Goal: Task Accomplishment & Management: Use online tool/utility

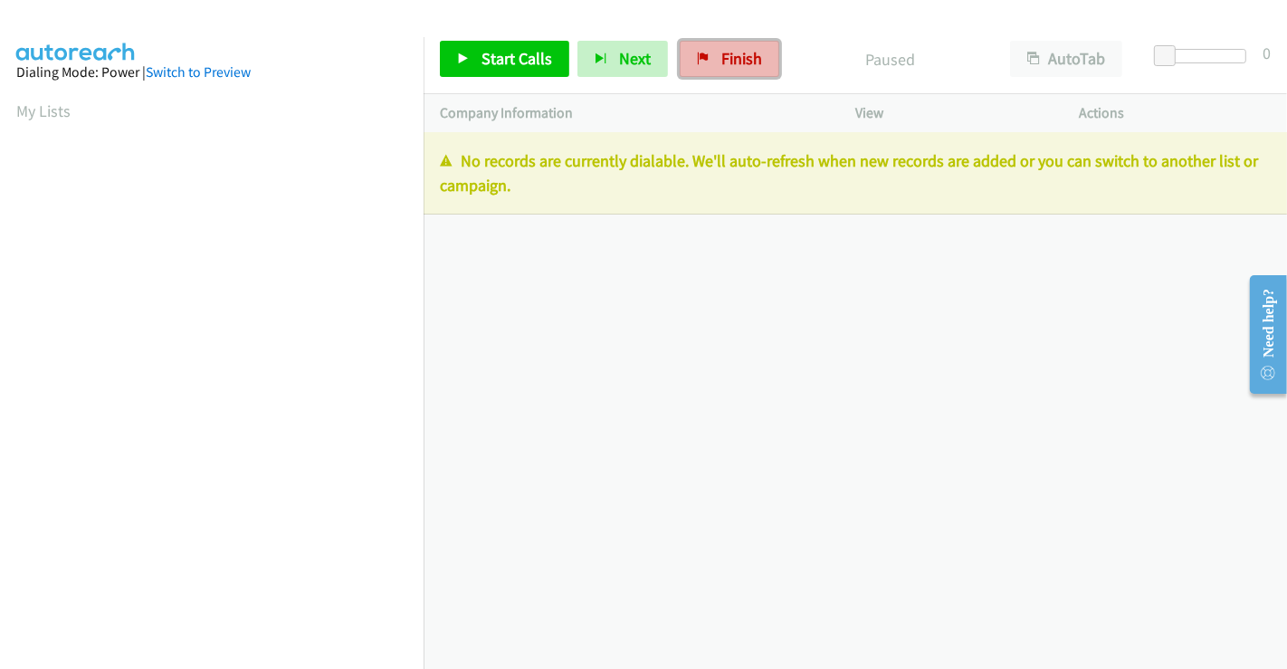
click at [750, 62] on span "Finish" at bounding box center [742, 58] width 41 height 21
click at [730, 51] on span "Finish" at bounding box center [742, 58] width 41 height 21
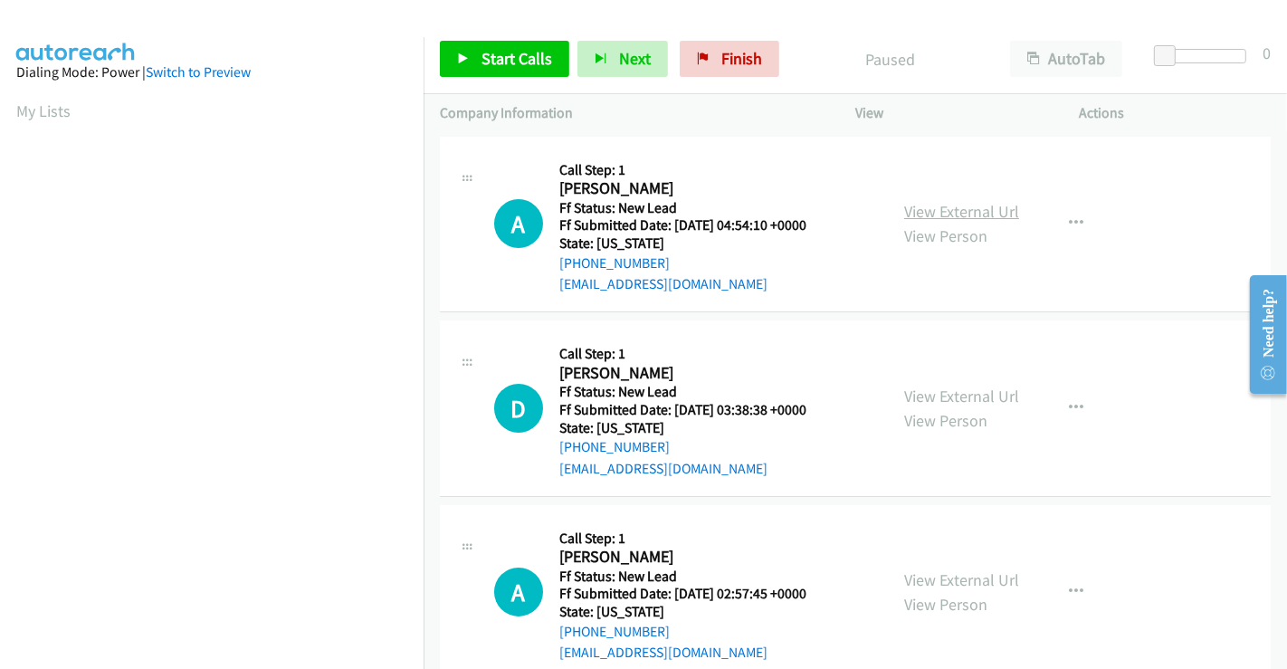
click at [957, 214] on link "View External Url" at bounding box center [961, 211] width 115 height 21
click at [960, 396] on link "View External Url" at bounding box center [961, 396] width 115 height 21
click at [954, 579] on link "View External Url" at bounding box center [961, 579] width 115 height 21
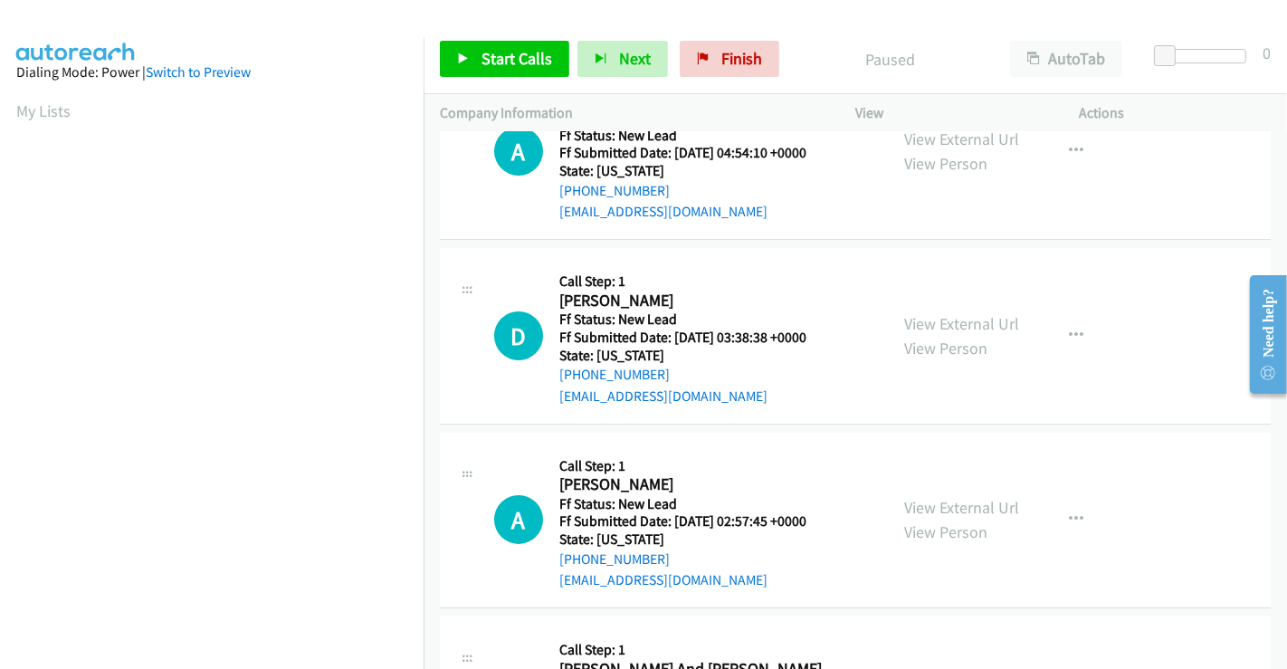
scroll to position [402, 0]
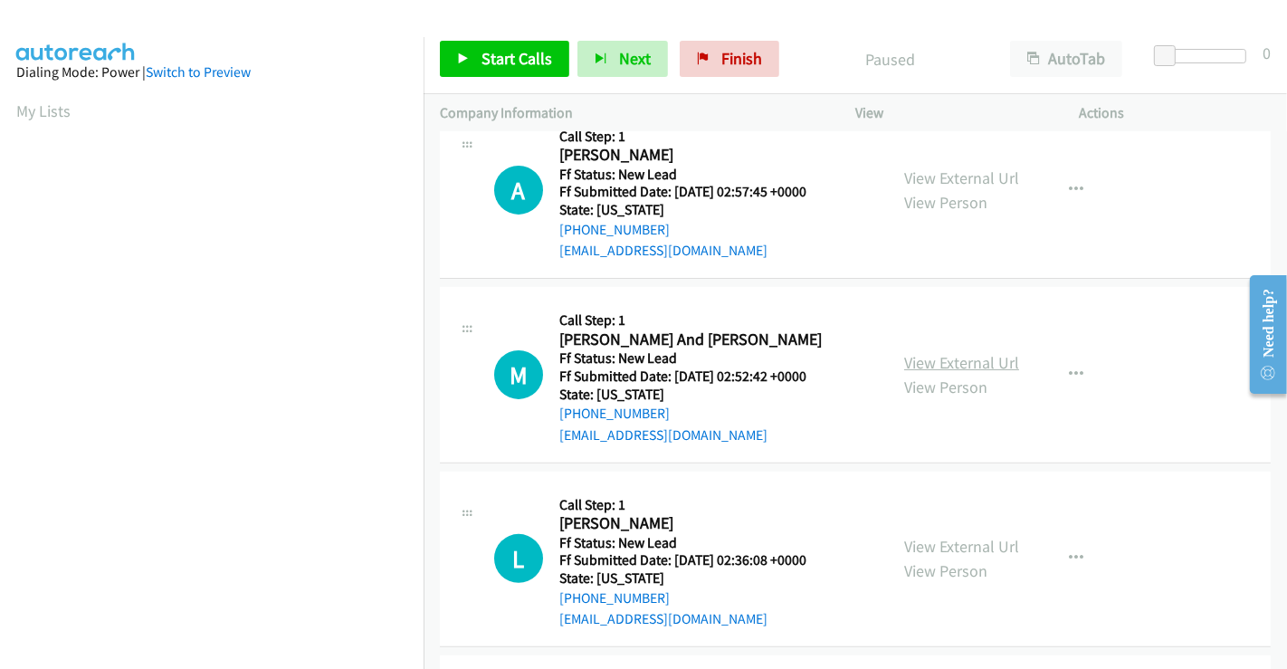
click at [946, 352] on link "View External Url" at bounding box center [961, 362] width 115 height 21
click at [944, 550] on link "View External Url" at bounding box center [961, 546] width 115 height 21
click at [540, 53] on span "Start Calls" at bounding box center [517, 58] width 71 height 21
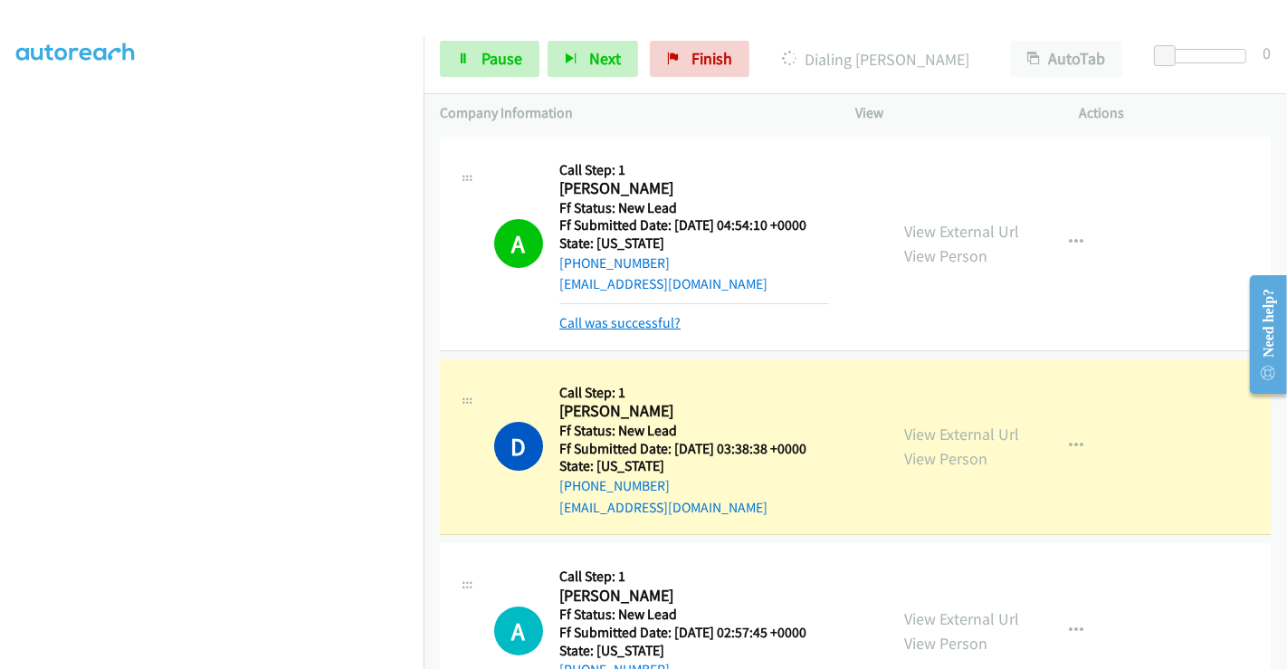
click at [637, 325] on link "Call was successful?" at bounding box center [619, 322] width 121 height 17
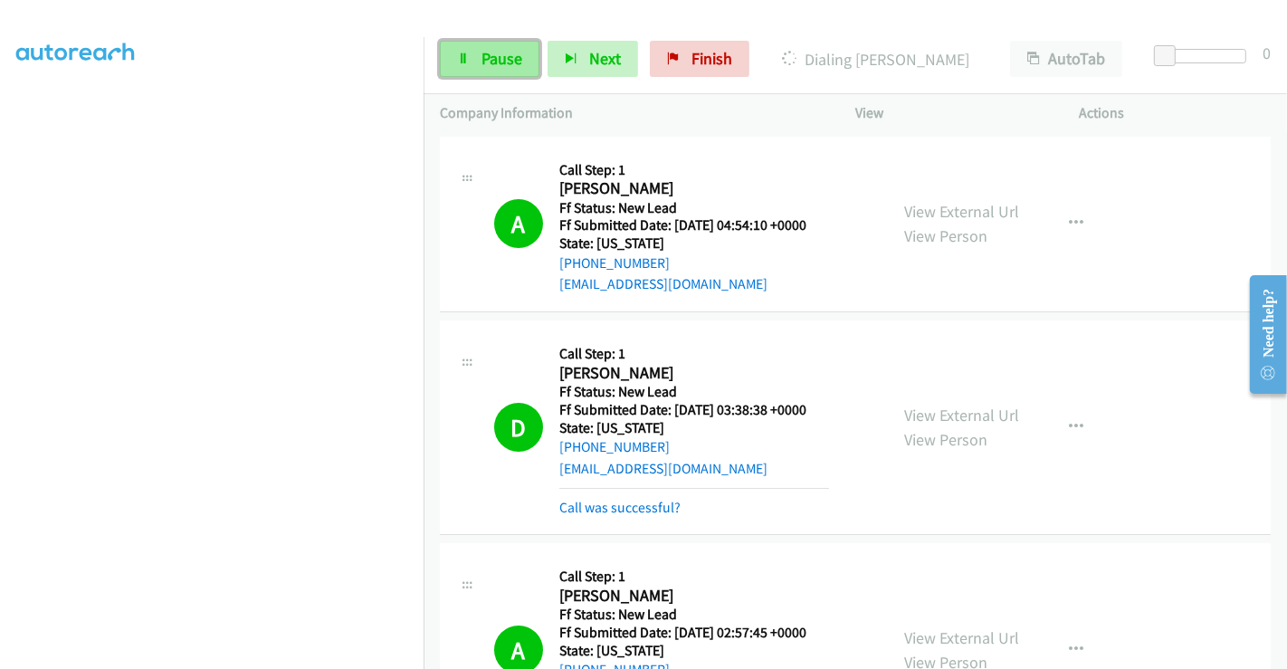
click at [473, 43] on link "Pause" at bounding box center [490, 59] width 100 height 36
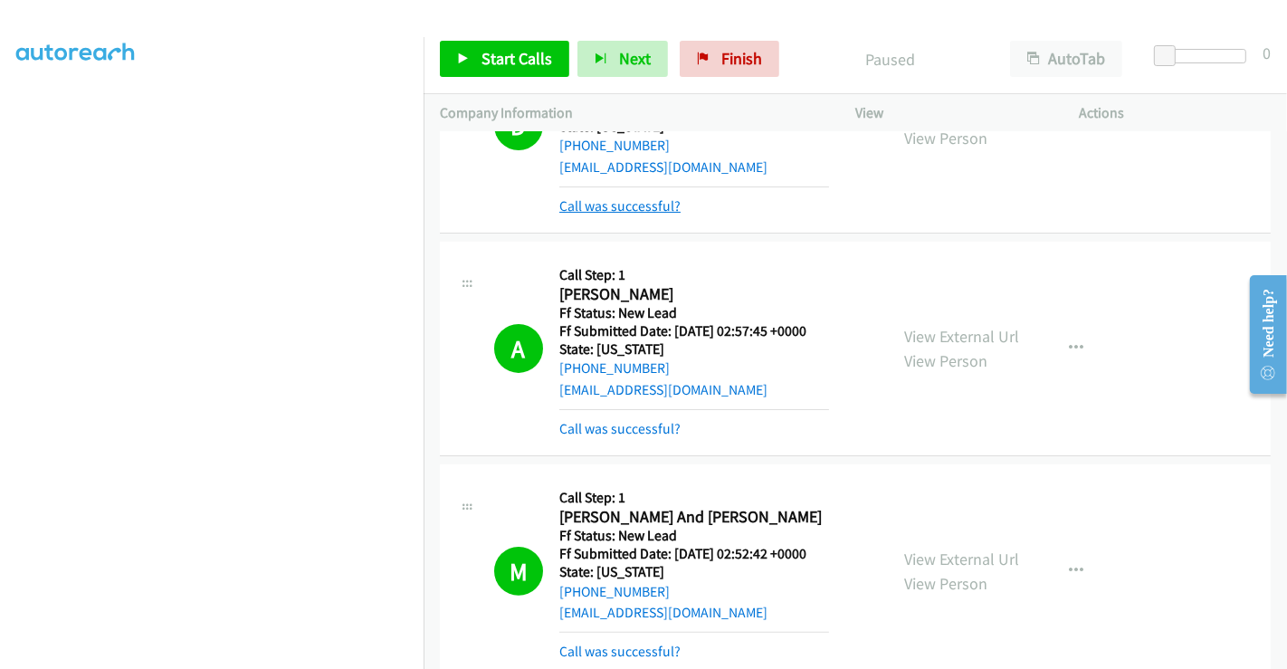
click at [642, 206] on link "Call was successful?" at bounding box center [619, 205] width 121 height 17
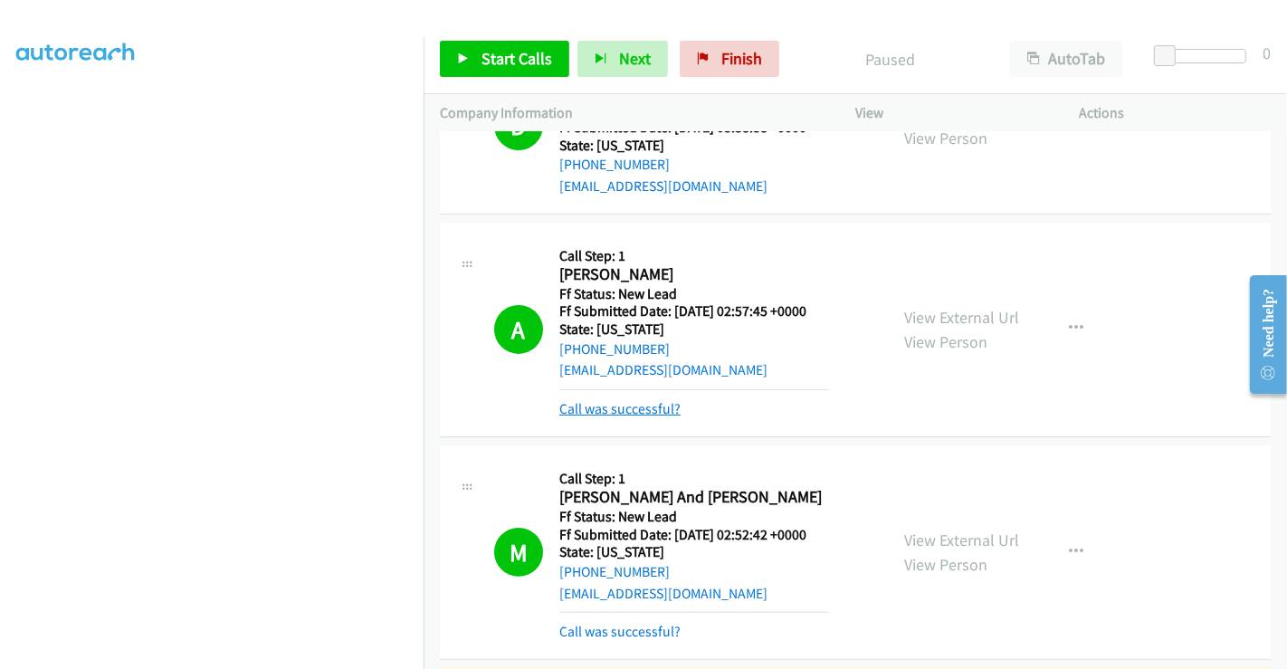
click at [664, 409] on link "Call was successful?" at bounding box center [619, 408] width 121 height 17
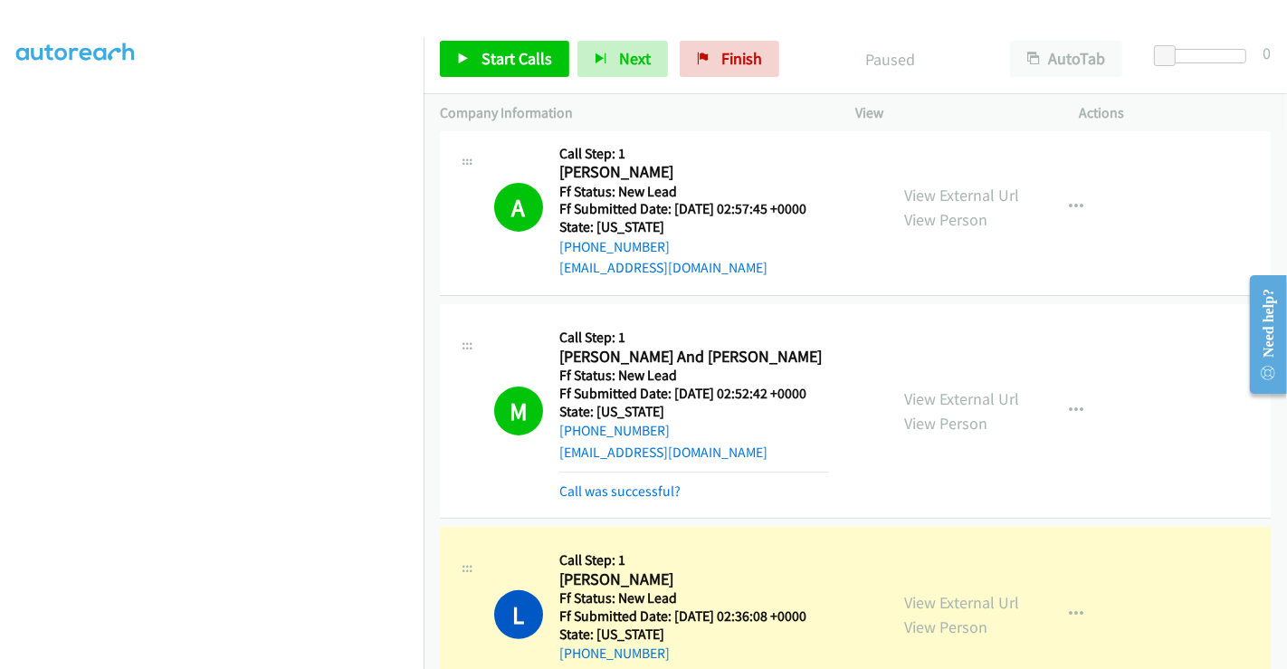
scroll to position [483, 0]
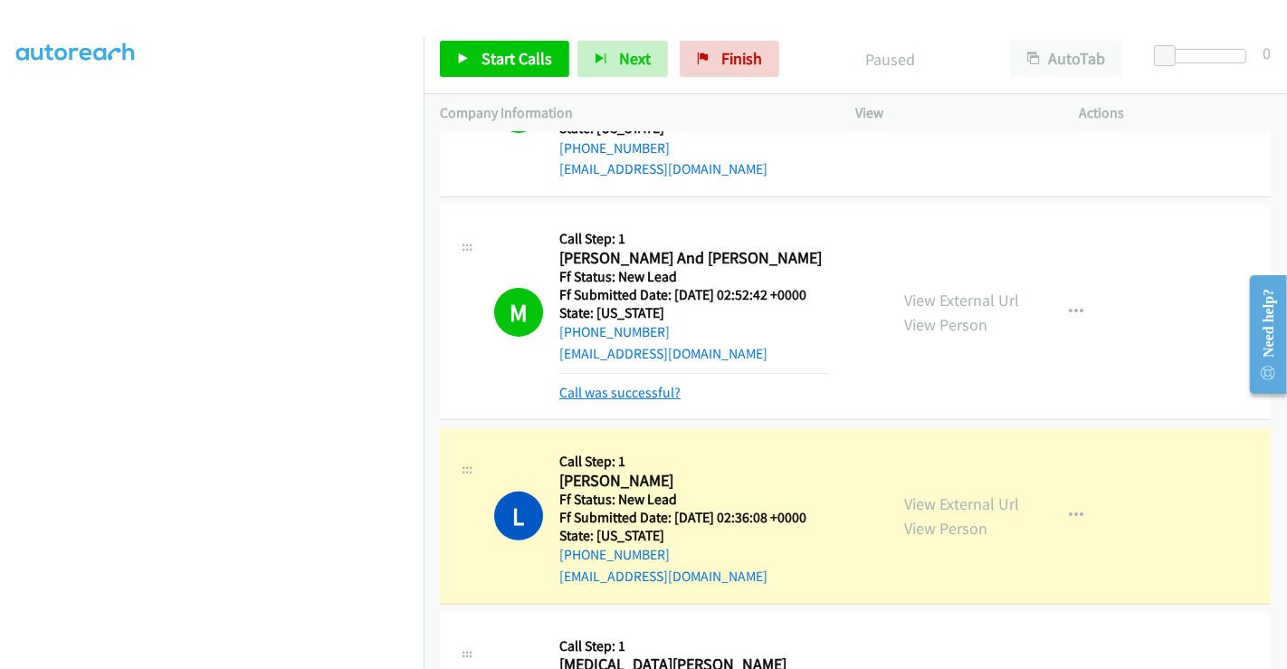
click at [631, 390] on link "Call was successful?" at bounding box center [619, 392] width 121 height 17
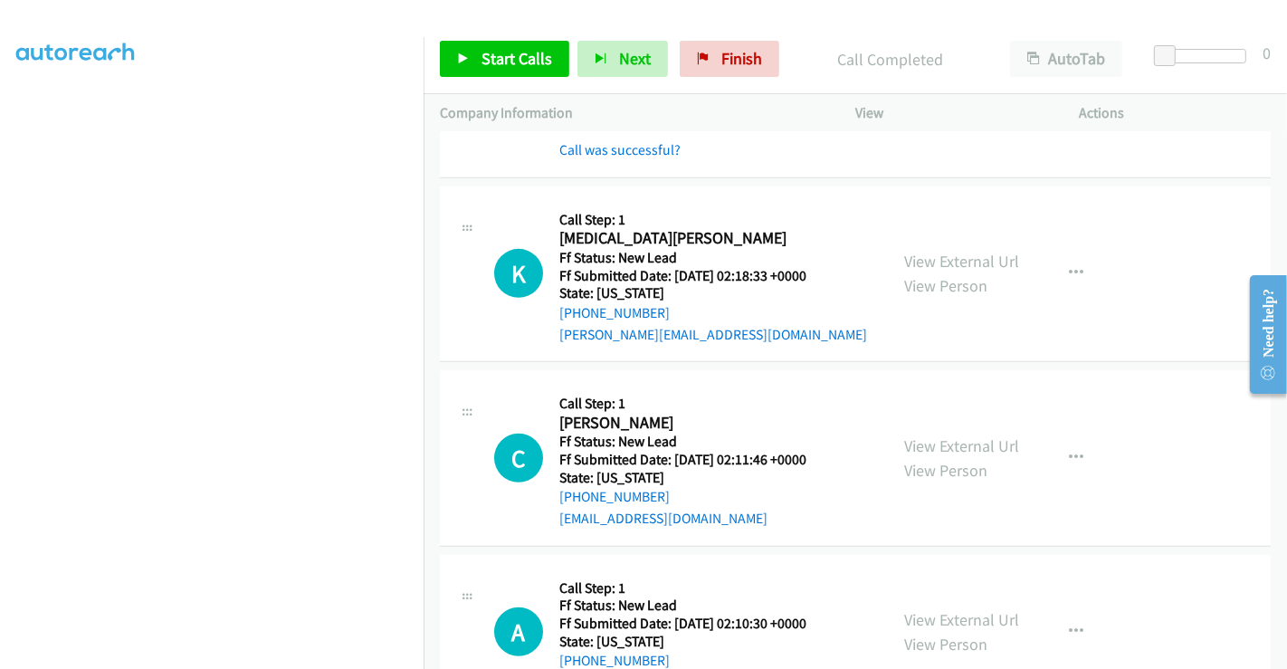
scroll to position [804, 0]
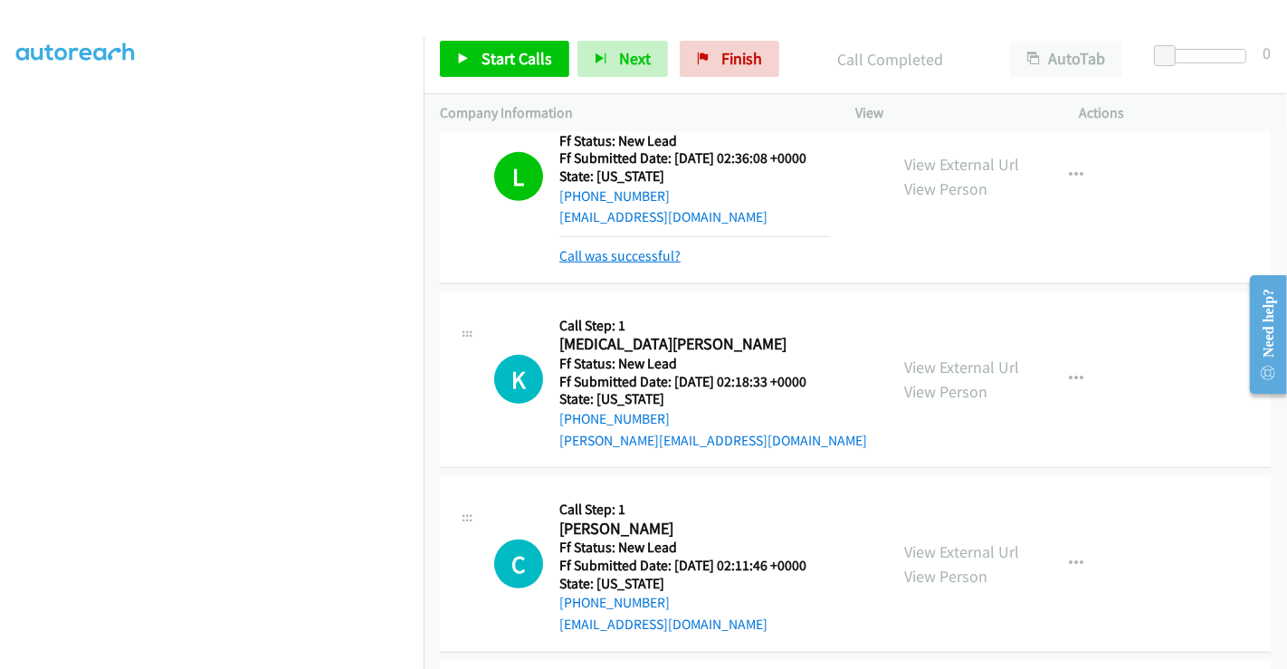
click at [624, 254] on link "Call was successful?" at bounding box center [619, 255] width 121 height 17
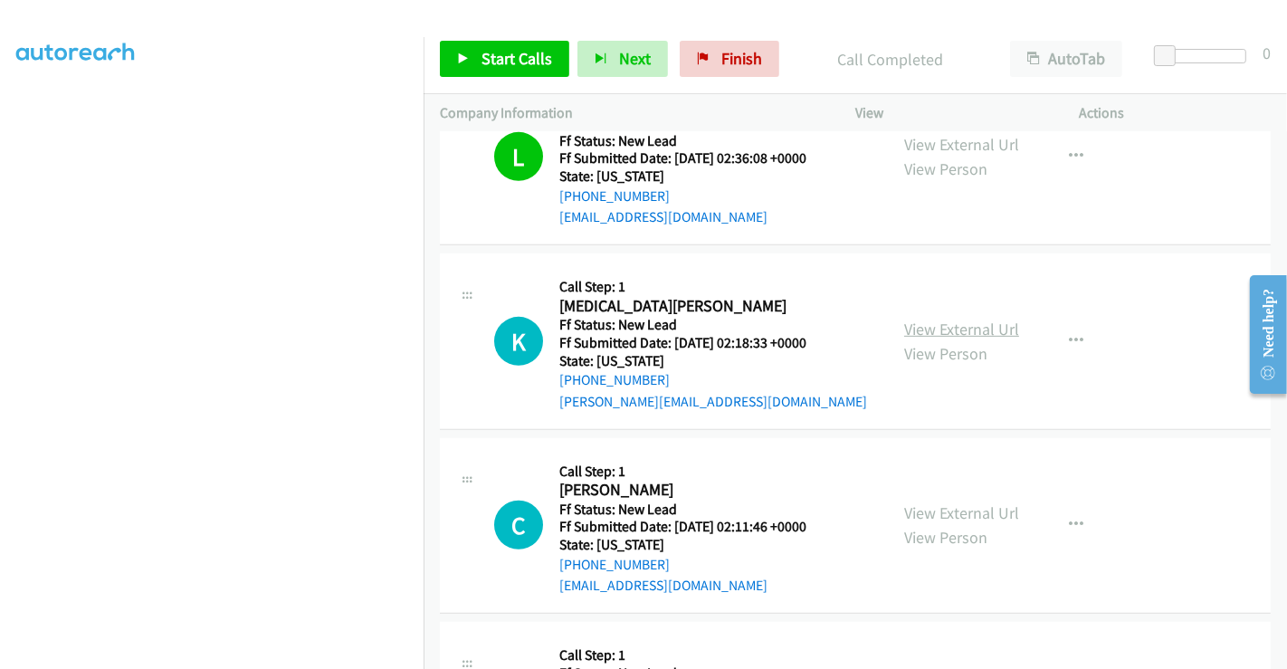
click at [962, 324] on link "View External Url" at bounding box center [961, 329] width 115 height 21
click at [944, 502] on link "View External Url" at bounding box center [961, 512] width 115 height 21
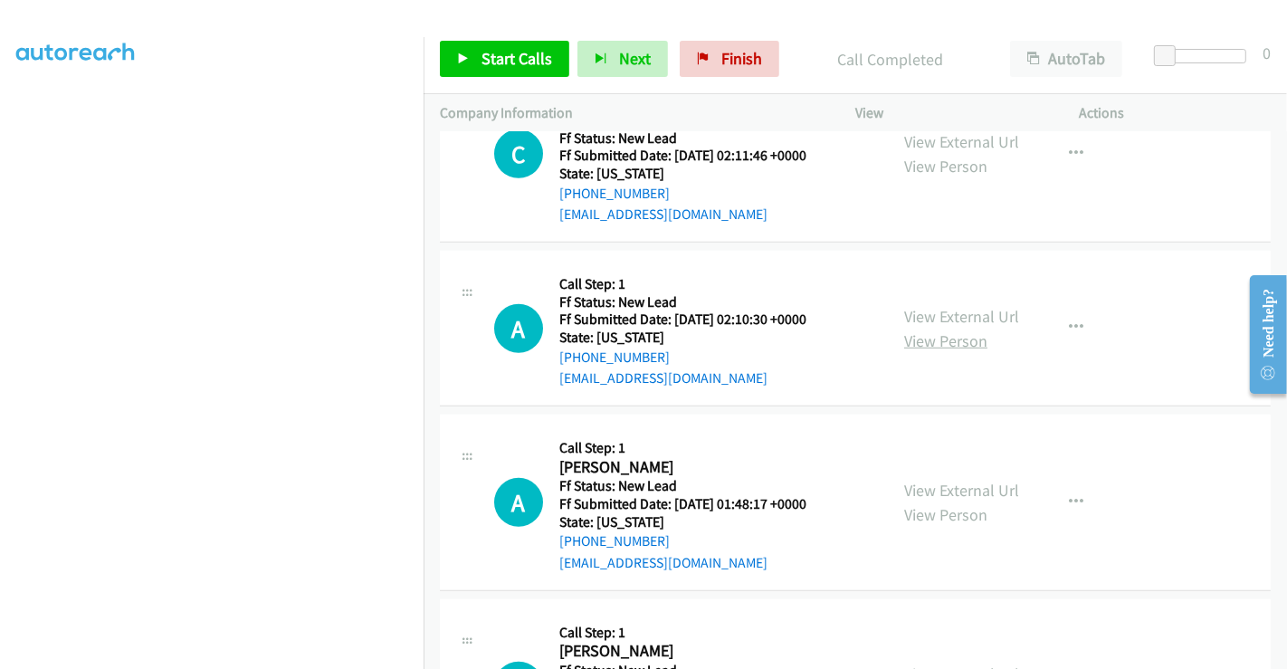
scroll to position [1207, 0]
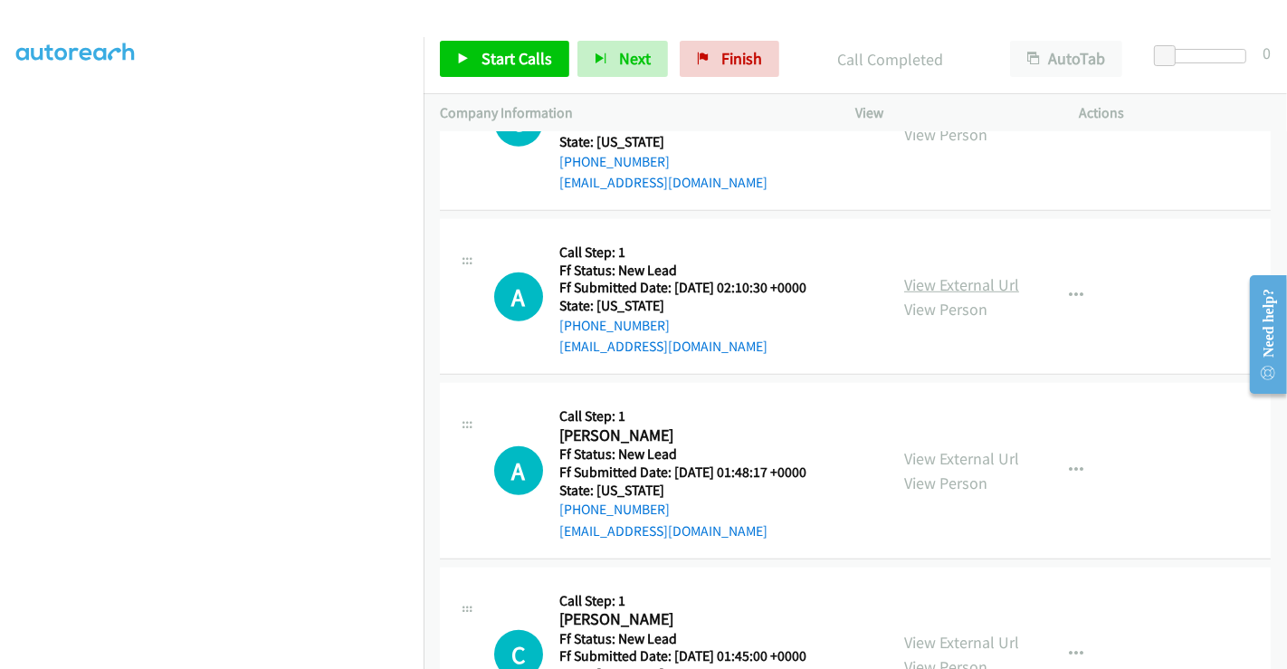
click at [960, 282] on link "View External Url" at bounding box center [961, 284] width 115 height 21
click at [951, 449] on link "View External Url" at bounding box center [961, 458] width 115 height 21
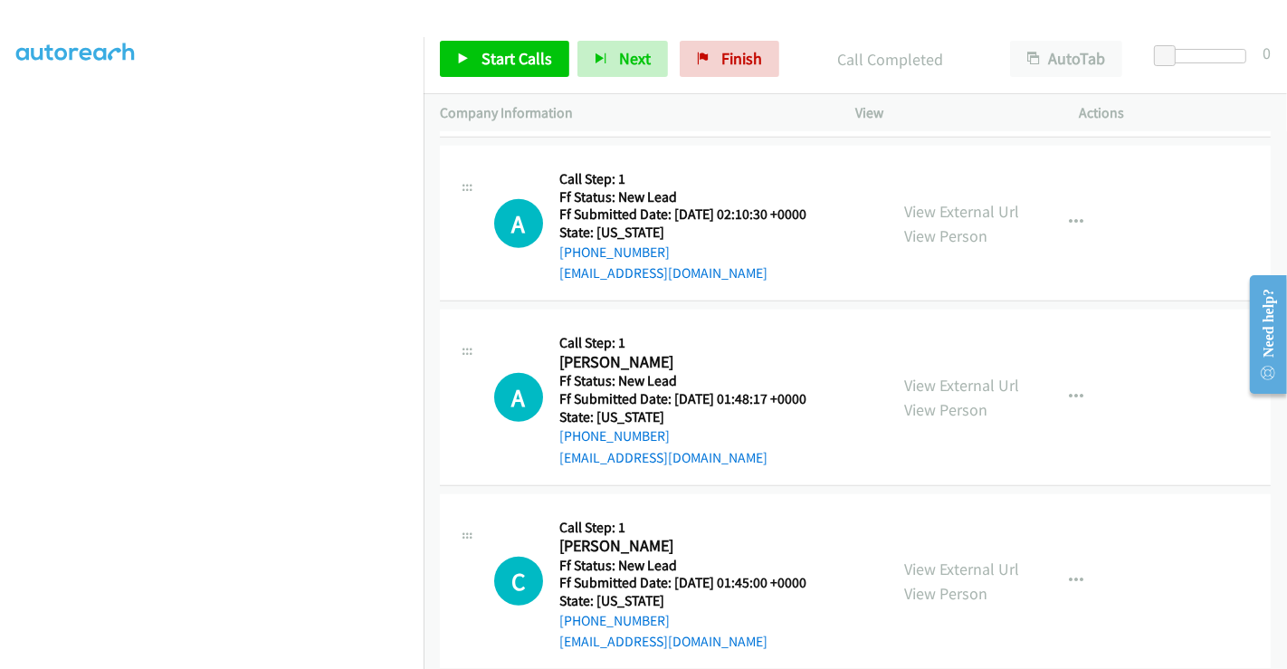
scroll to position [1408, 0]
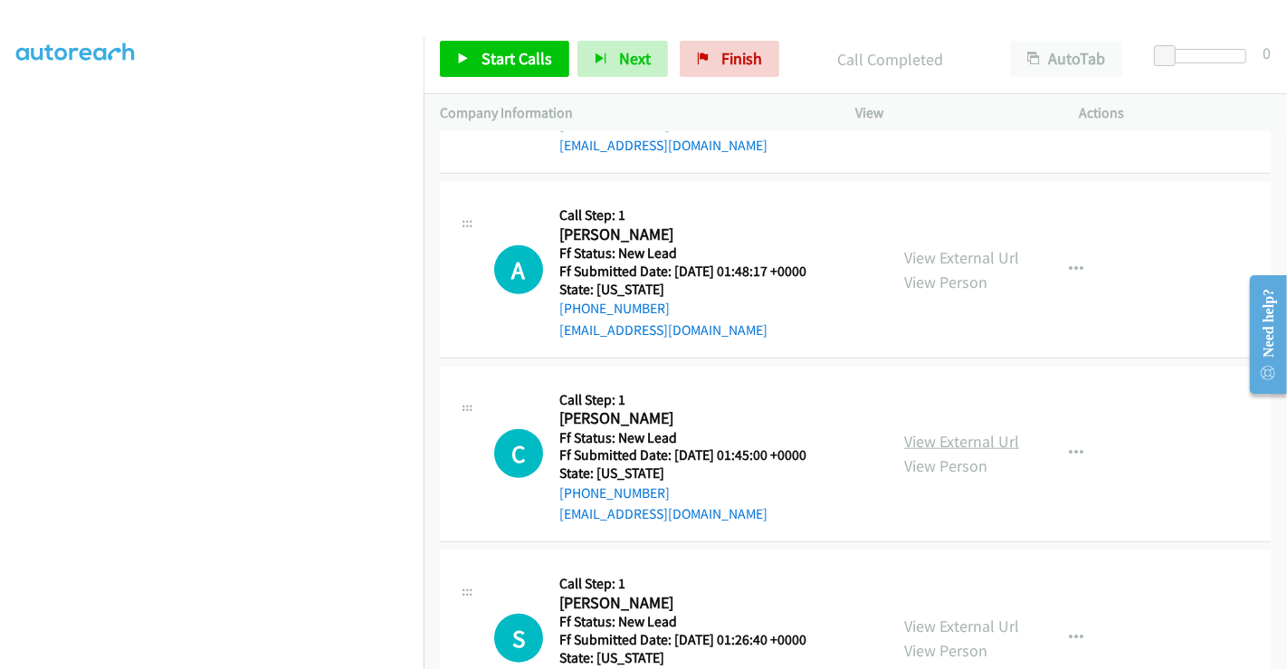
click at [943, 432] on link "View External Url" at bounding box center [961, 441] width 115 height 21
click at [514, 57] on span "Start Calls" at bounding box center [517, 58] width 71 height 21
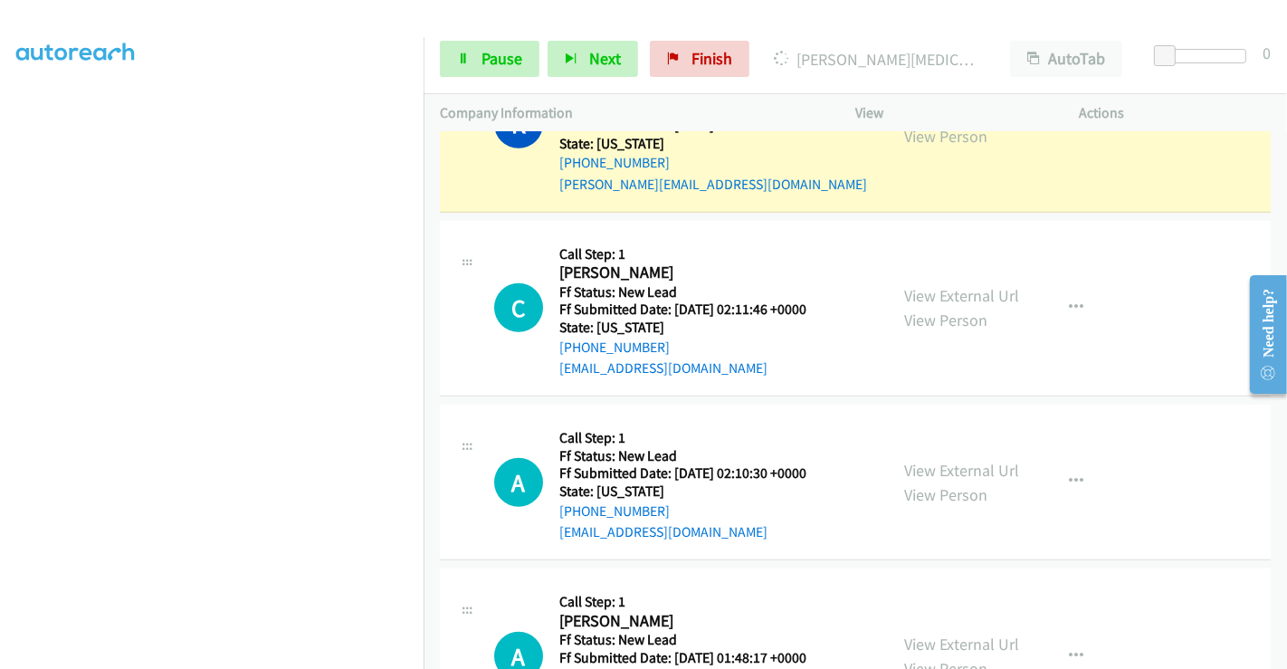
scroll to position [905, 0]
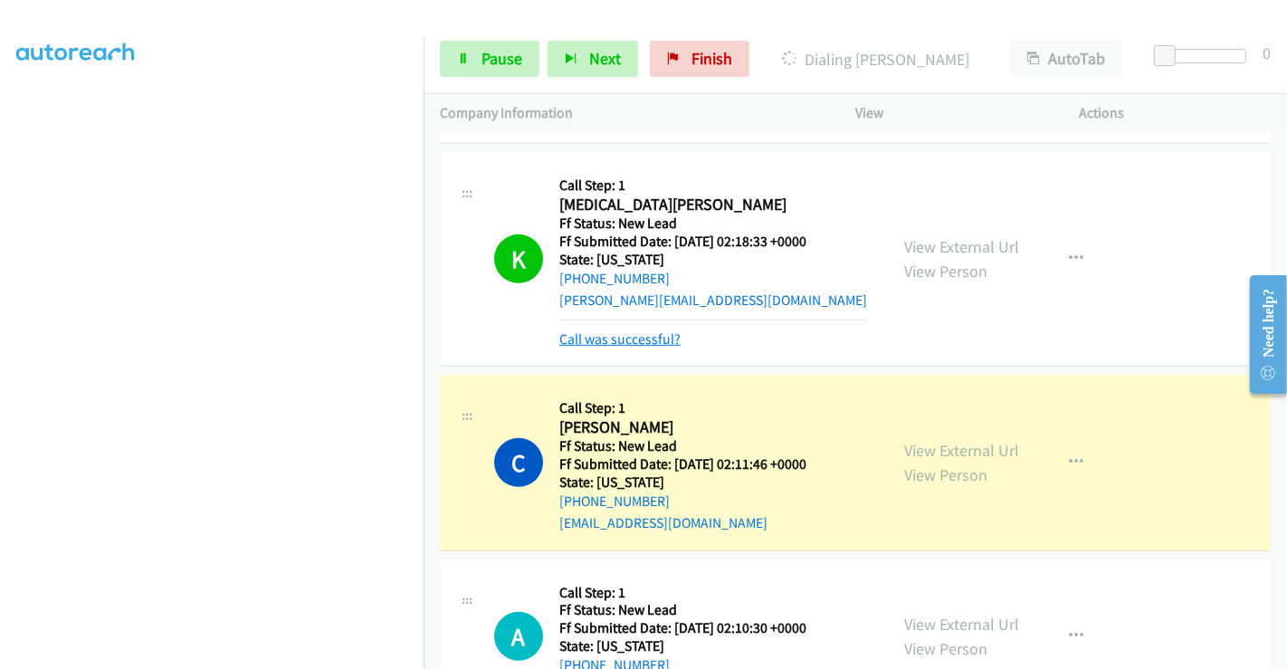
click at [644, 337] on link "Call was successful?" at bounding box center [619, 338] width 121 height 17
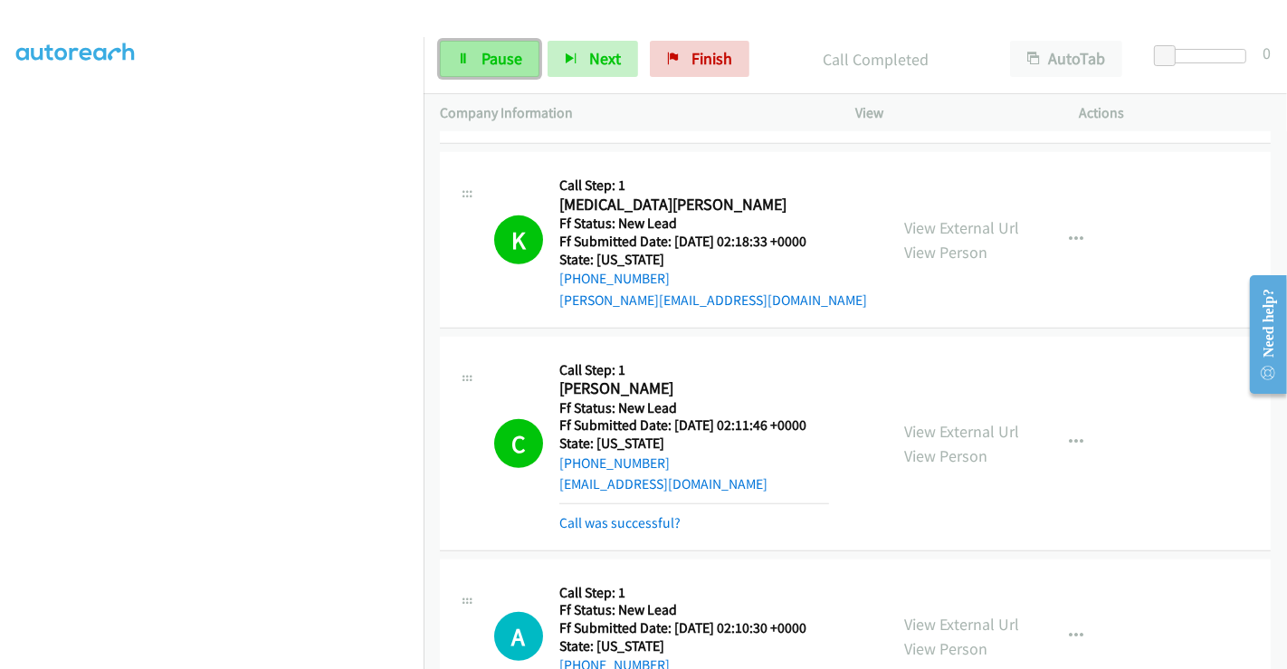
click at [496, 59] on span "Pause" at bounding box center [502, 58] width 41 height 21
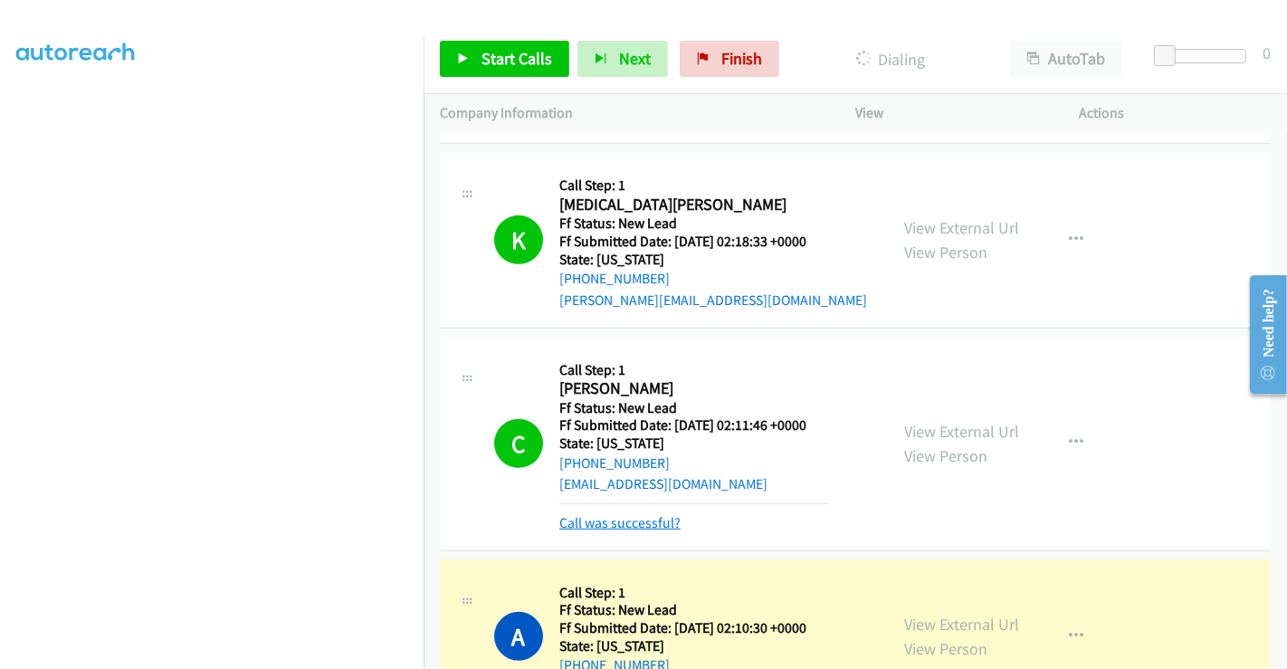
click at [616, 518] on link "Call was successful?" at bounding box center [619, 522] width 121 height 17
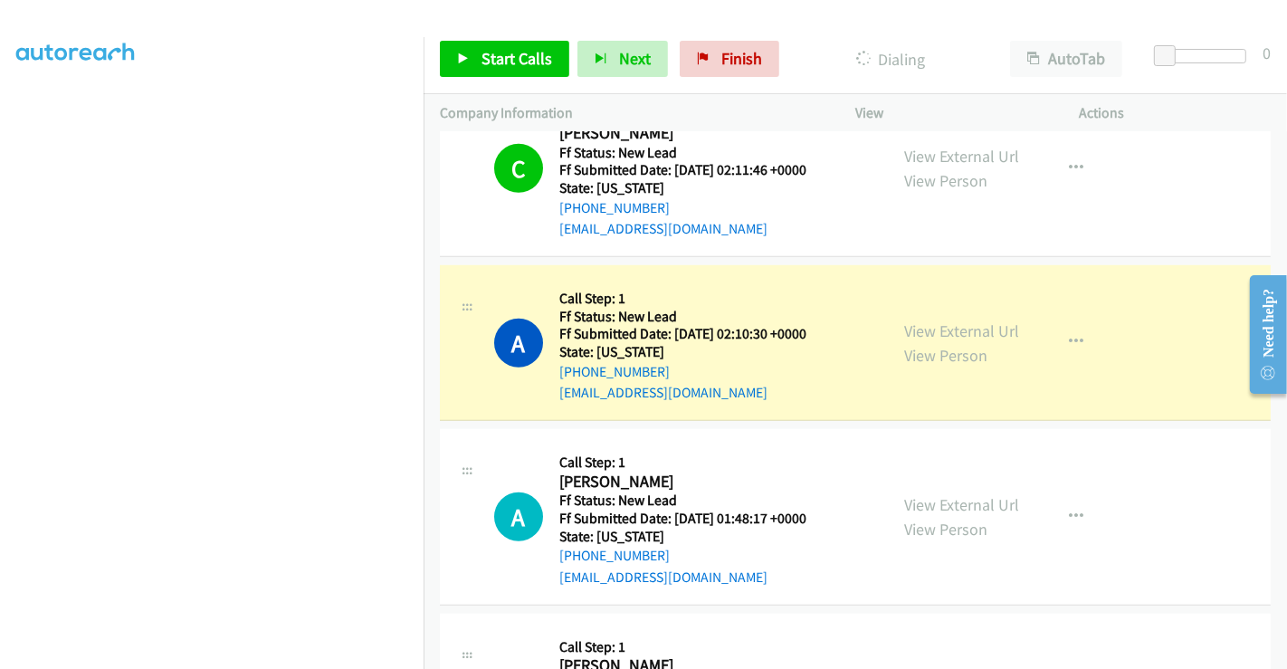
scroll to position [1207, 0]
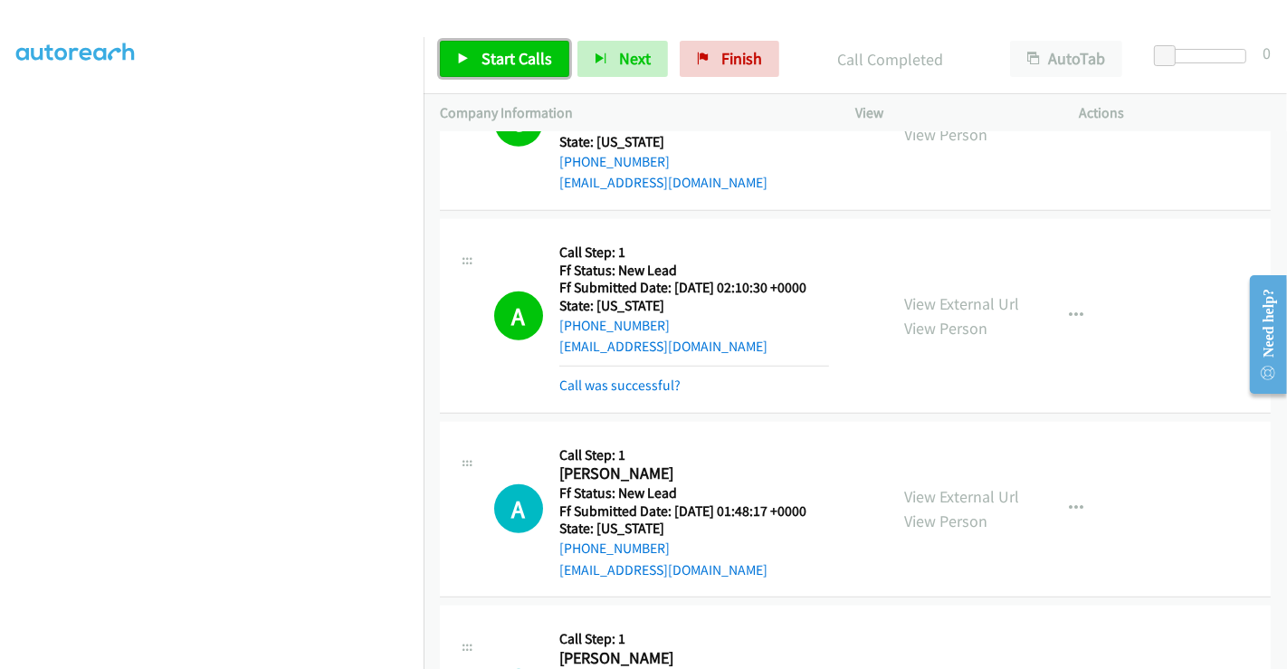
click at [518, 51] on span "Start Calls" at bounding box center [517, 58] width 71 height 21
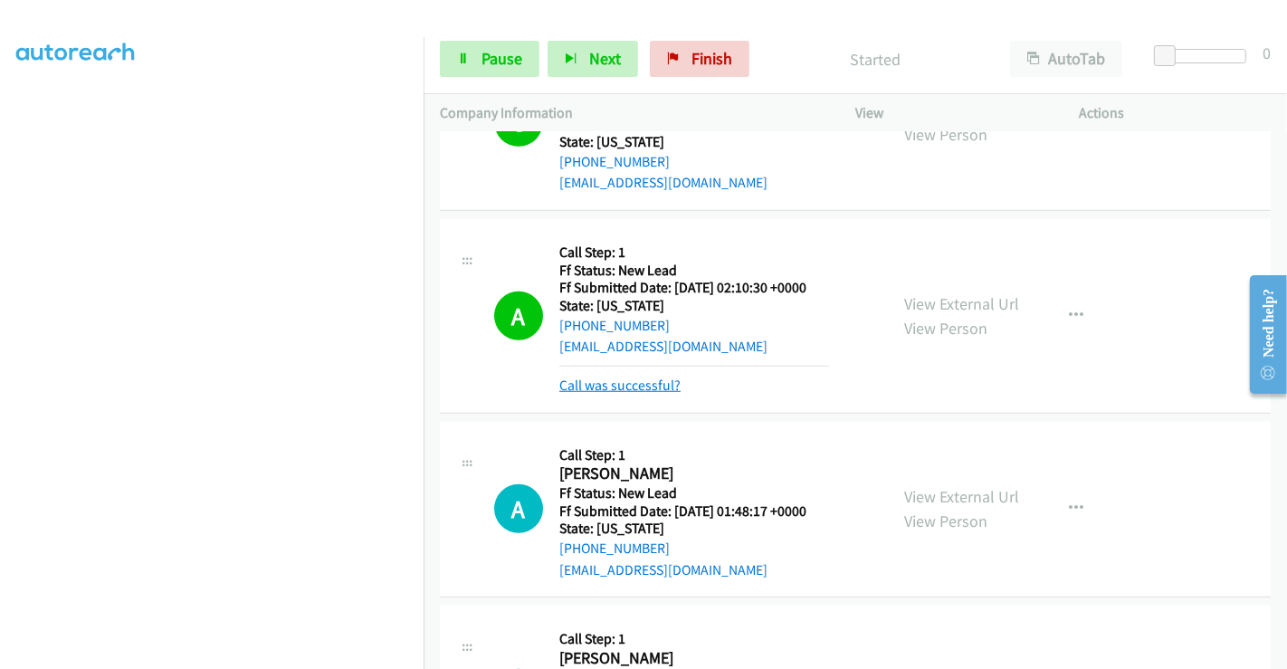
click at [620, 381] on link "Call was successful?" at bounding box center [619, 385] width 121 height 17
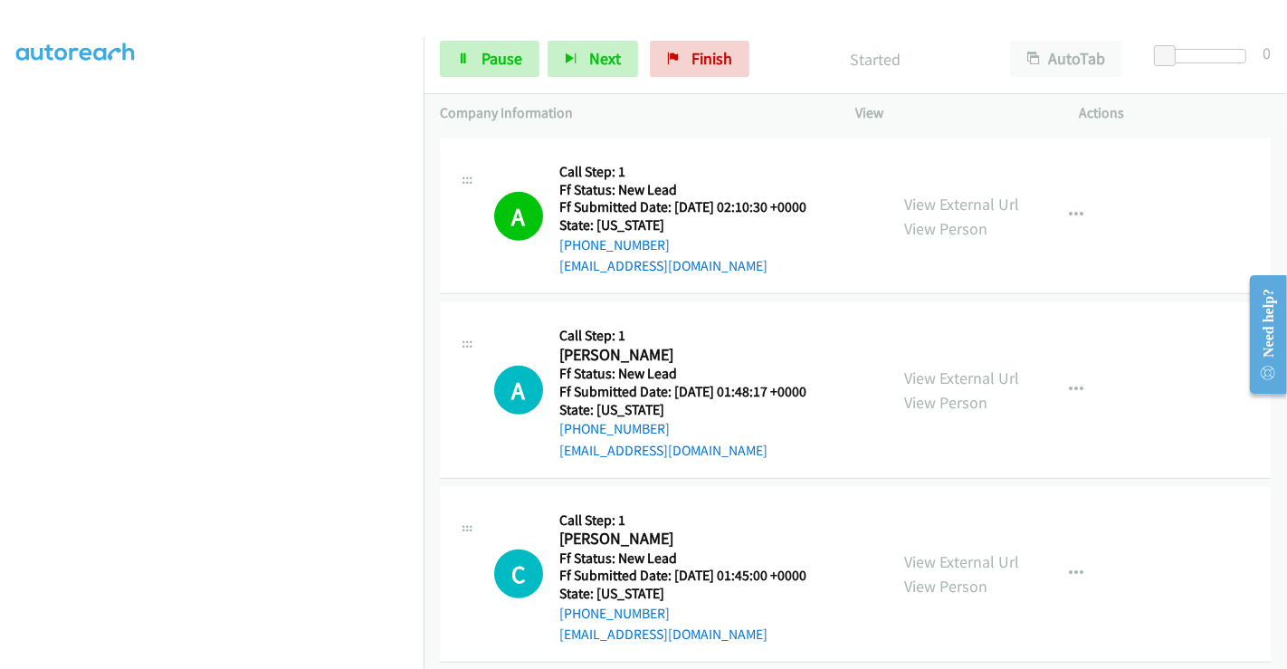
scroll to position [1408, 0]
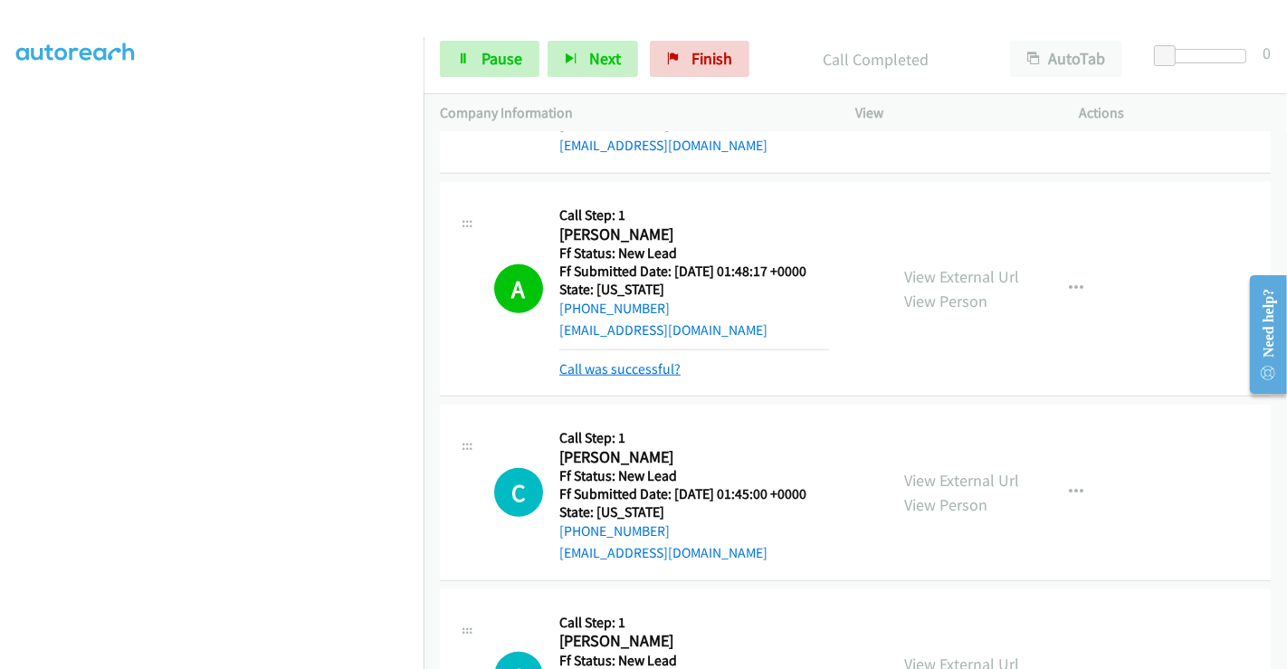
click at [634, 366] on link "Call was successful?" at bounding box center [619, 368] width 121 height 17
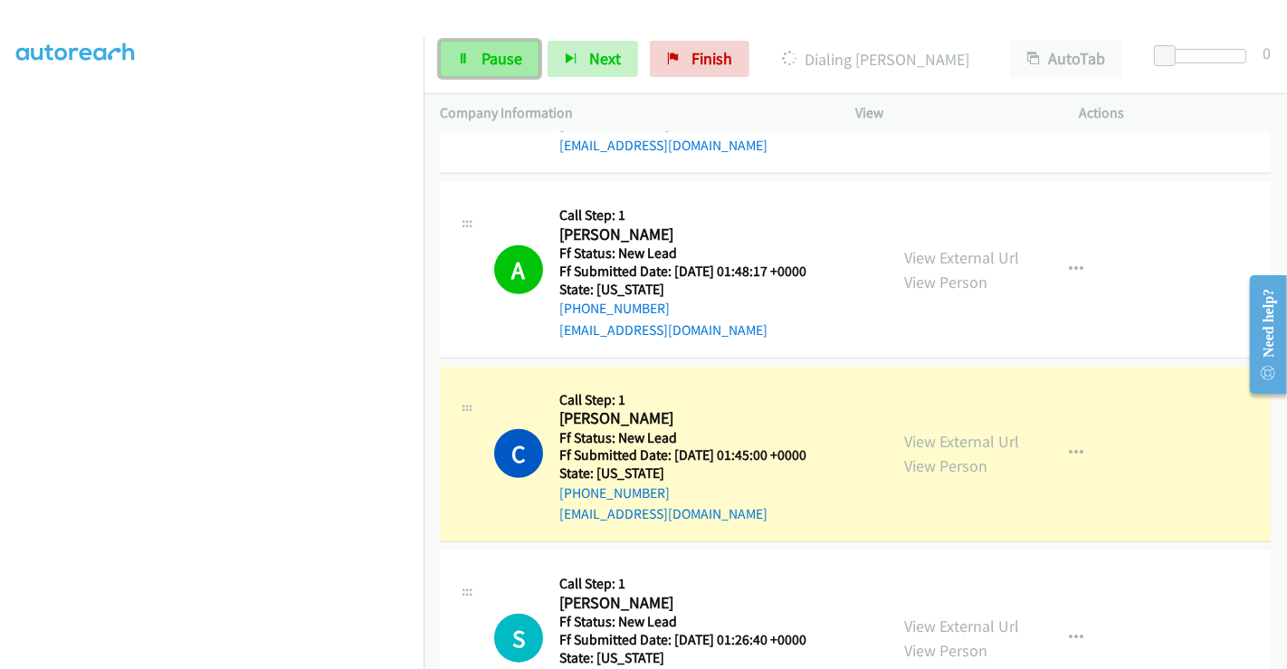
click at [476, 53] on link "Pause" at bounding box center [490, 59] width 100 height 36
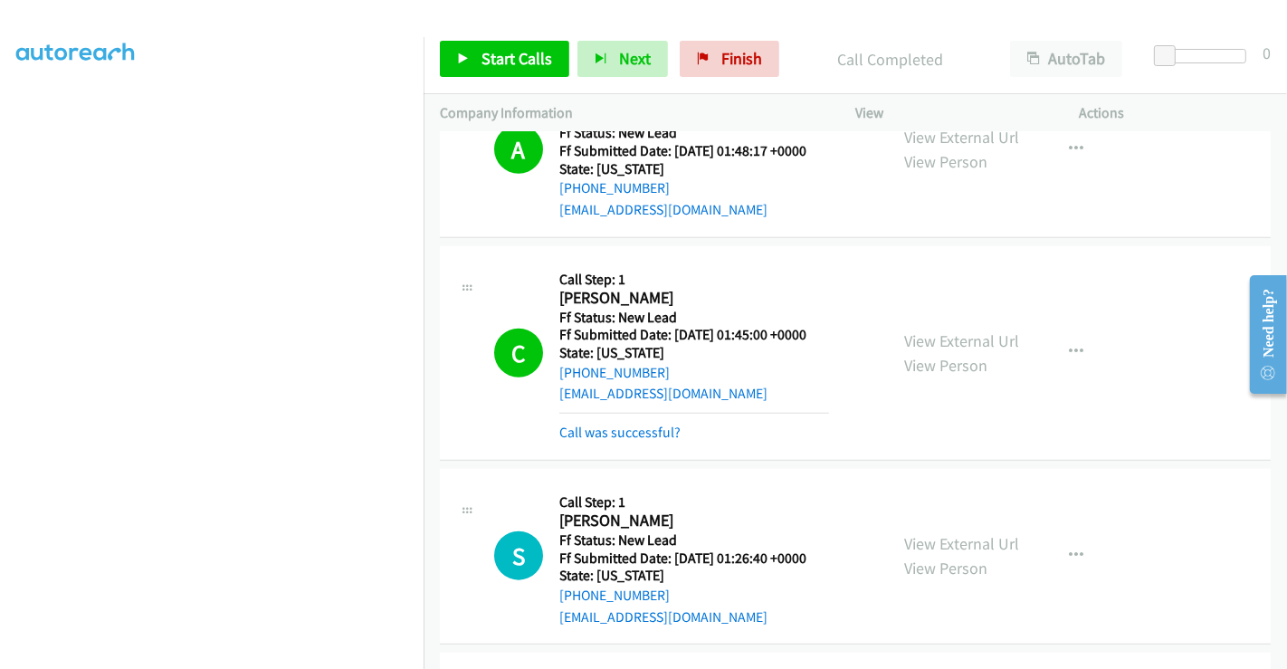
scroll to position [1422, 0]
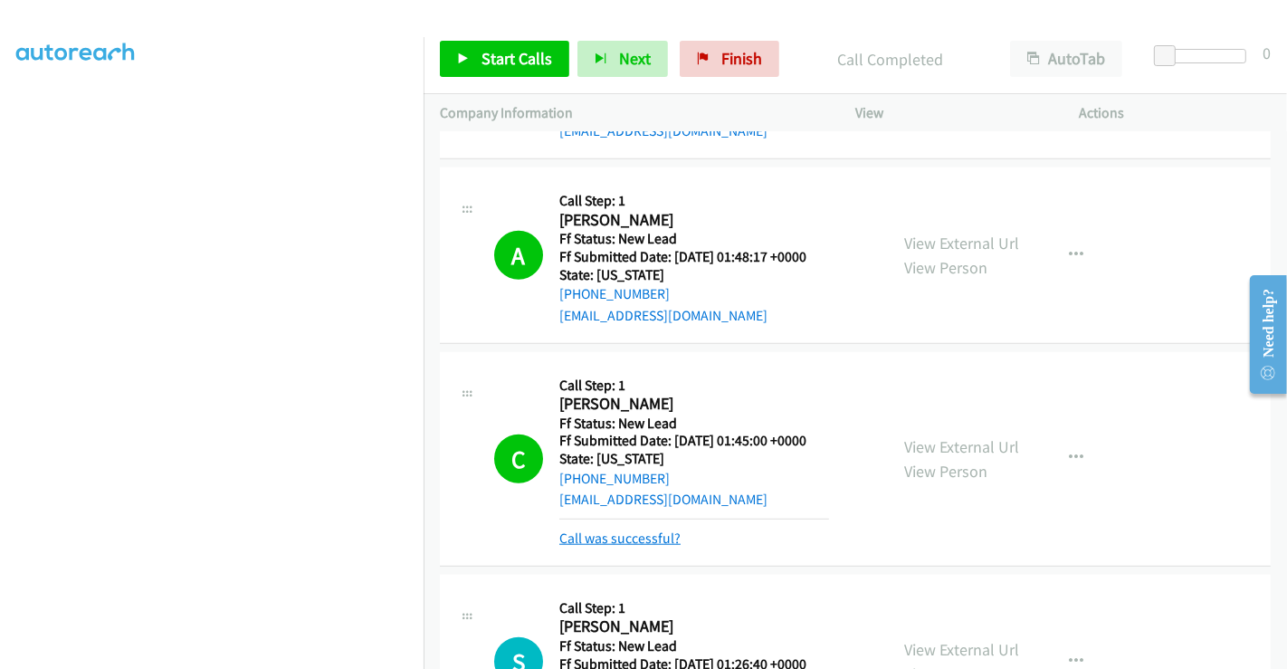
click at [617, 535] on link "Call was successful?" at bounding box center [619, 538] width 121 height 17
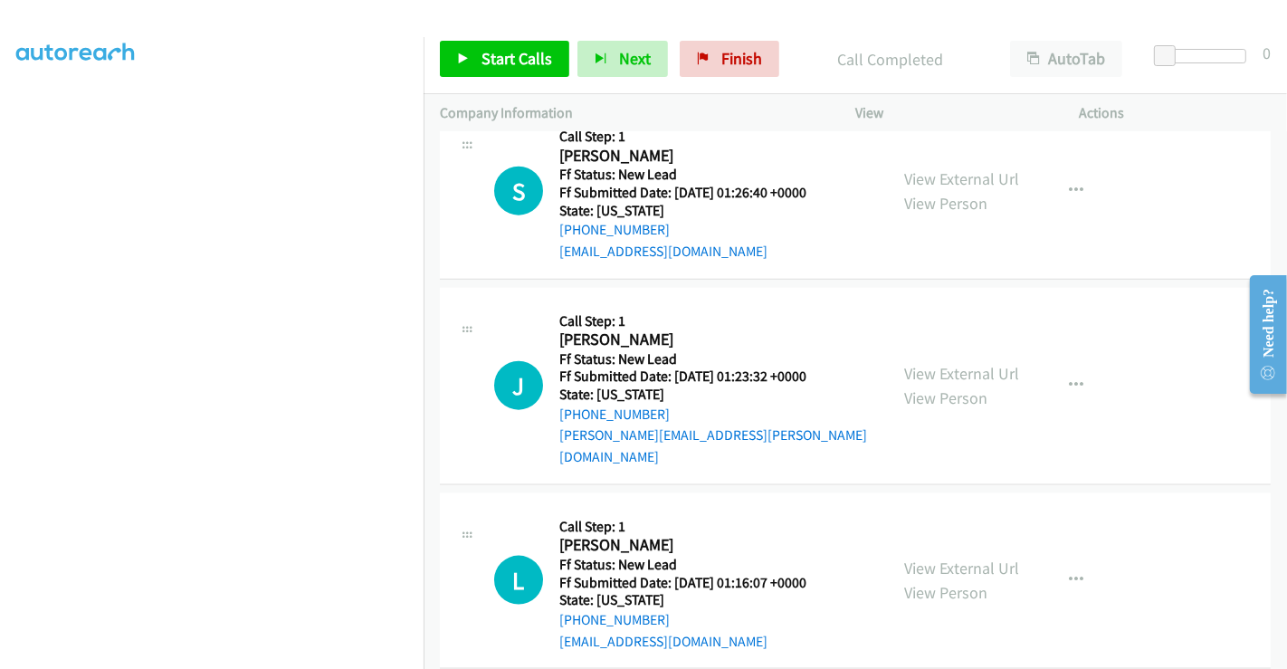
scroll to position [1824, 0]
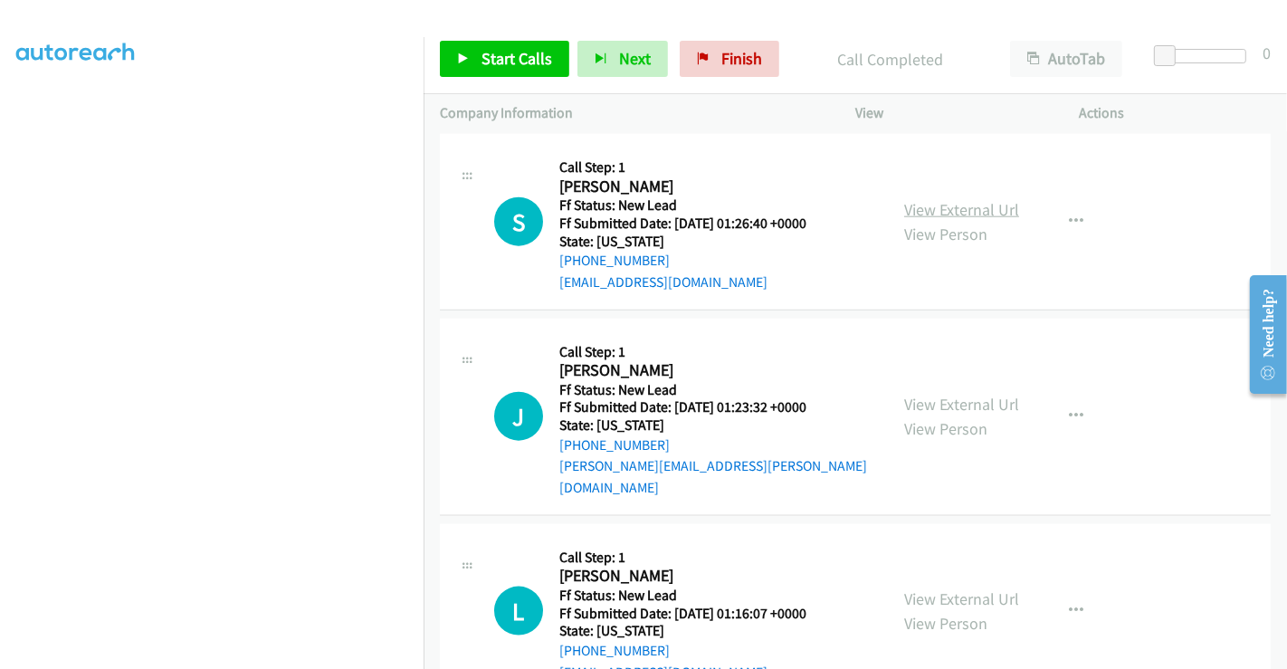
click at [927, 207] on link "View External Url" at bounding box center [961, 209] width 115 height 21
click at [949, 394] on link "View External Url" at bounding box center [961, 404] width 115 height 21
click at [927, 588] on link "View External Url" at bounding box center [961, 598] width 115 height 21
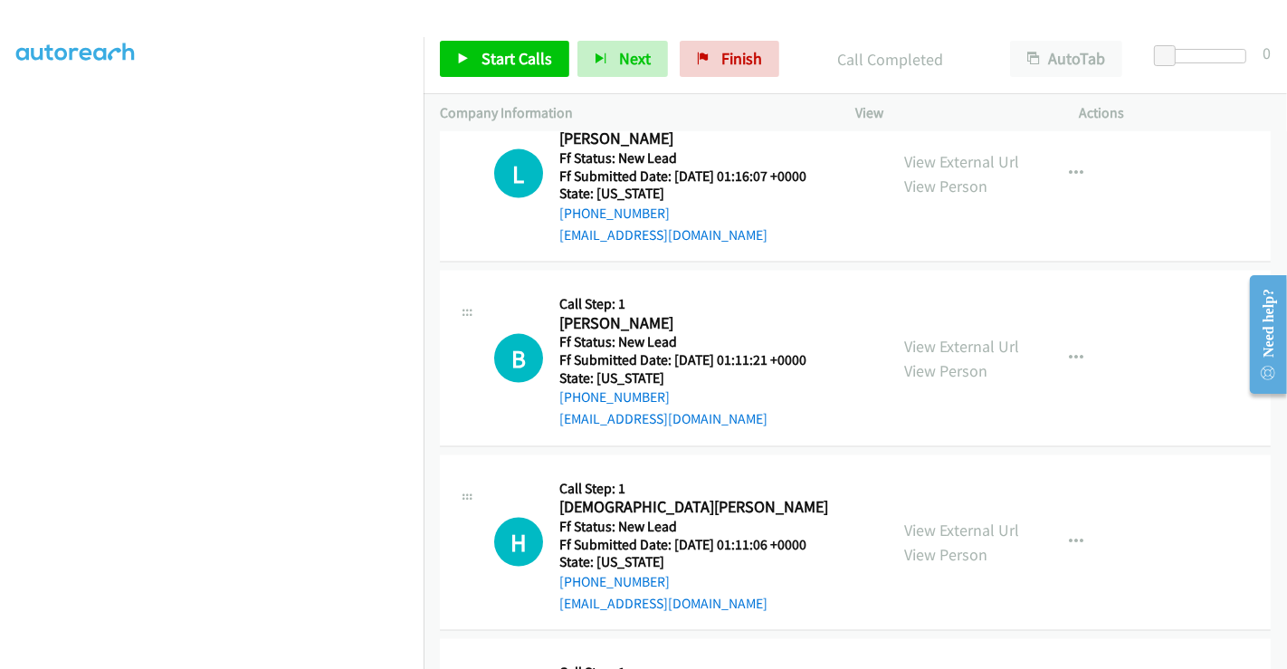
scroll to position [2328, 0]
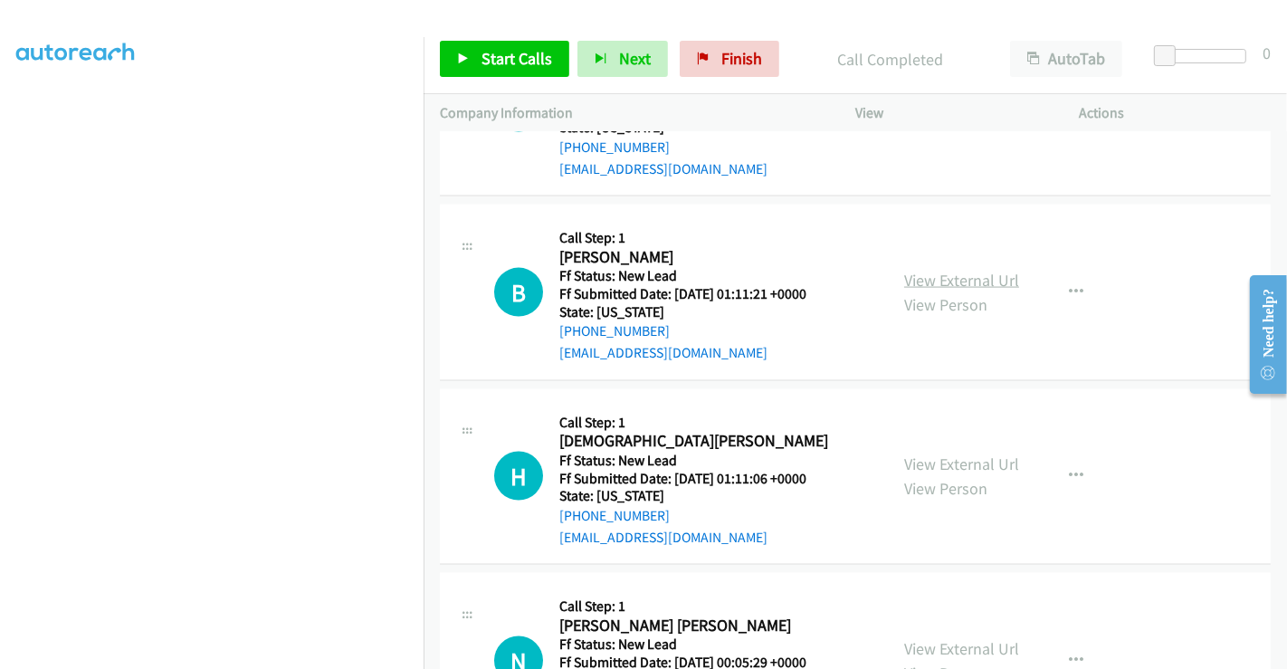
click at [933, 270] on link "View External Url" at bounding box center [961, 280] width 115 height 21
click at [940, 454] on link "View External Url" at bounding box center [961, 464] width 115 height 21
drag, startPoint x: 726, startPoint y: 55, endPoint x: 708, endPoint y: 111, distance: 59.0
click at [726, 55] on span "Finish" at bounding box center [742, 58] width 41 height 21
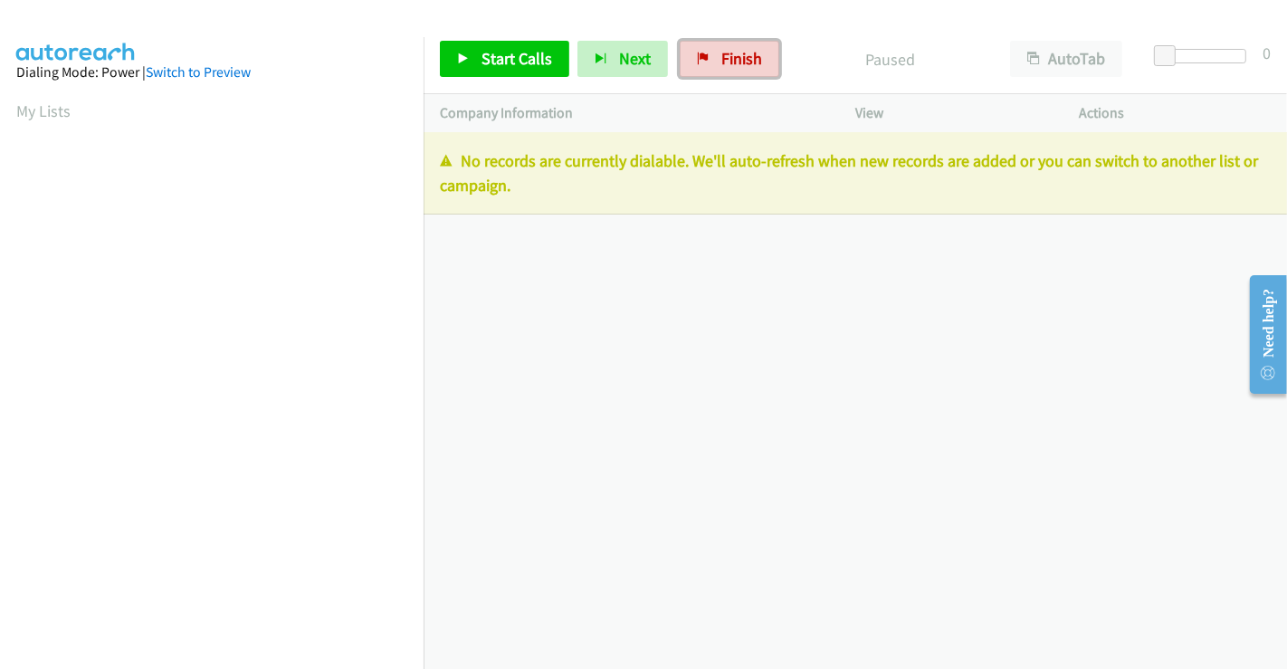
drag, startPoint x: 734, startPoint y: 59, endPoint x: 722, endPoint y: 102, distance: 45.0
click at [734, 60] on span "Finish" at bounding box center [742, 58] width 41 height 21
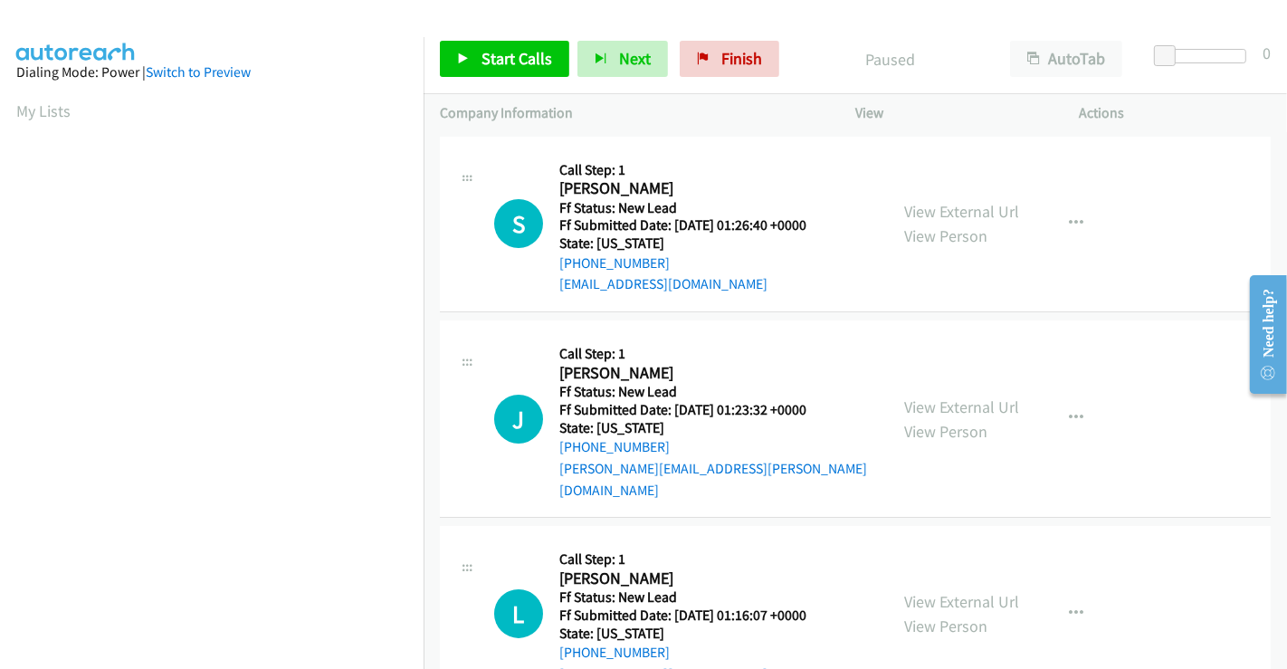
scroll to position [349, 0]
click at [501, 68] on span "Start Calls" at bounding box center [517, 58] width 71 height 21
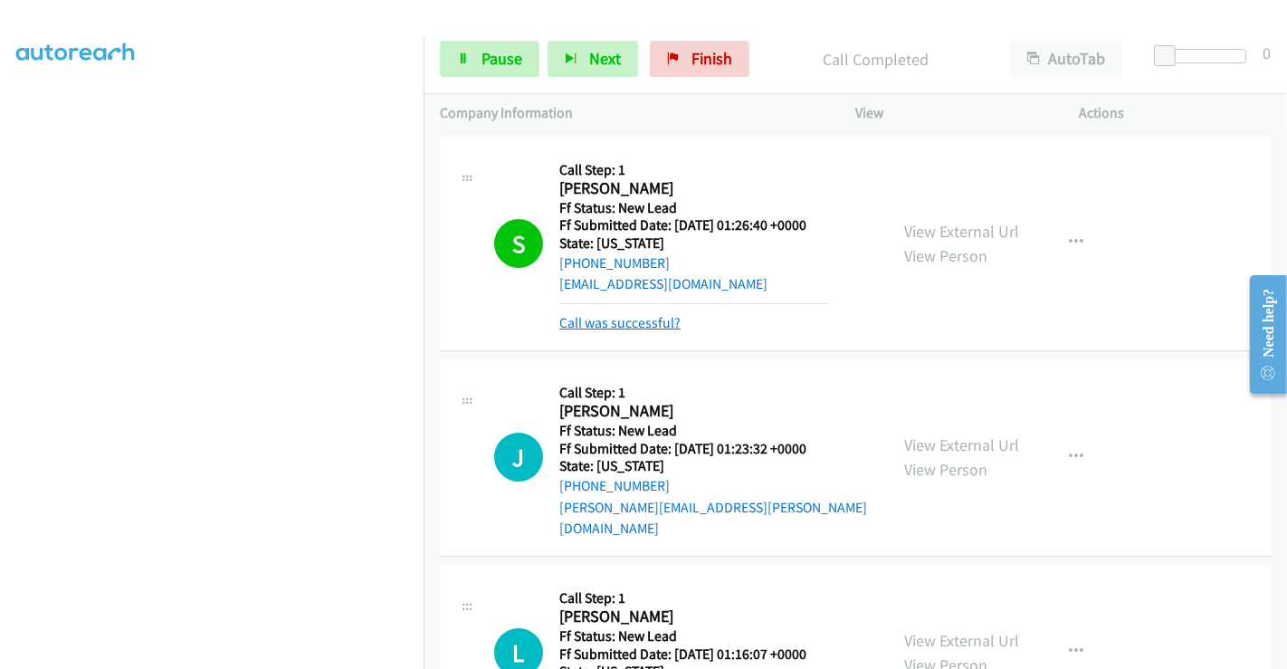
click at [650, 317] on link "Call was successful?" at bounding box center [619, 322] width 121 height 17
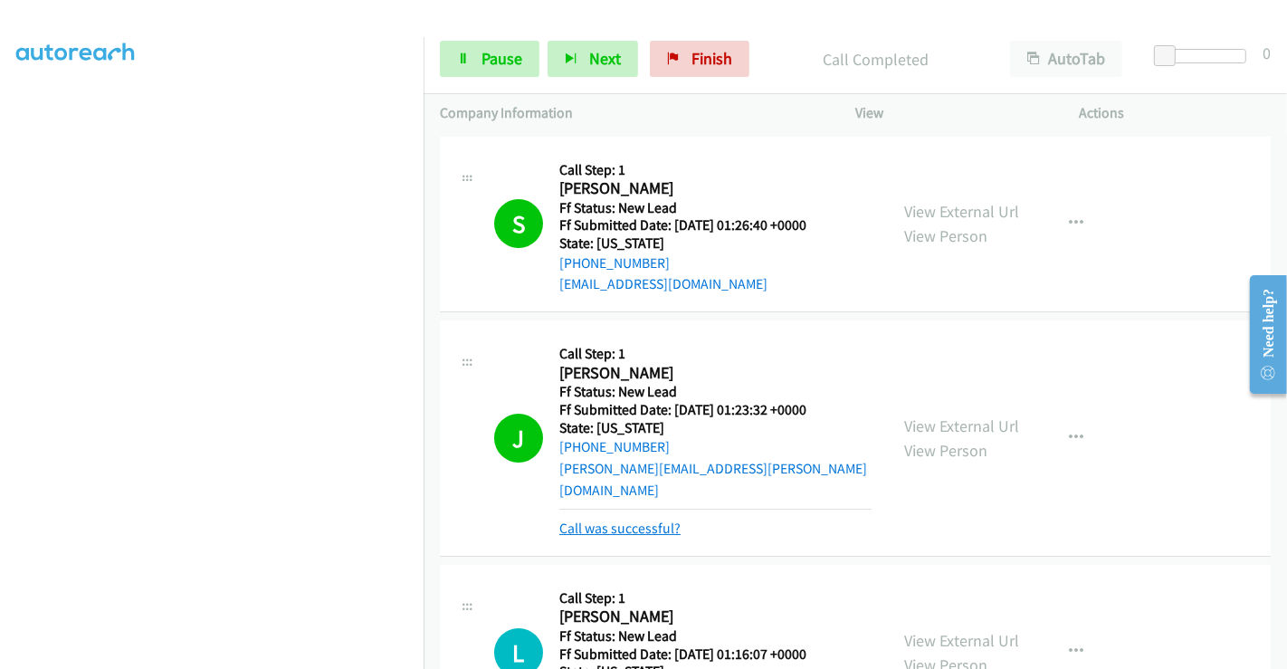
click at [622, 520] on link "Call was successful?" at bounding box center [619, 528] width 121 height 17
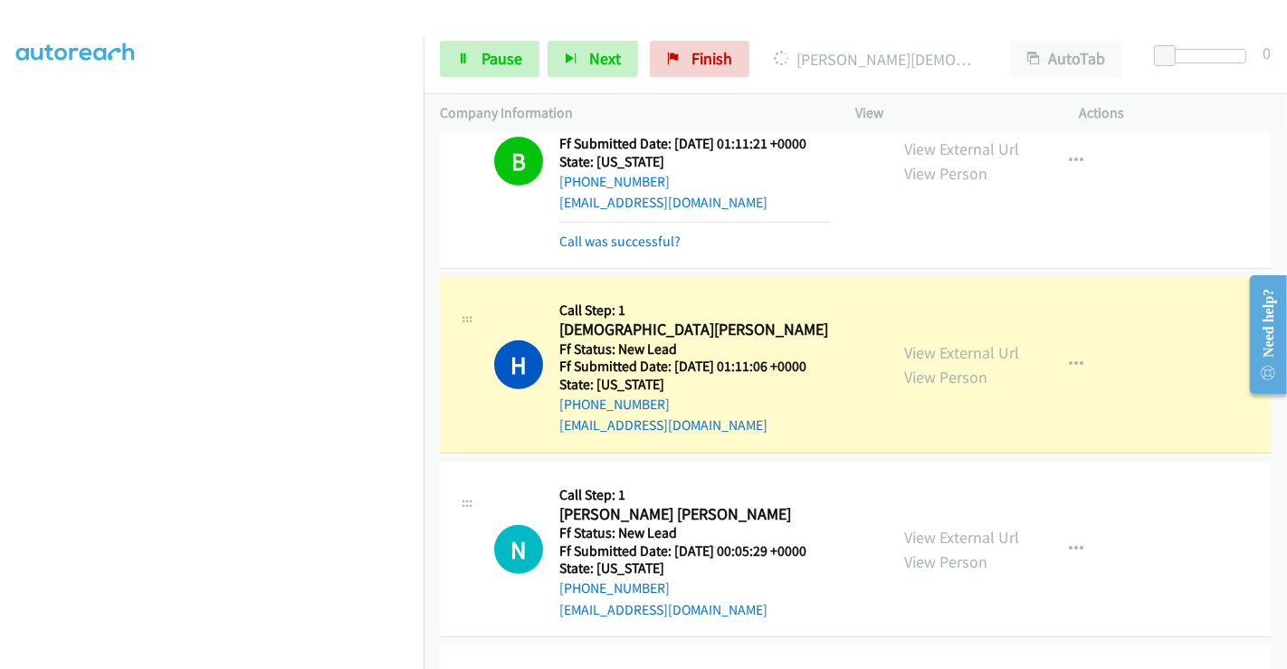
scroll to position [703, 0]
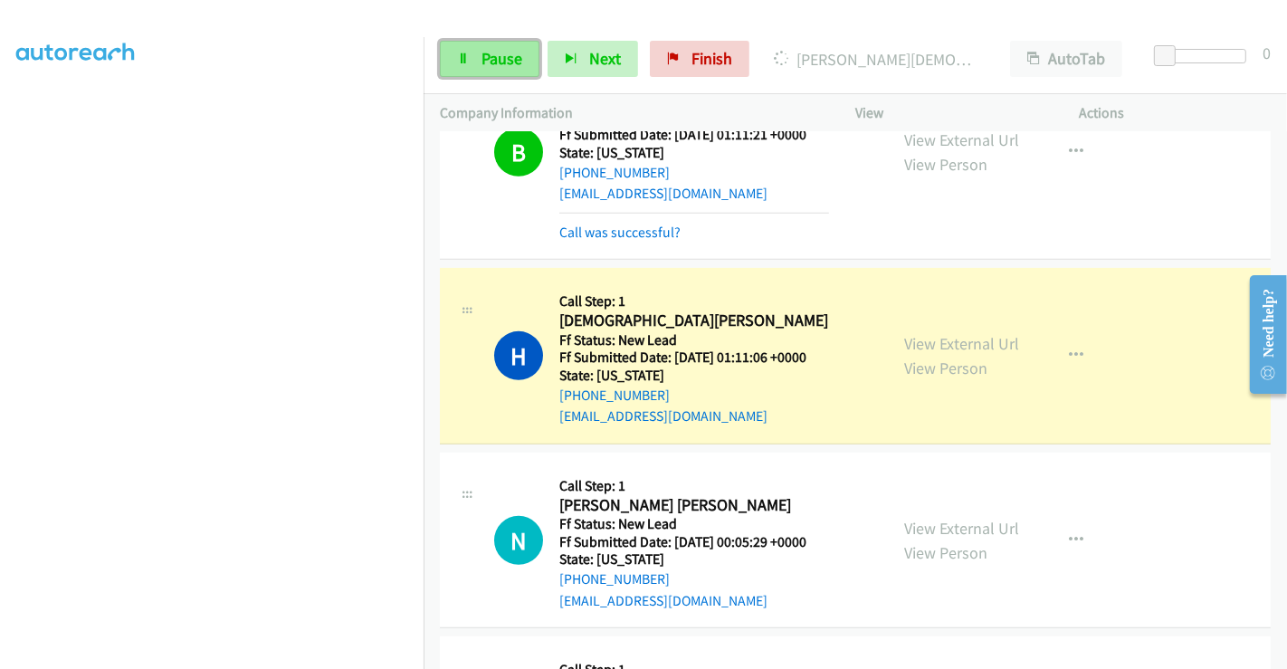
click at [488, 56] on span "Pause" at bounding box center [502, 58] width 41 height 21
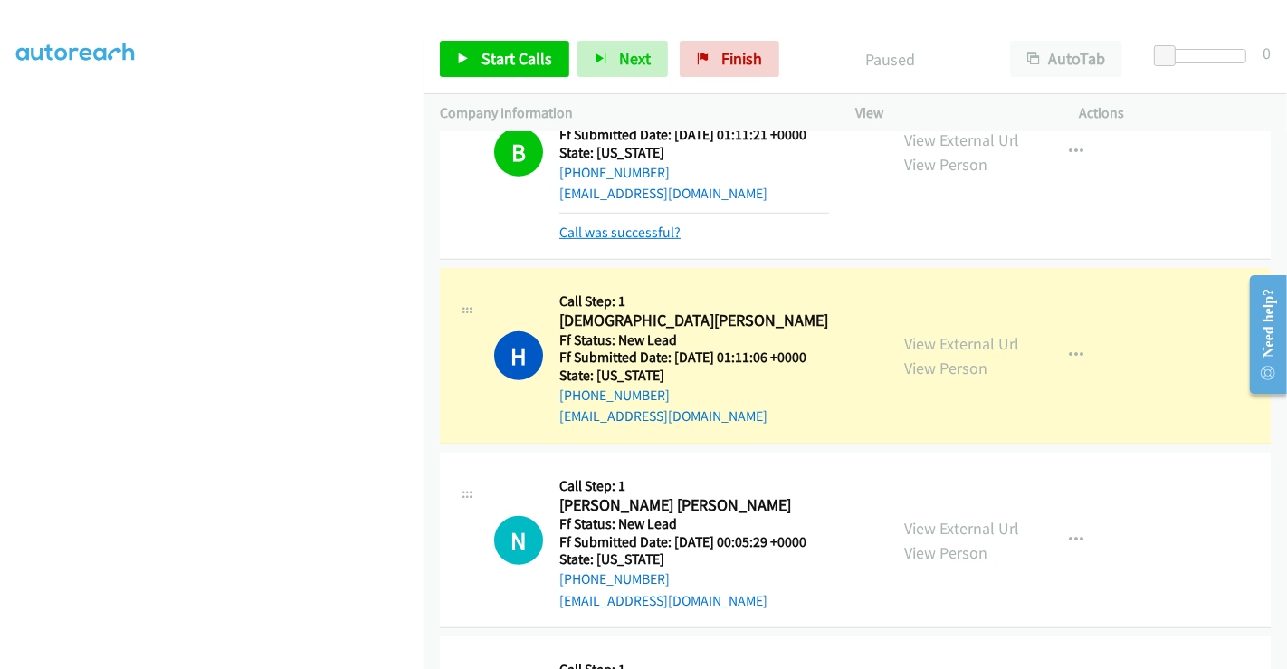
click at [630, 224] on link "Call was successful?" at bounding box center [619, 232] width 121 height 17
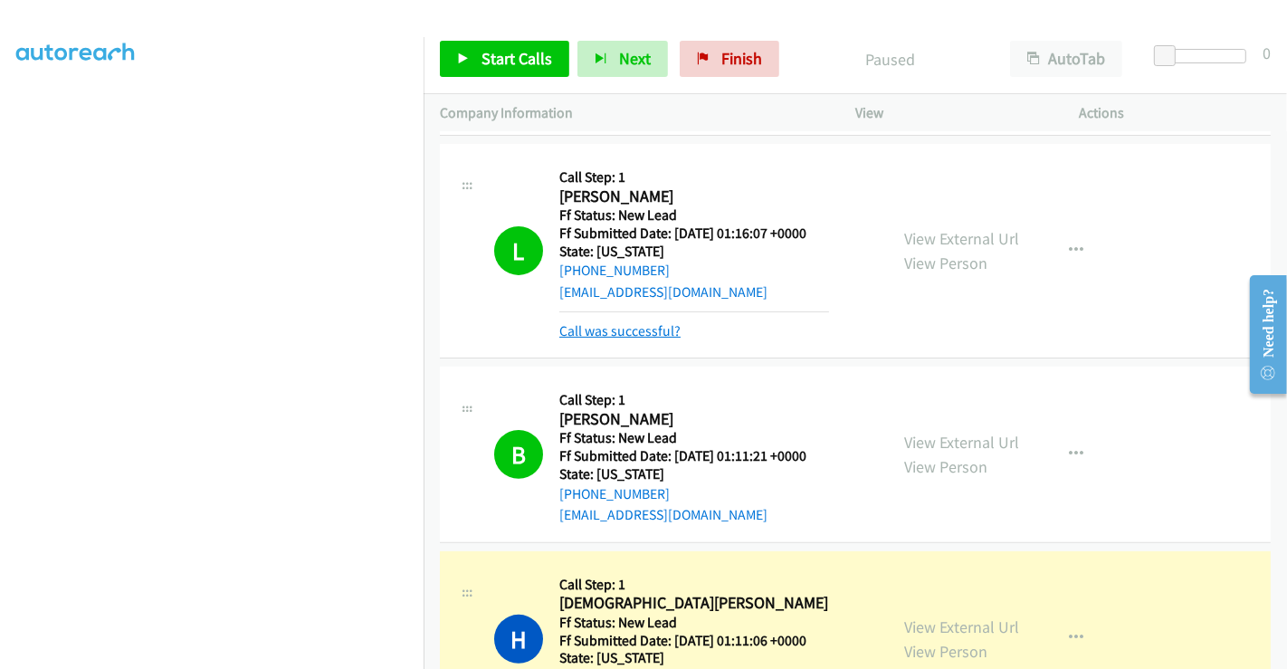
click at [631, 322] on link "Call was successful?" at bounding box center [619, 330] width 121 height 17
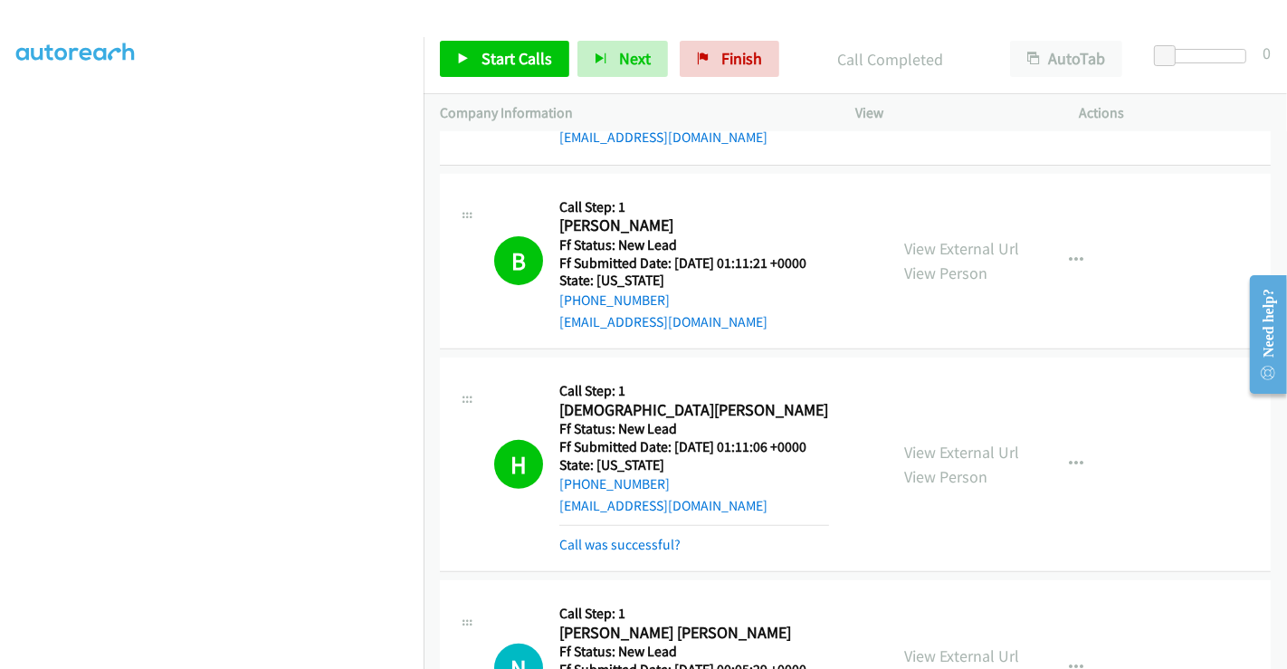
scroll to position [785, 0]
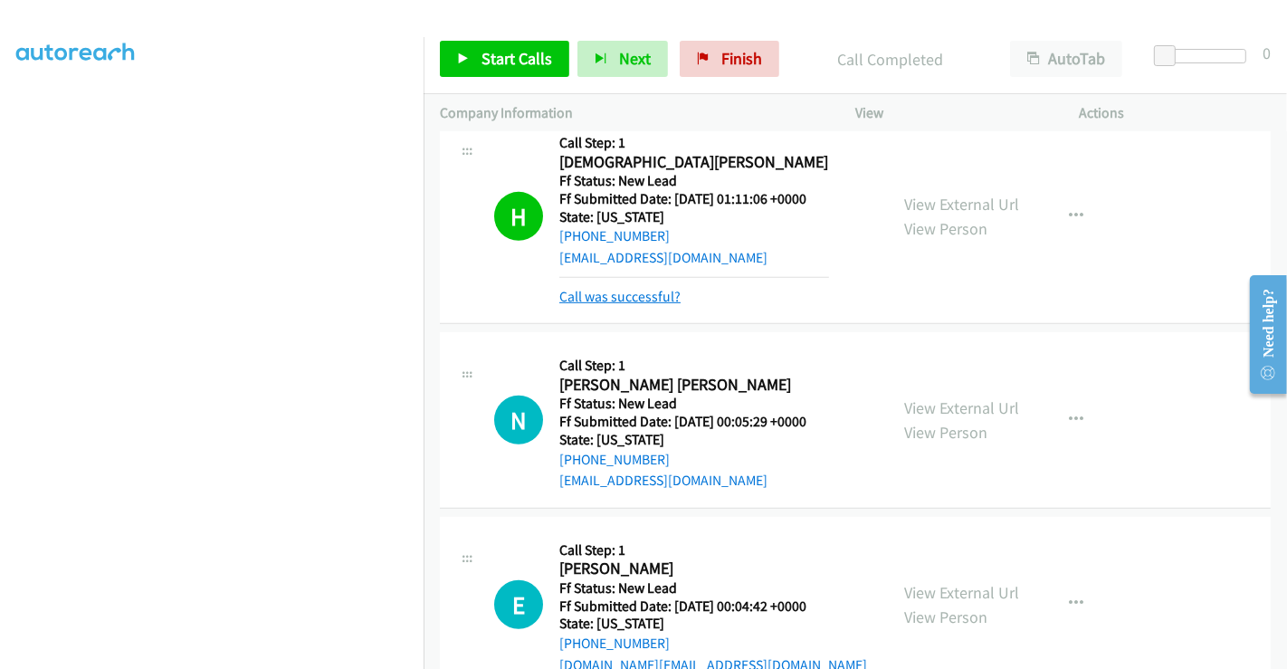
click at [613, 288] on link "Call was successful?" at bounding box center [619, 296] width 121 height 17
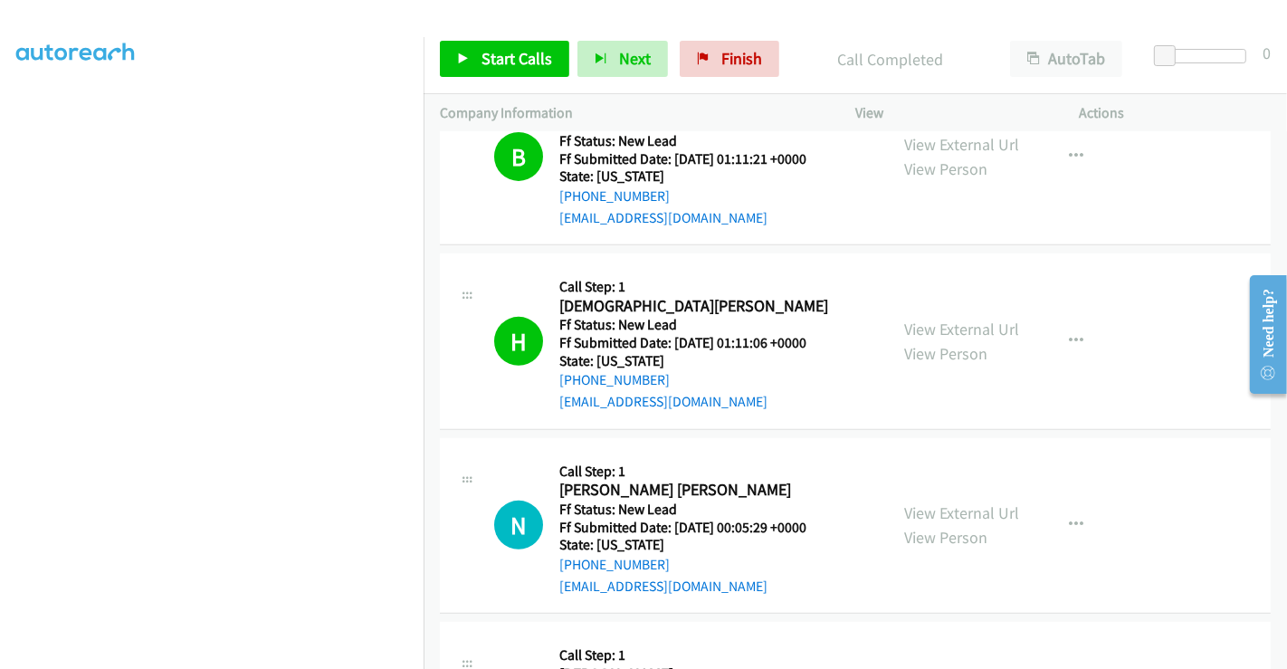
scroll to position [765, 0]
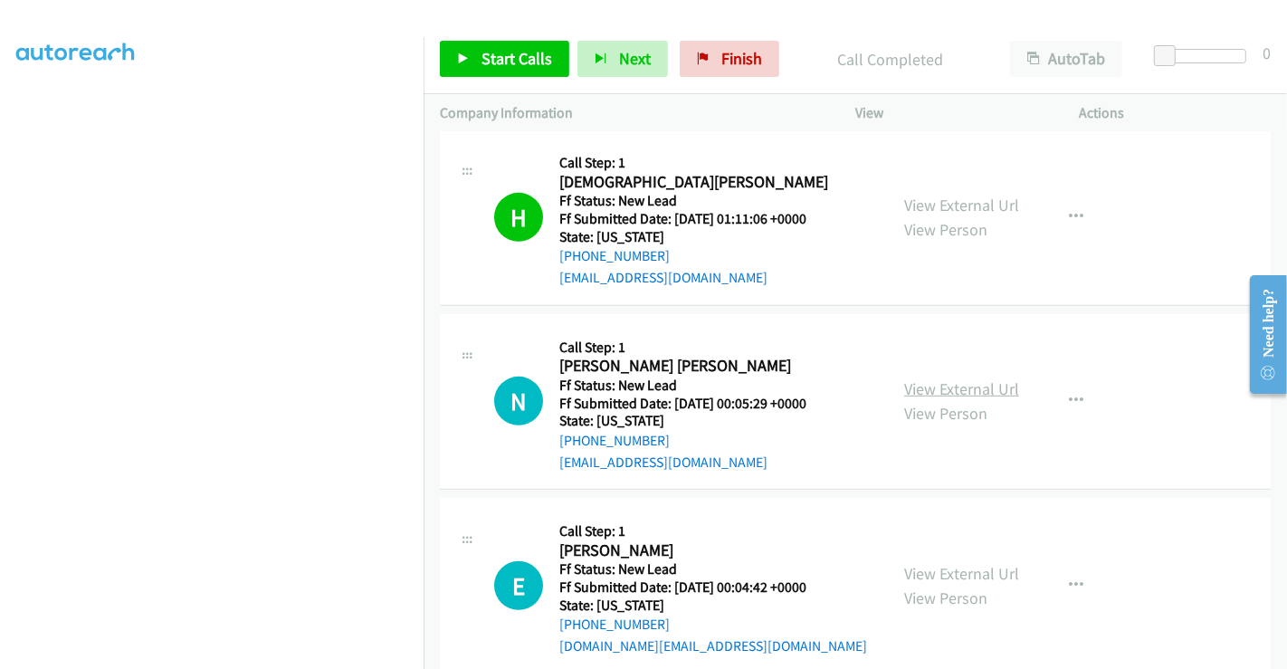
click at [949, 378] on link "View External Url" at bounding box center [961, 388] width 115 height 21
click at [944, 563] on link "View External Url" at bounding box center [961, 573] width 115 height 21
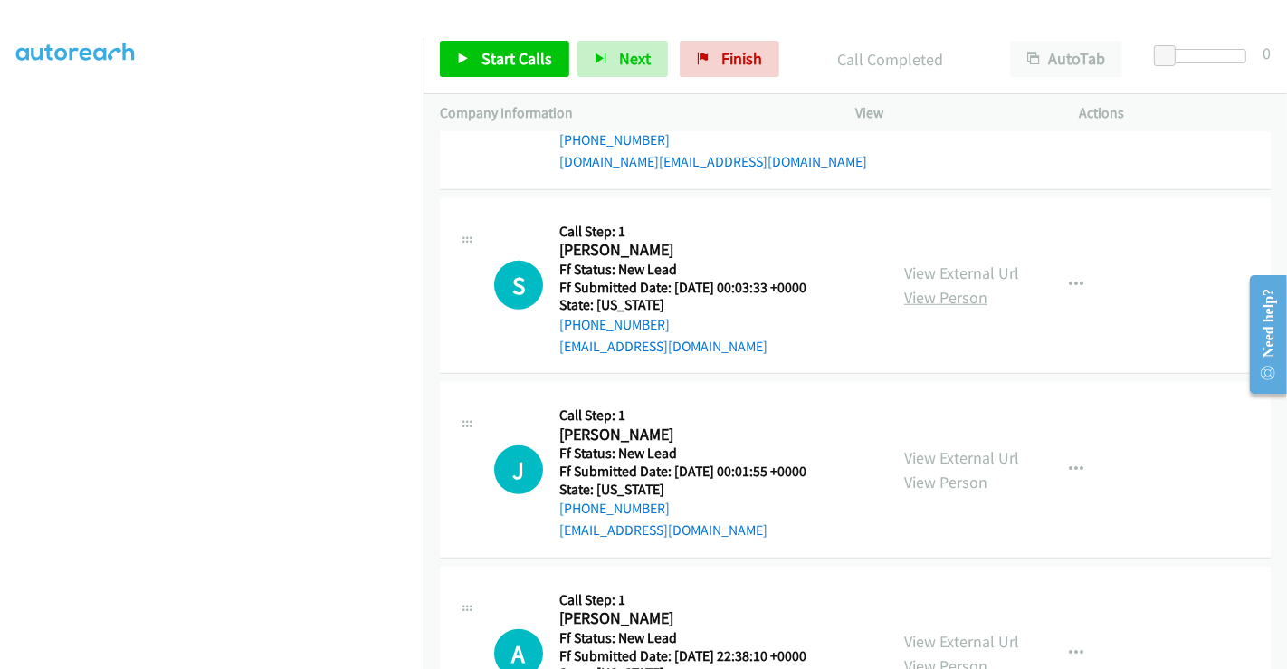
scroll to position [1268, 0]
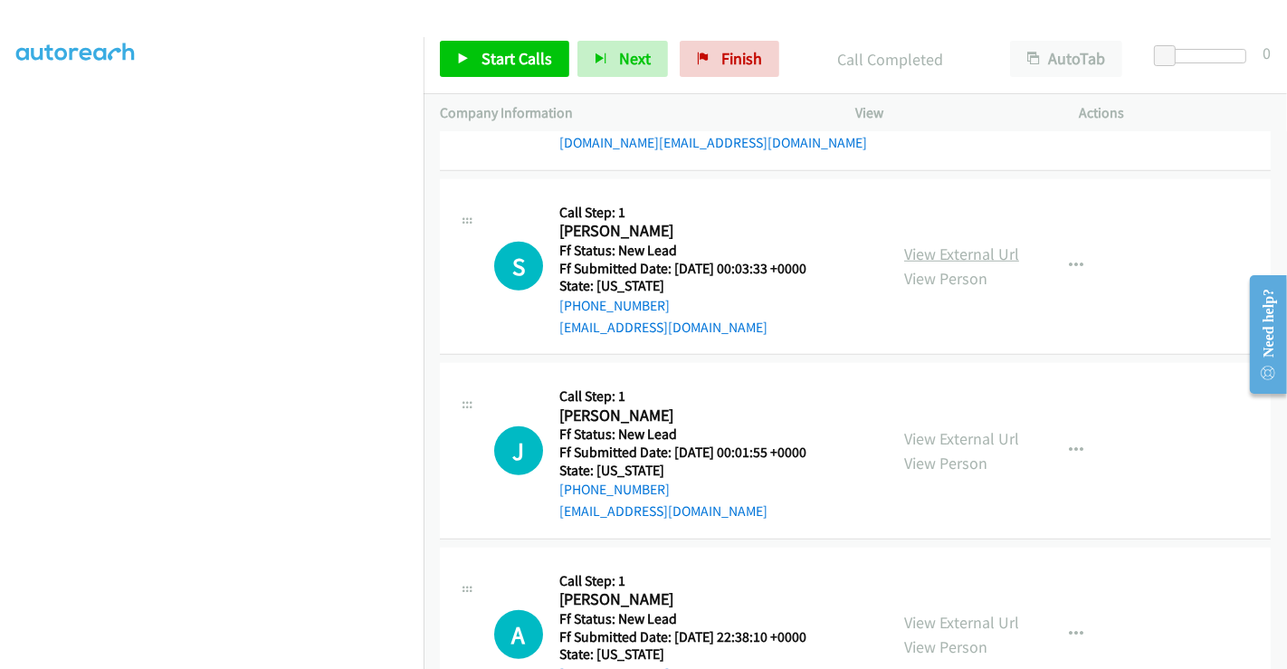
click at [929, 244] on link "View External Url" at bounding box center [961, 254] width 115 height 21
drag, startPoint x: 939, startPoint y: 408, endPoint x: 949, endPoint y: 430, distance: 23.9
click at [939, 428] on link "View External Url" at bounding box center [961, 438] width 115 height 21
click at [948, 612] on link "View External Url" at bounding box center [961, 622] width 115 height 21
click at [522, 61] on span "Start Calls" at bounding box center [517, 58] width 71 height 21
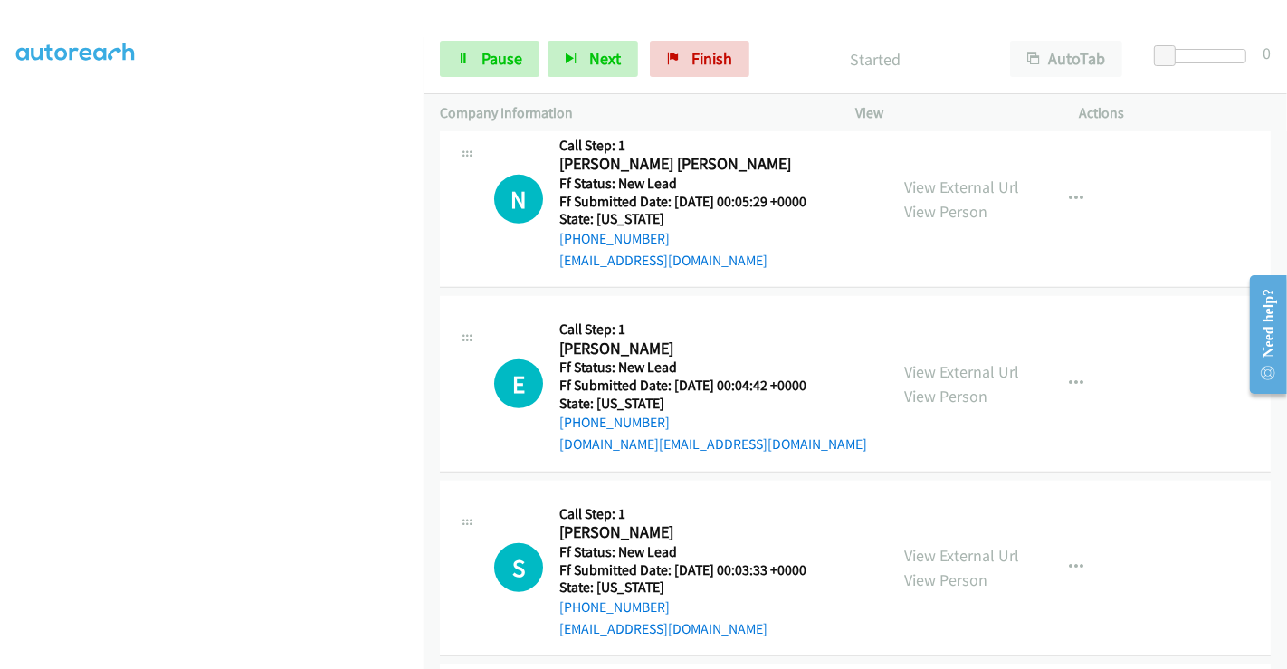
scroll to position [765, 0]
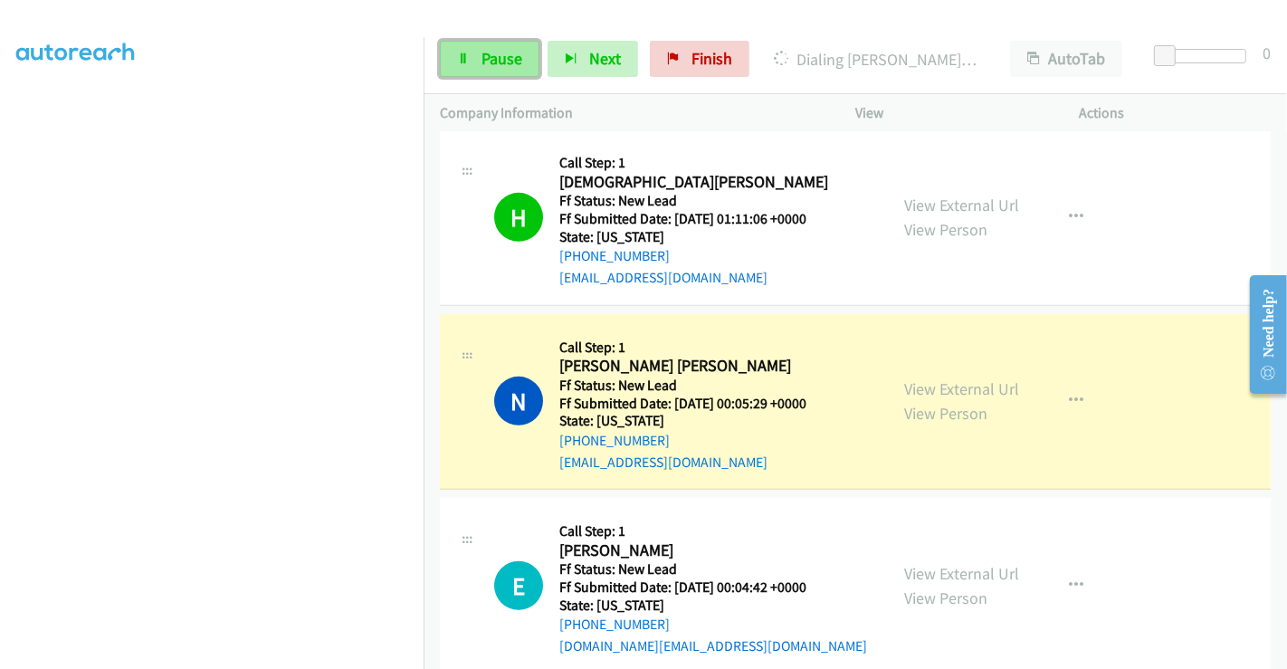
click at [488, 59] on span "Pause" at bounding box center [502, 58] width 41 height 21
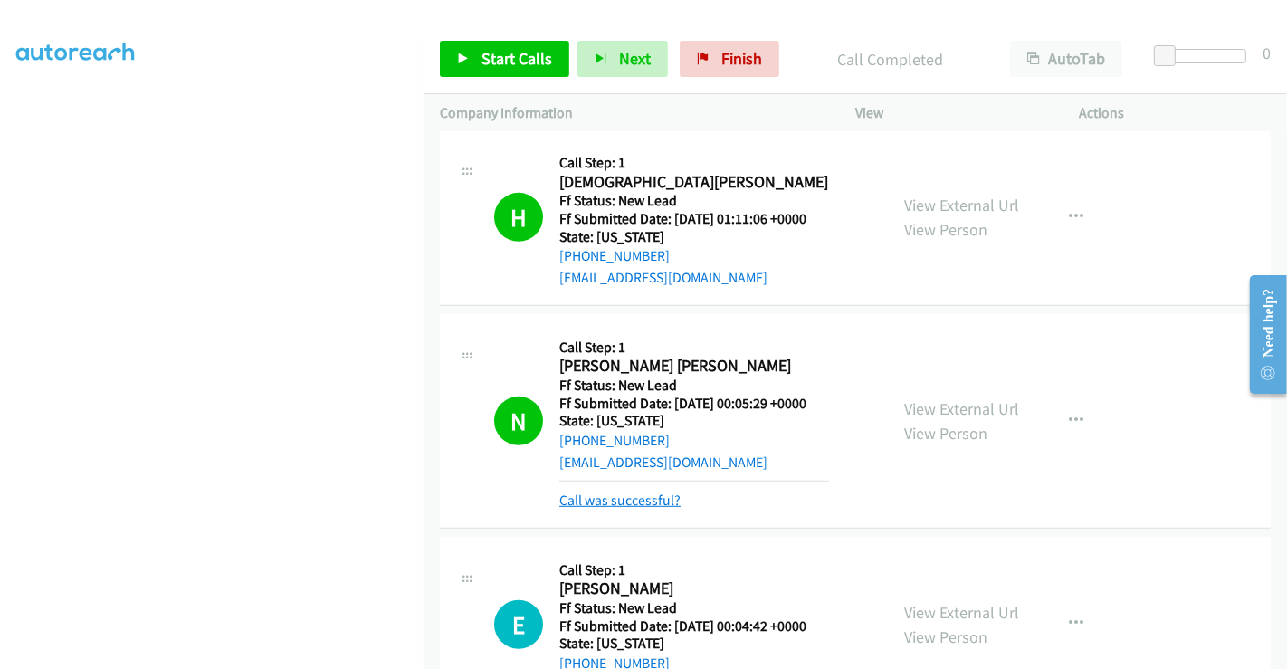
click at [626, 492] on link "Call was successful?" at bounding box center [619, 500] width 121 height 17
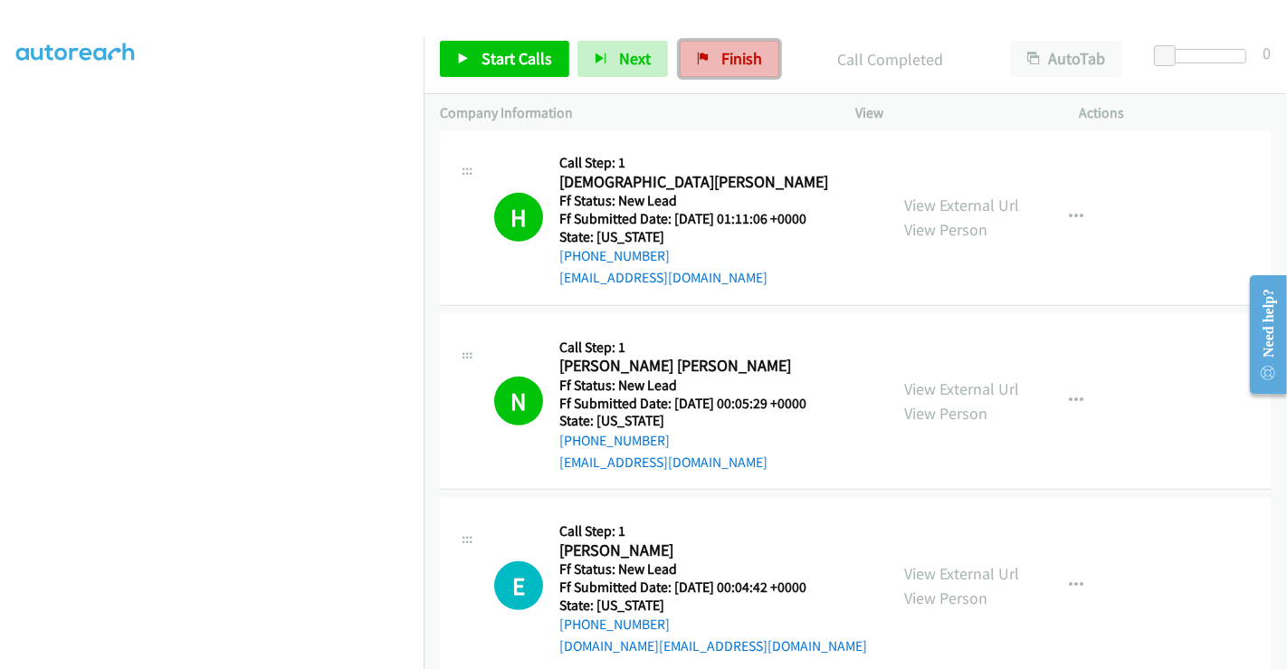
click at [722, 51] on span "Finish" at bounding box center [742, 58] width 41 height 21
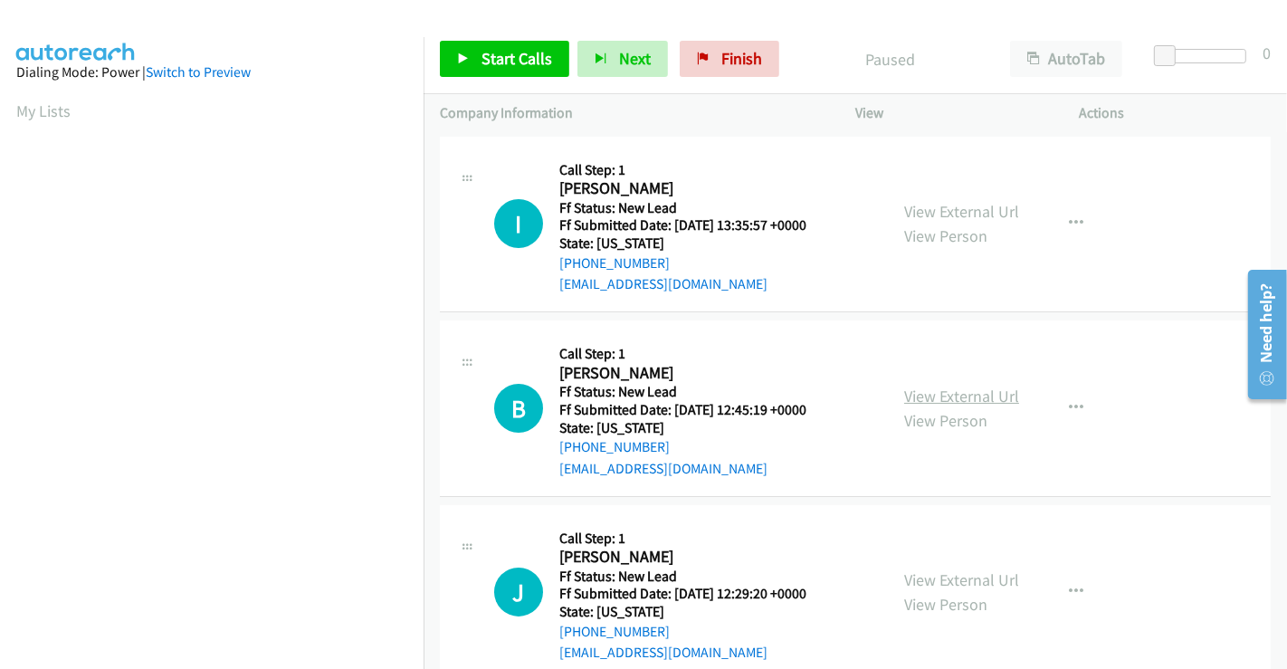
click at [946, 397] on link "View External Url" at bounding box center [961, 396] width 115 height 21
click at [926, 586] on link "View External Url" at bounding box center [961, 579] width 115 height 21
click at [937, 210] on link "View External Url" at bounding box center [961, 211] width 115 height 21
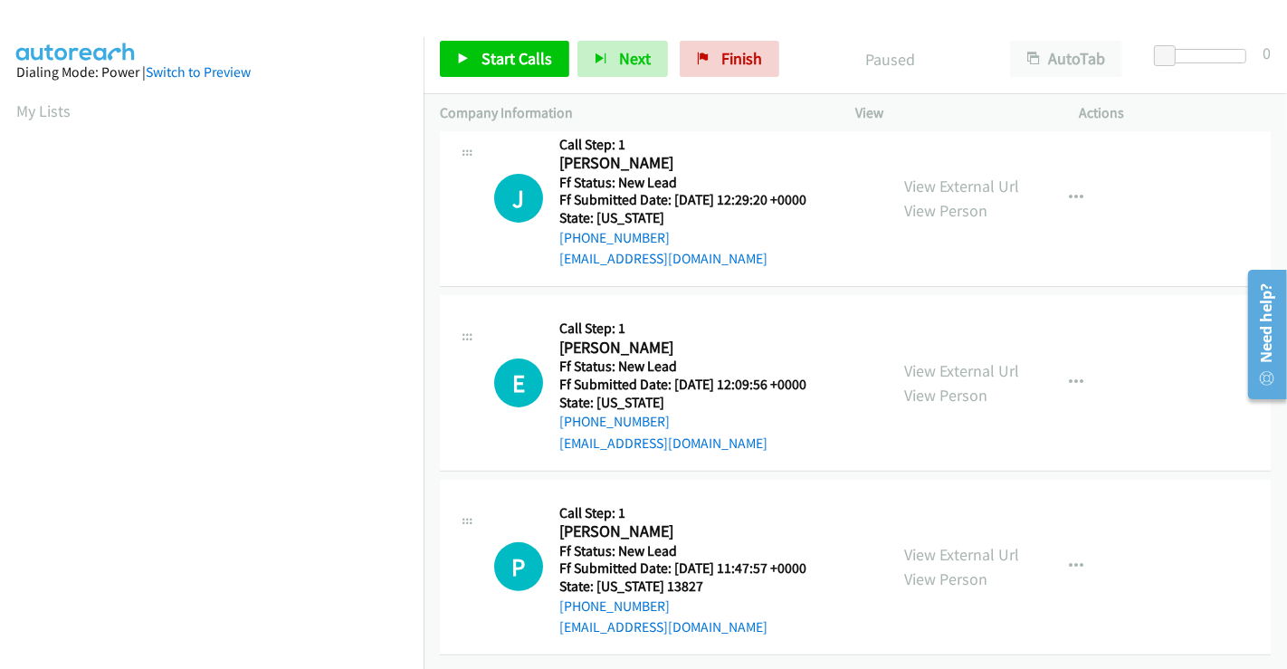
scroll to position [406, 0]
click at [957, 360] on link "View External Url" at bounding box center [961, 370] width 115 height 21
click at [953, 544] on link "View External Url" at bounding box center [961, 554] width 115 height 21
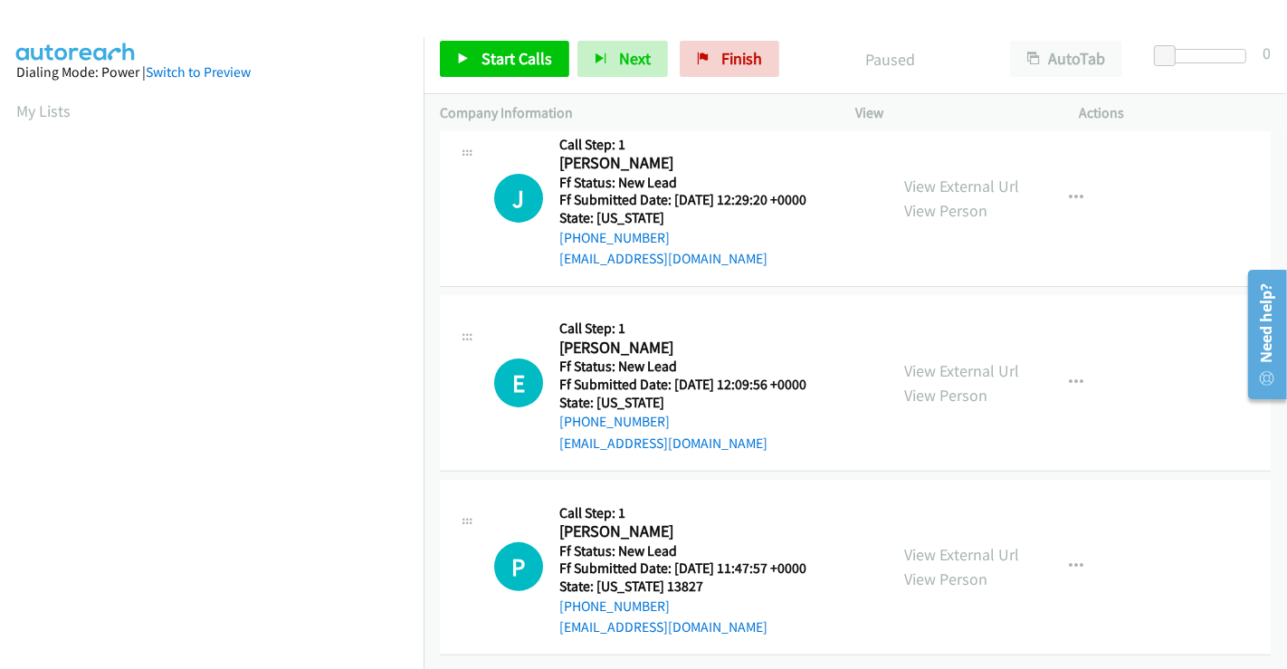
scroll to position [349, 0]
click at [524, 60] on span "Start Calls" at bounding box center [517, 58] width 71 height 21
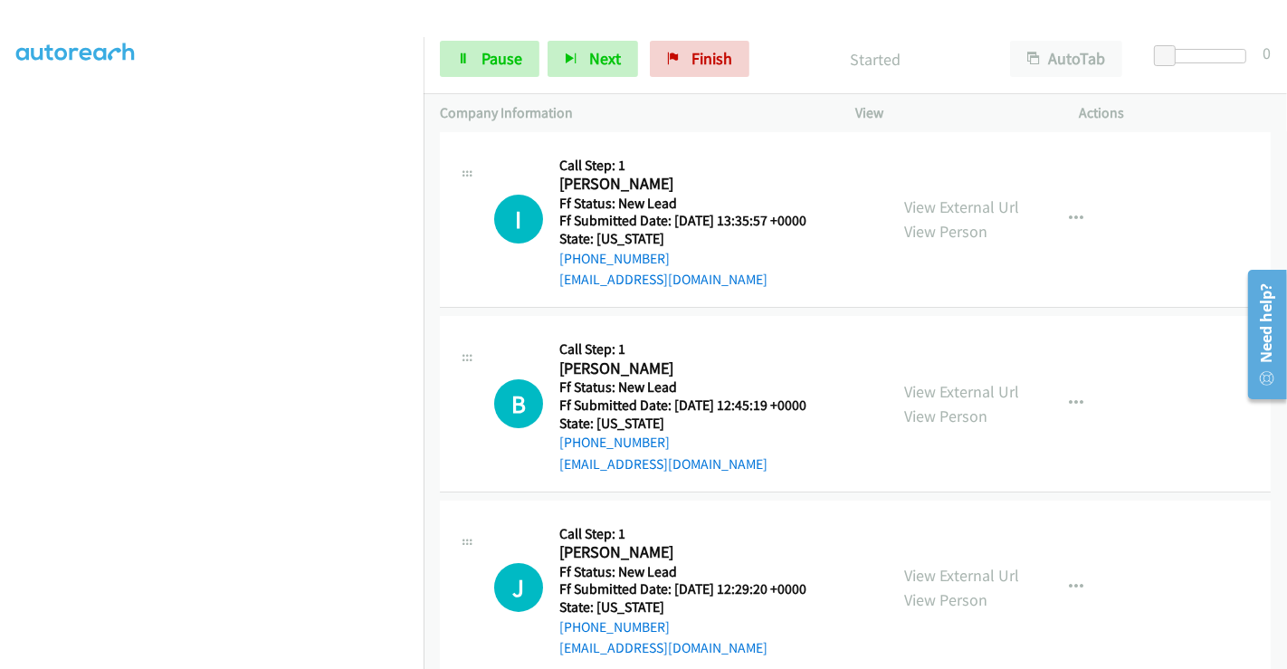
scroll to position [0, 0]
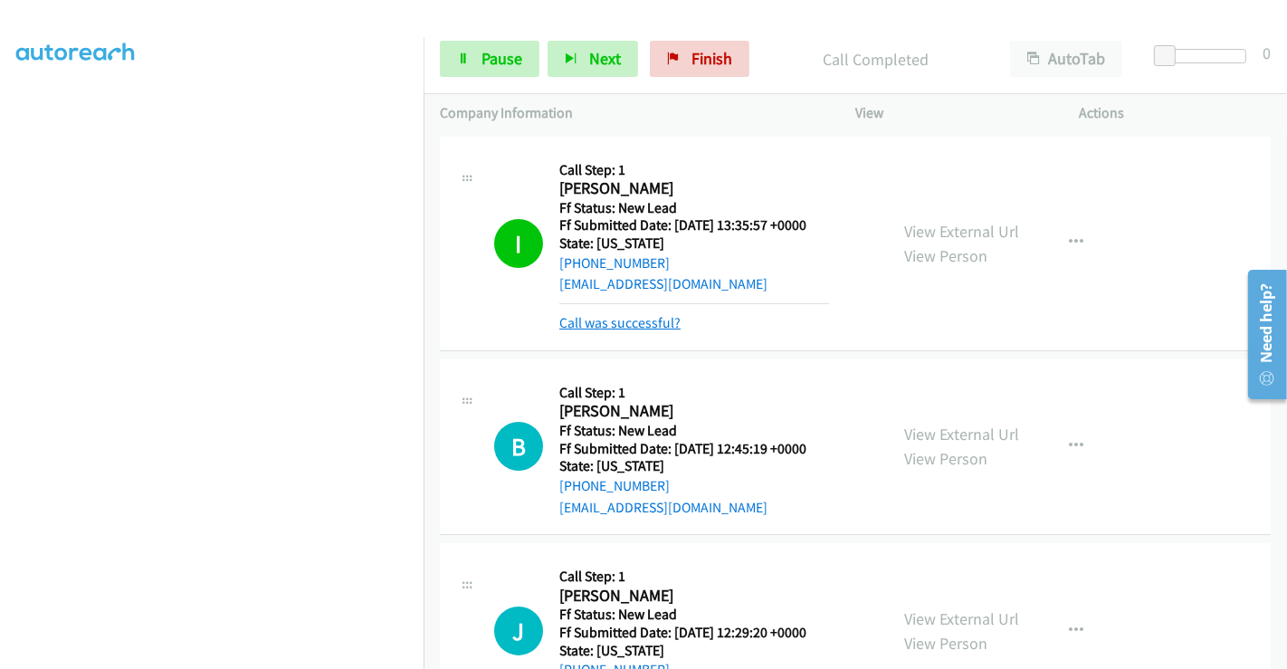
click at [663, 319] on link "Call was successful?" at bounding box center [619, 322] width 121 height 17
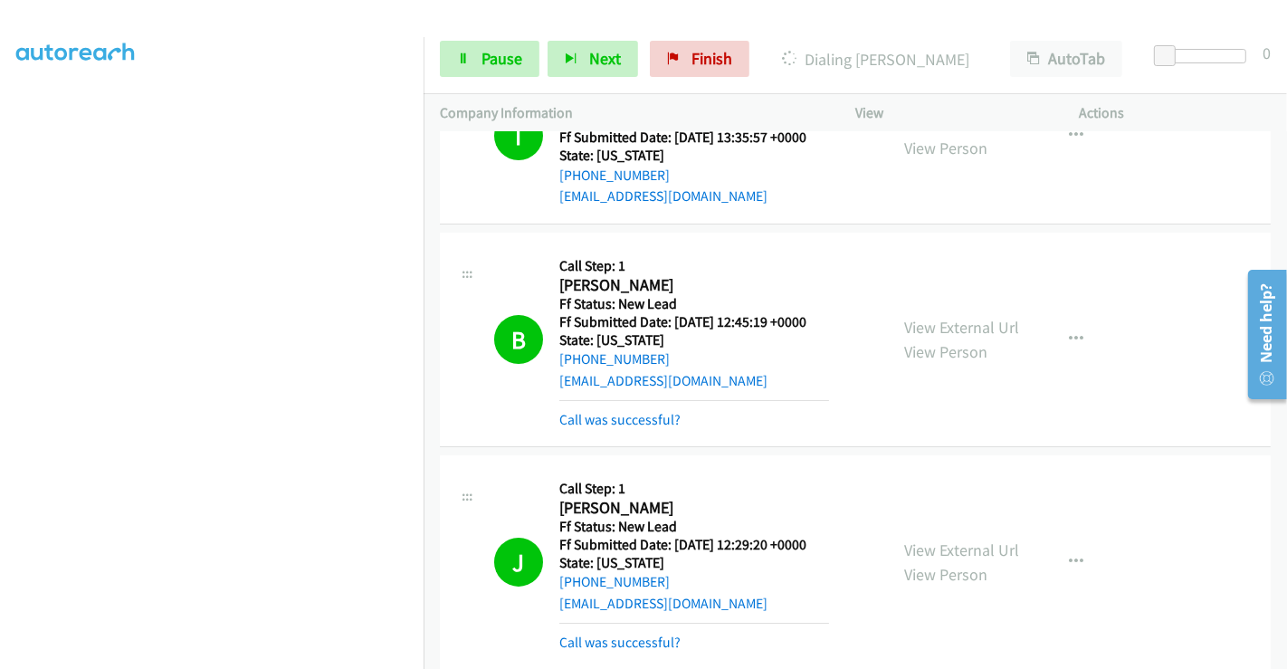
scroll to position [201, 0]
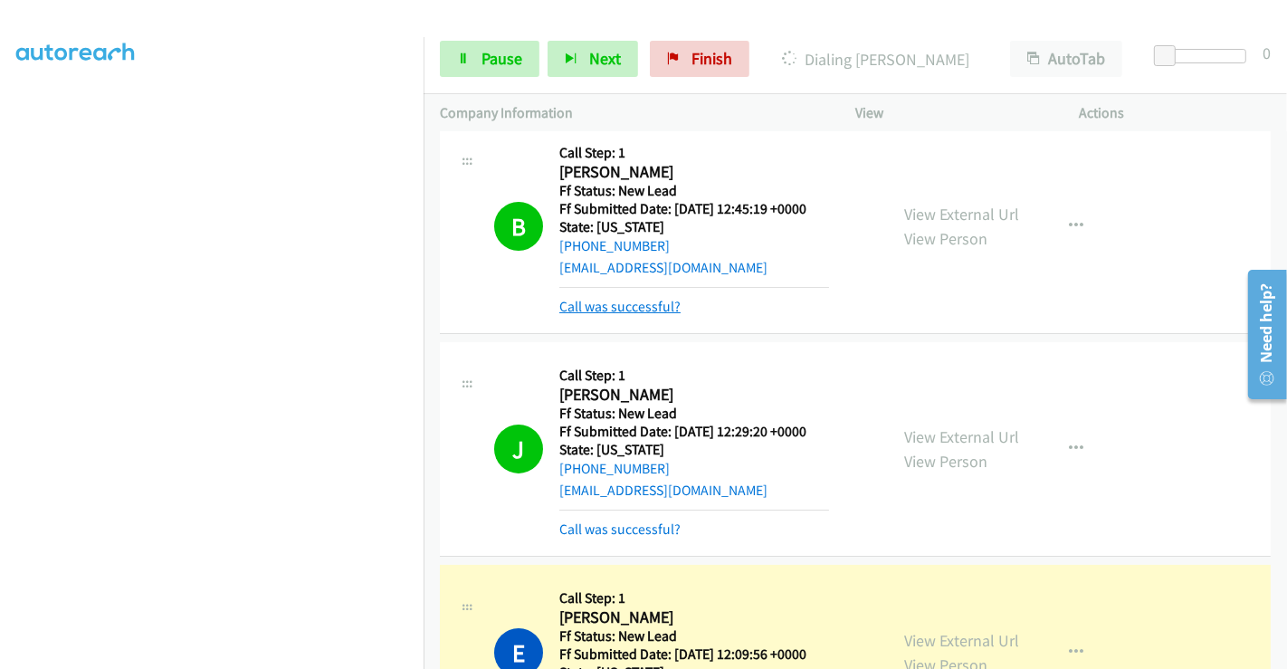
click at [631, 307] on link "Call was successful?" at bounding box center [619, 306] width 121 height 17
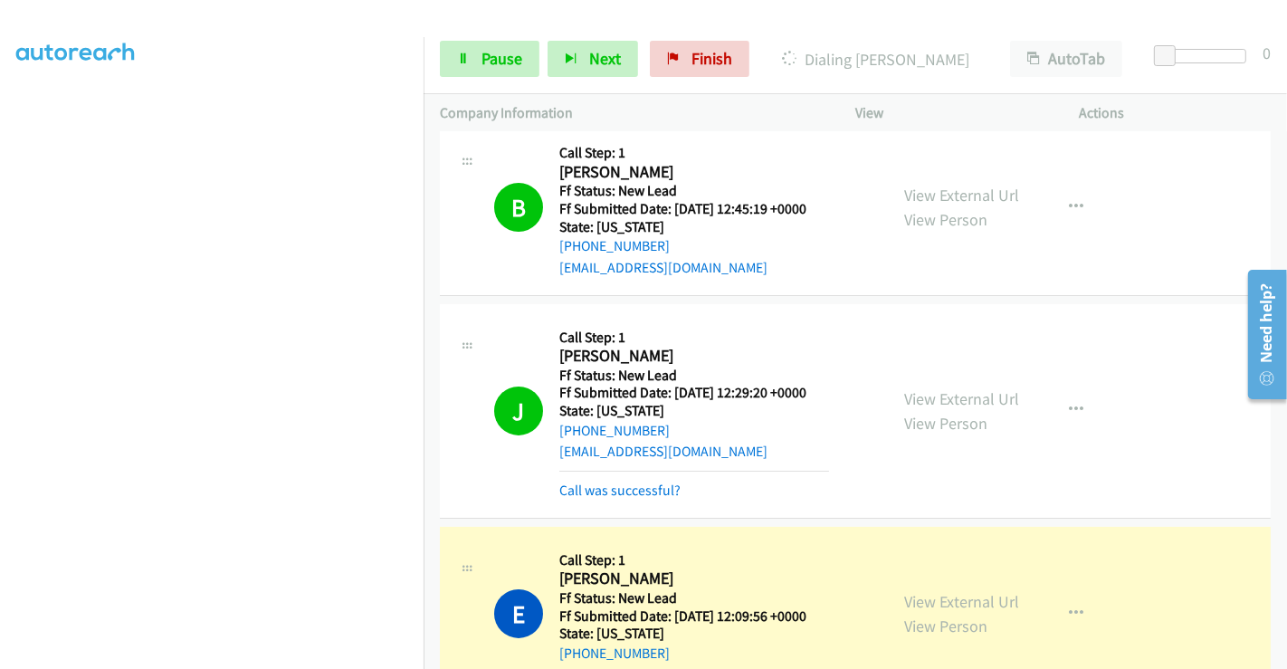
scroll to position [402, 0]
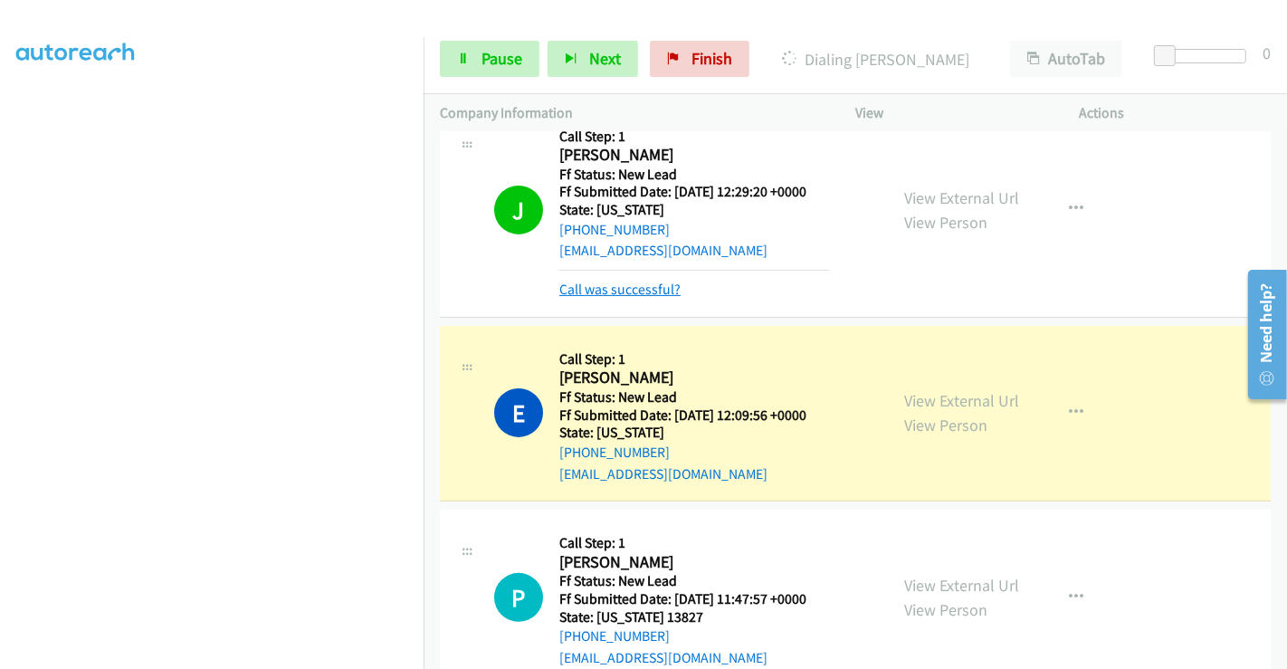
click at [660, 285] on link "Call was successful?" at bounding box center [619, 289] width 121 height 17
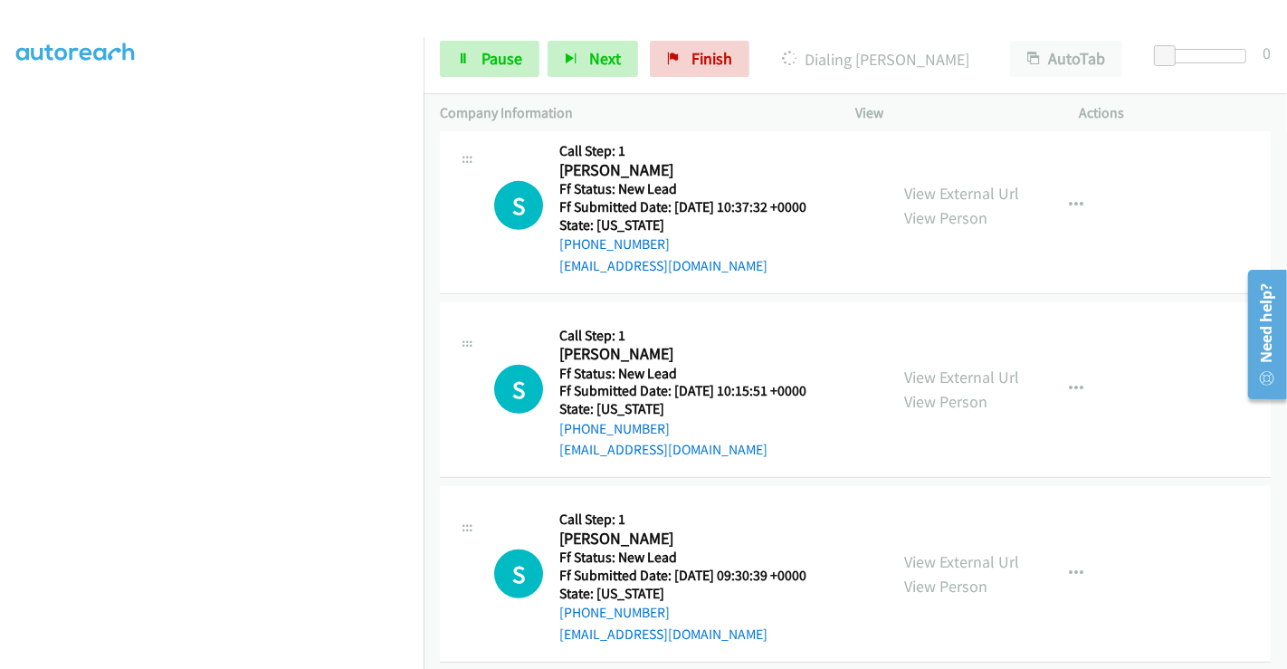
scroll to position [959, 0]
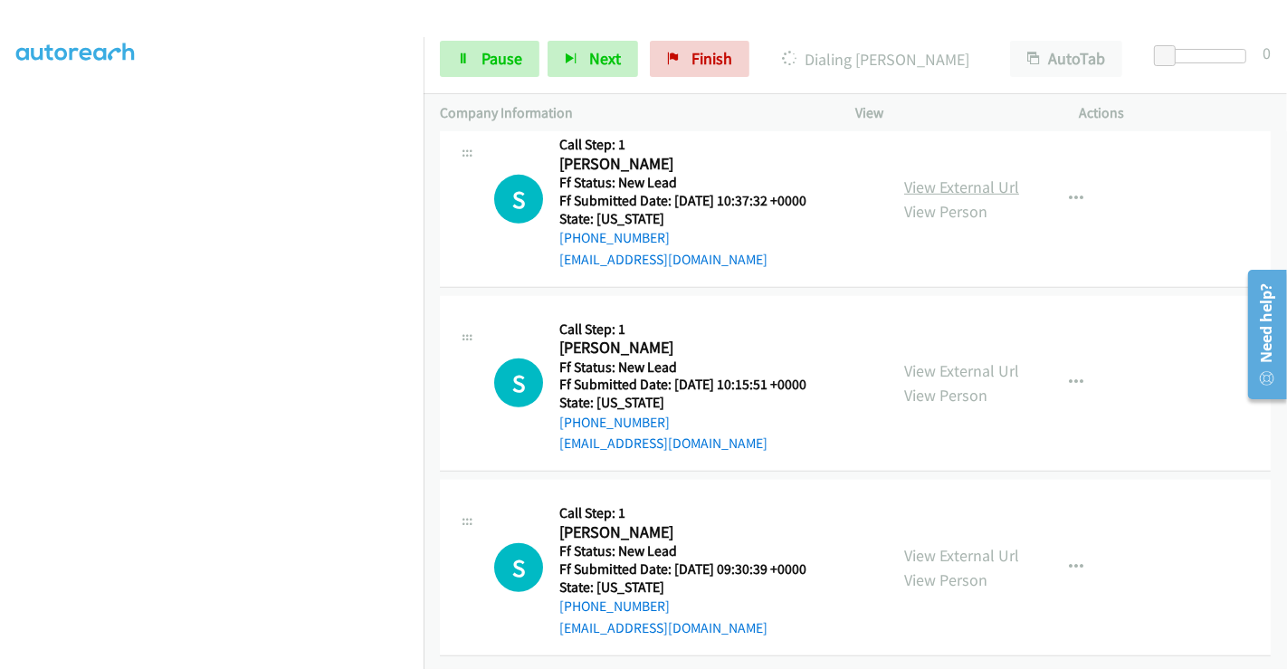
click at [953, 177] on link "View External Url" at bounding box center [961, 187] width 115 height 21
click at [951, 360] on link "View External Url" at bounding box center [961, 370] width 115 height 21
click at [949, 545] on link "View External Url" at bounding box center [961, 555] width 115 height 21
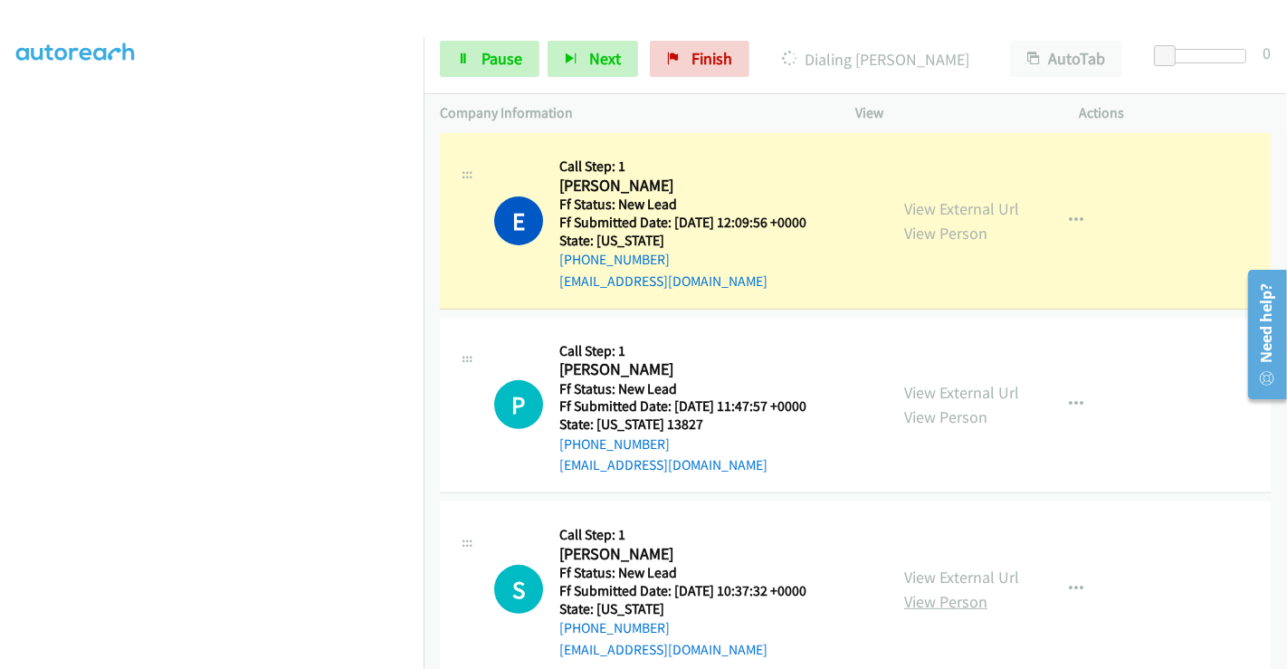
scroll to position [455, 0]
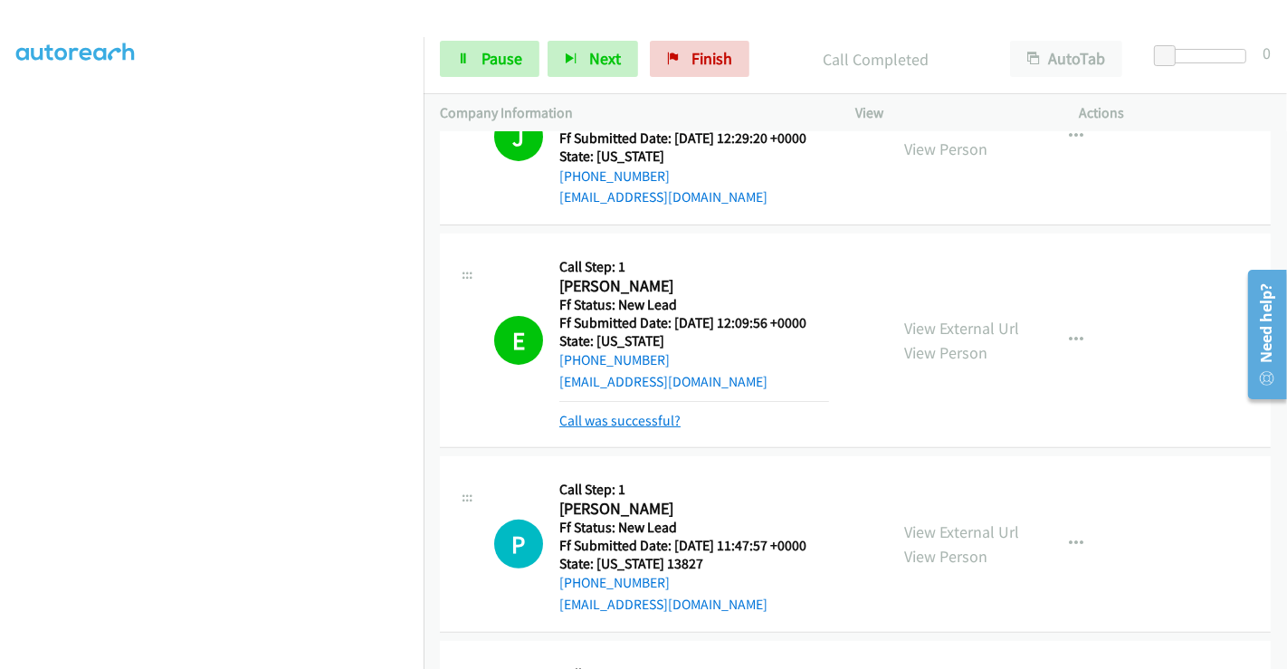
click at [605, 421] on link "Call was successful?" at bounding box center [619, 420] width 121 height 17
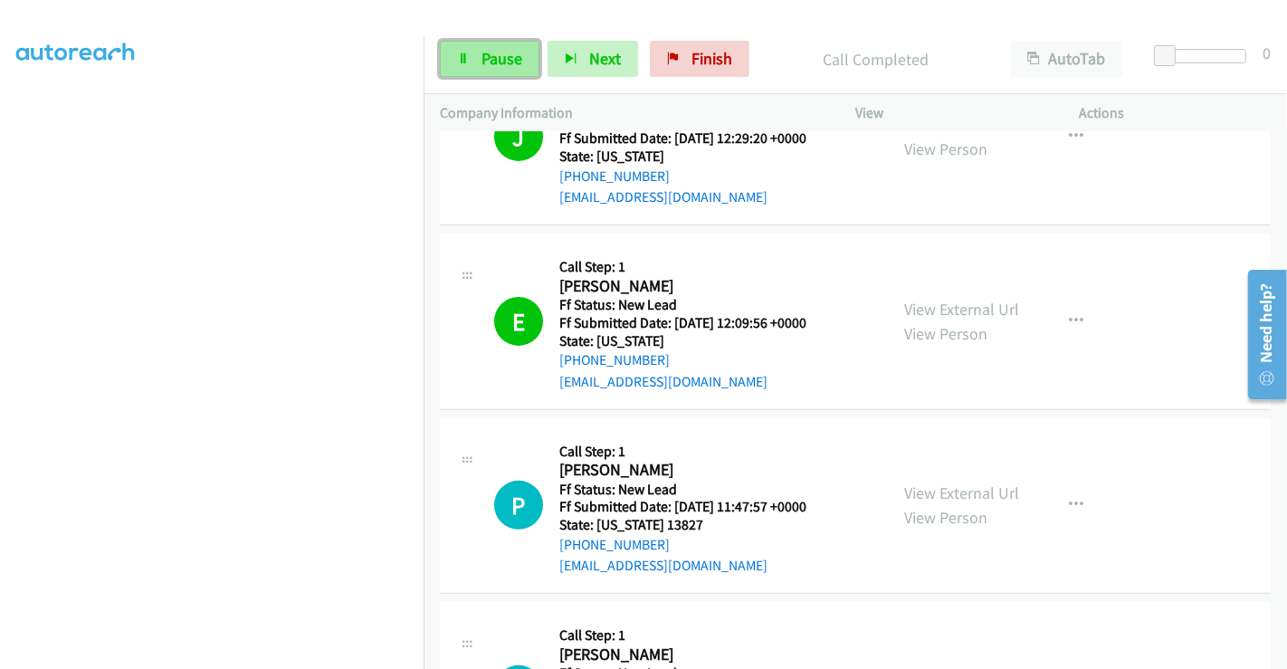
click at [475, 50] on link "Pause" at bounding box center [490, 59] width 100 height 36
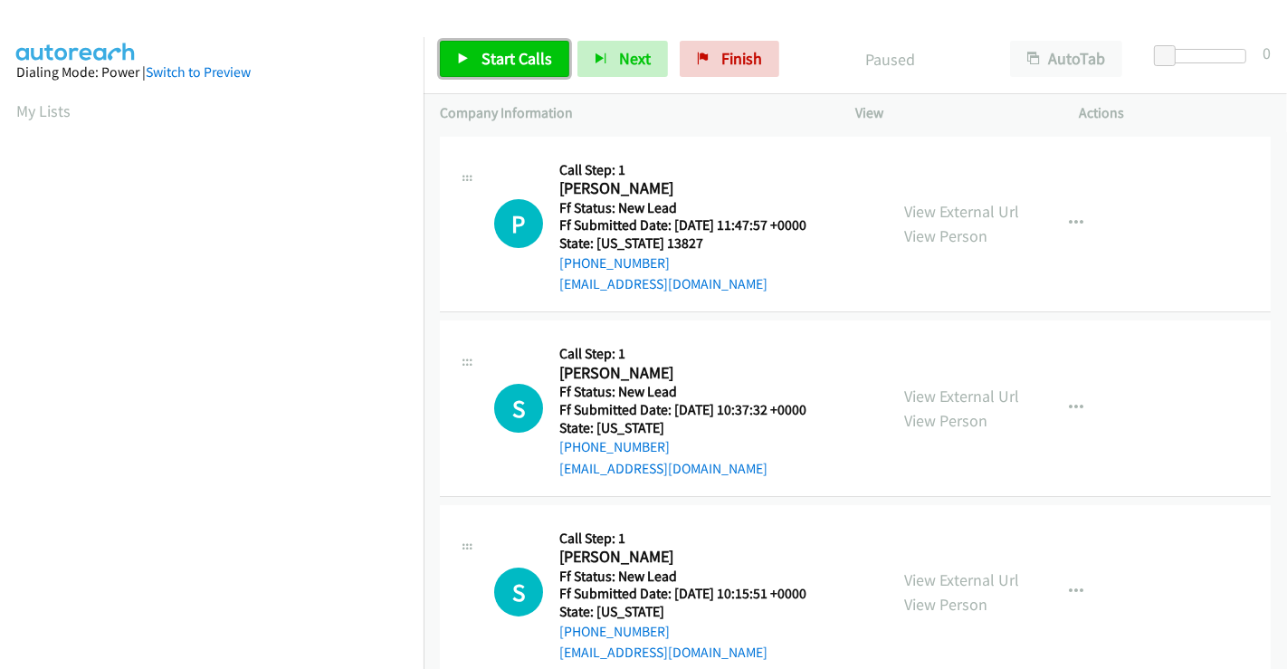
click at [511, 47] on link "Start Calls" at bounding box center [504, 59] width 129 height 36
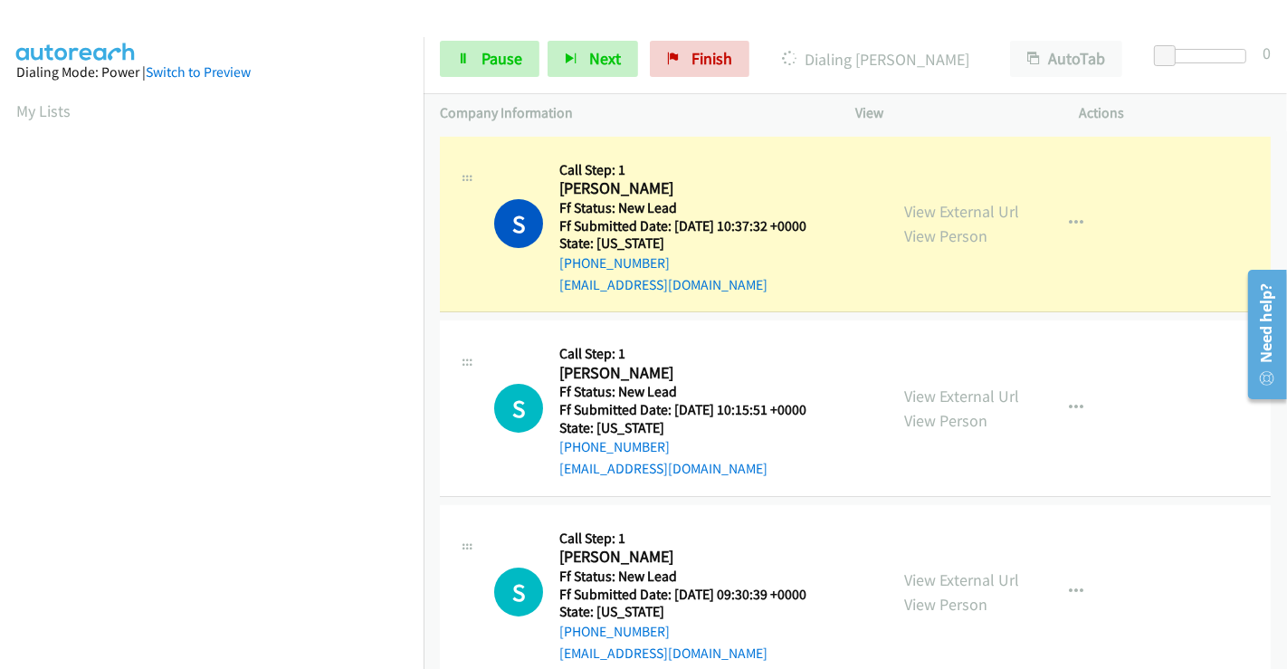
scroll to position [261, 0]
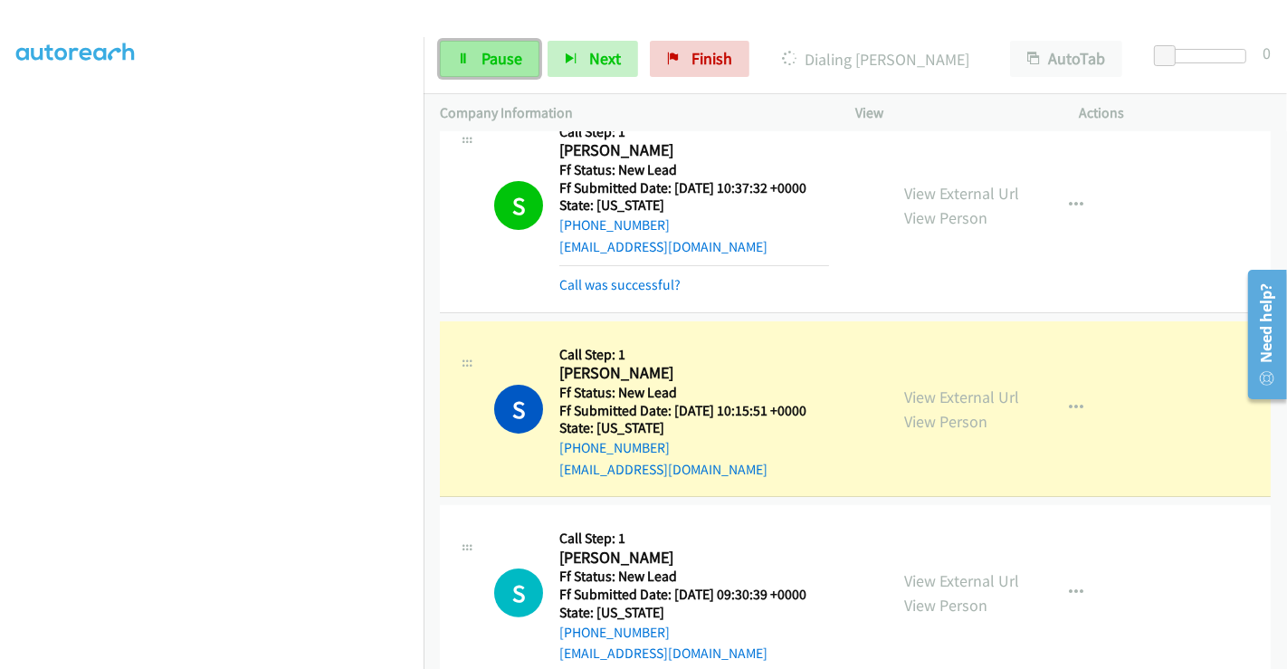
click at [500, 53] on span "Pause" at bounding box center [502, 58] width 41 height 21
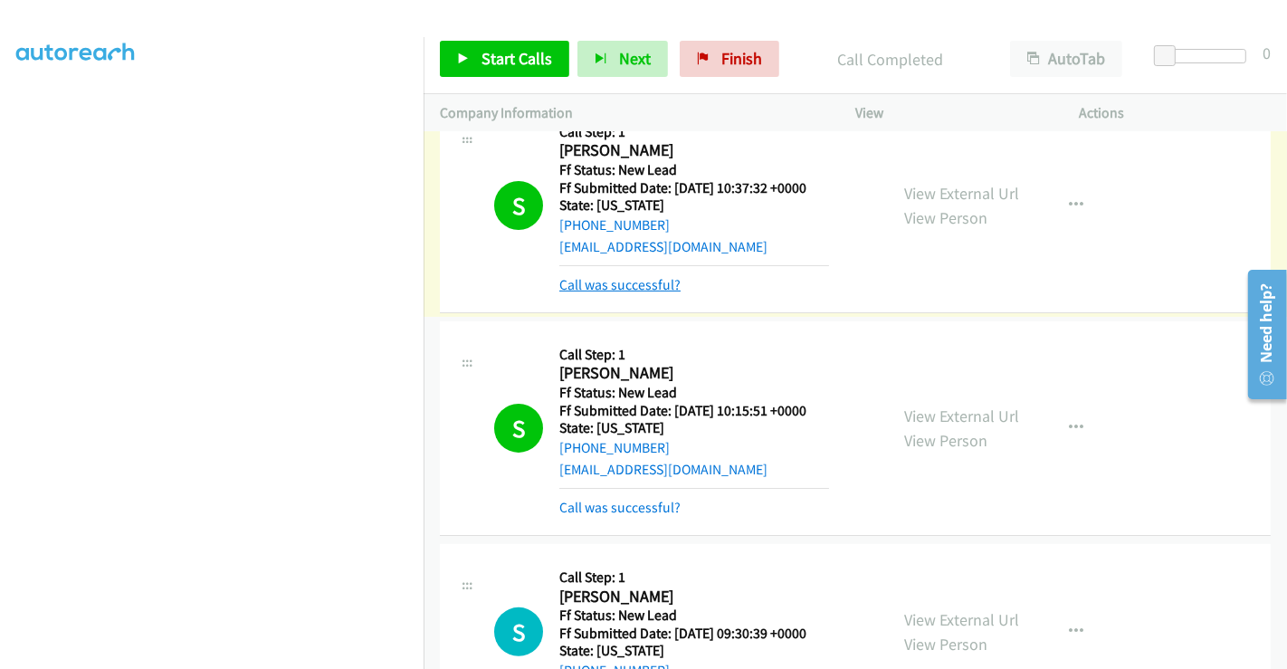
click at [615, 281] on link "Call was successful?" at bounding box center [619, 284] width 121 height 17
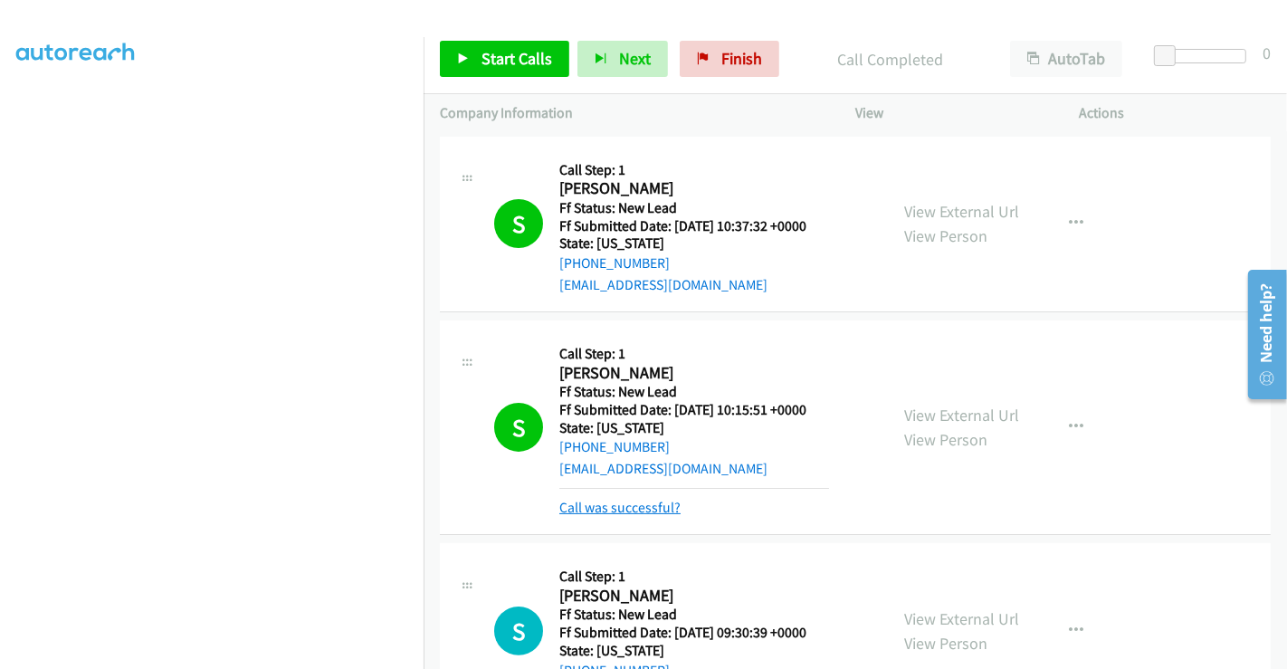
click at [624, 502] on link "Call was successful?" at bounding box center [619, 507] width 121 height 17
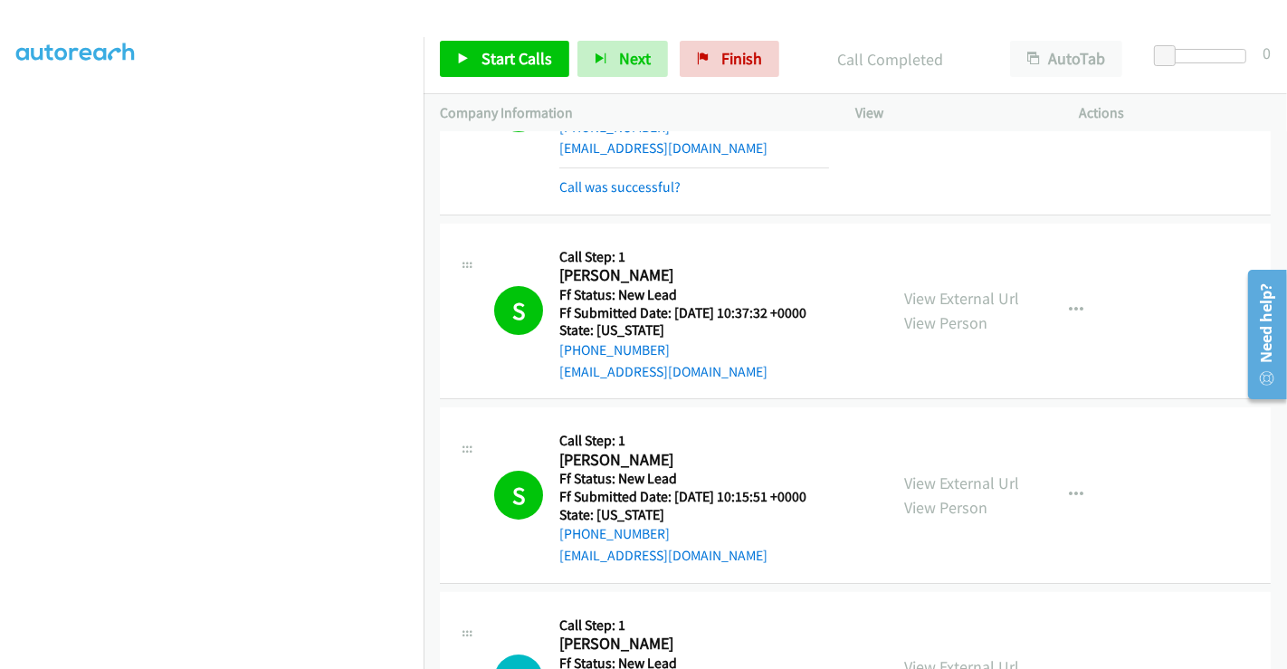
scroll to position [0, 0]
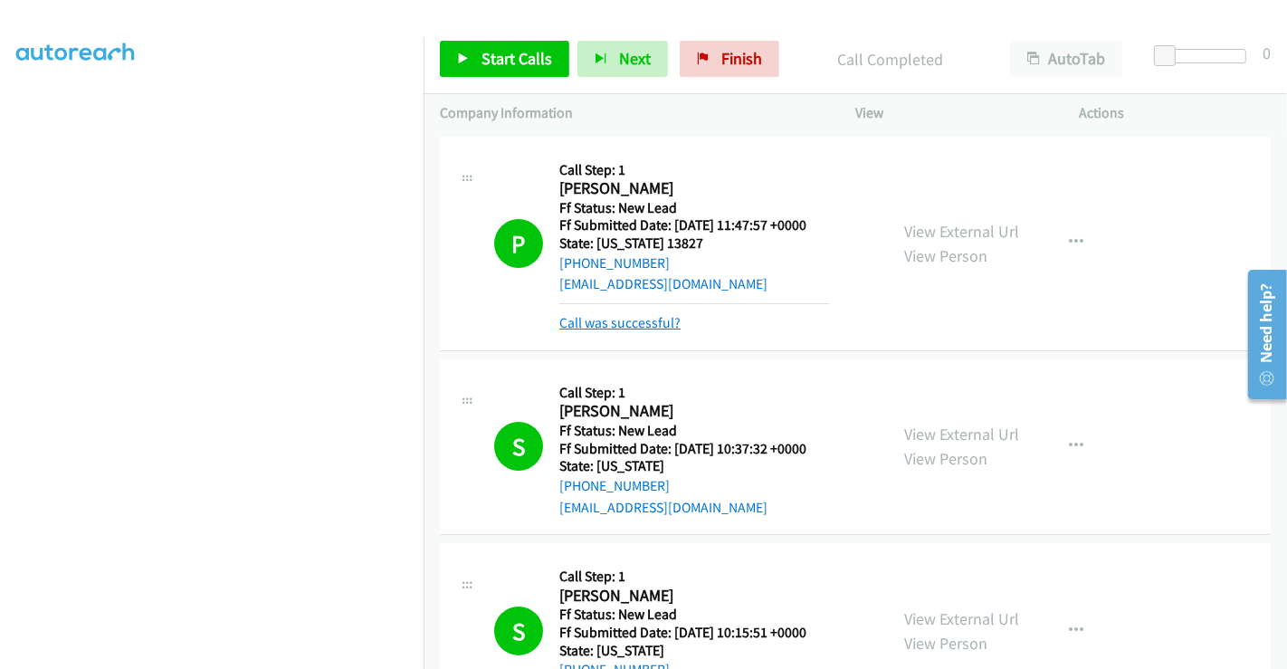
click at [627, 324] on link "Call was successful?" at bounding box center [619, 322] width 121 height 17
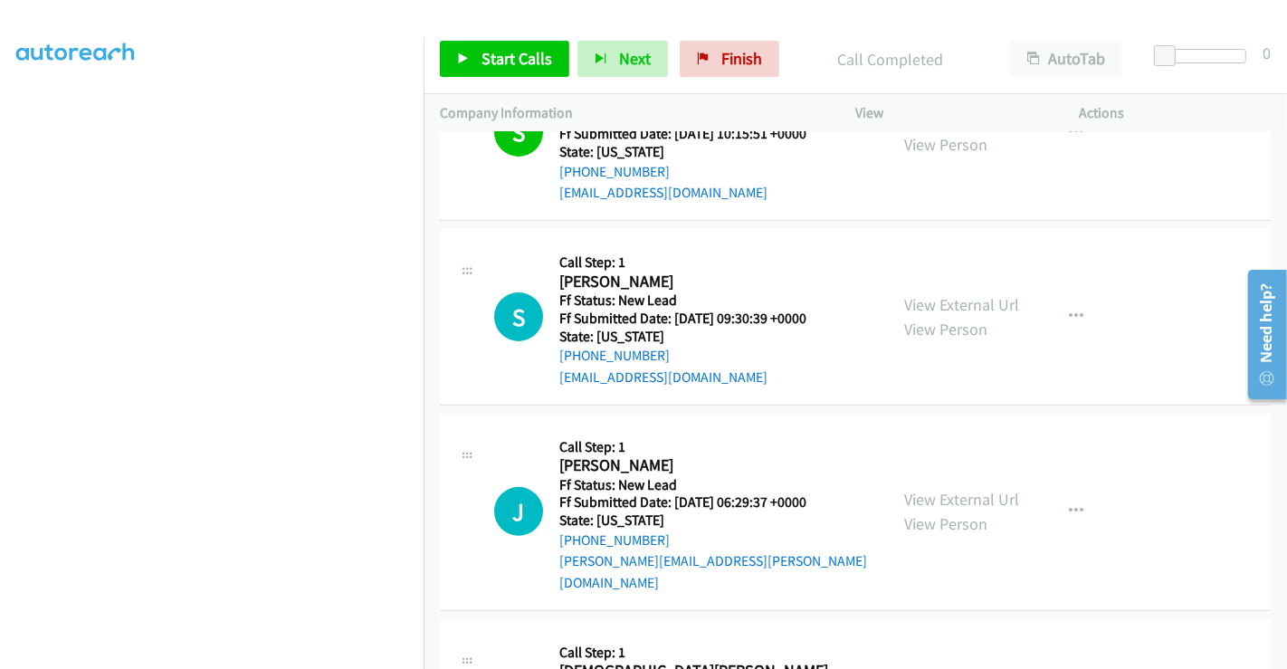
scroll to position [502, 0]
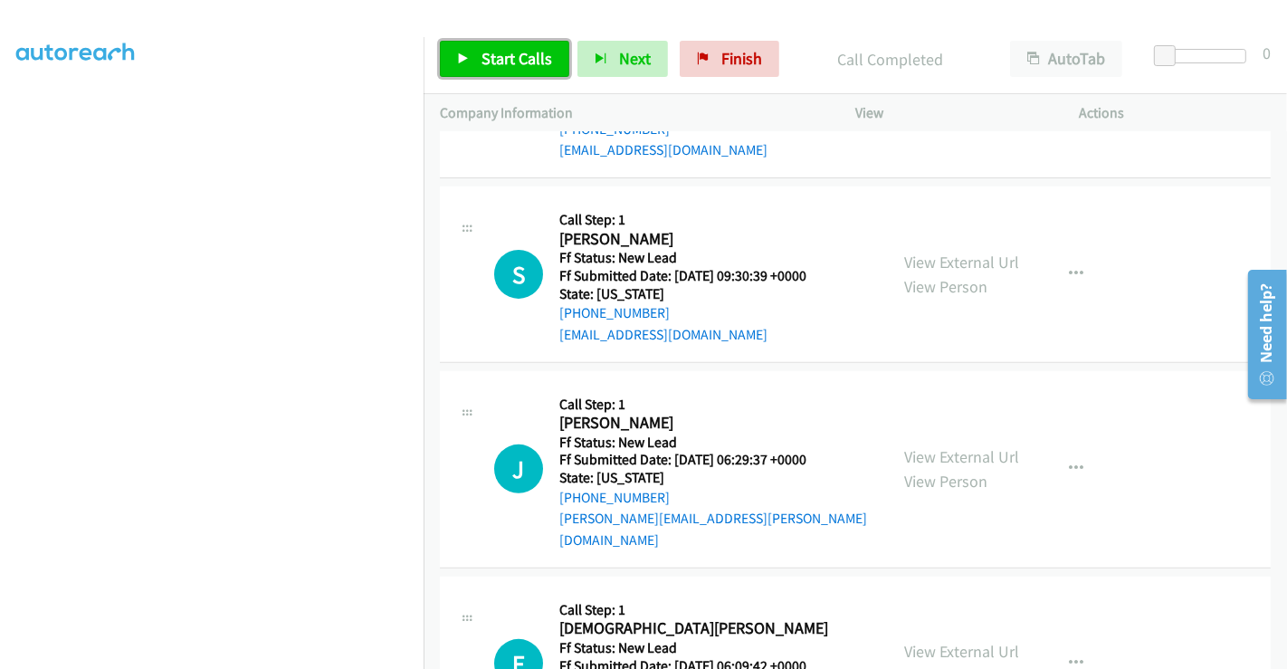
click at [514, 58] on span "Start Calls" at bounding box center [517, 58] width 71 height 21
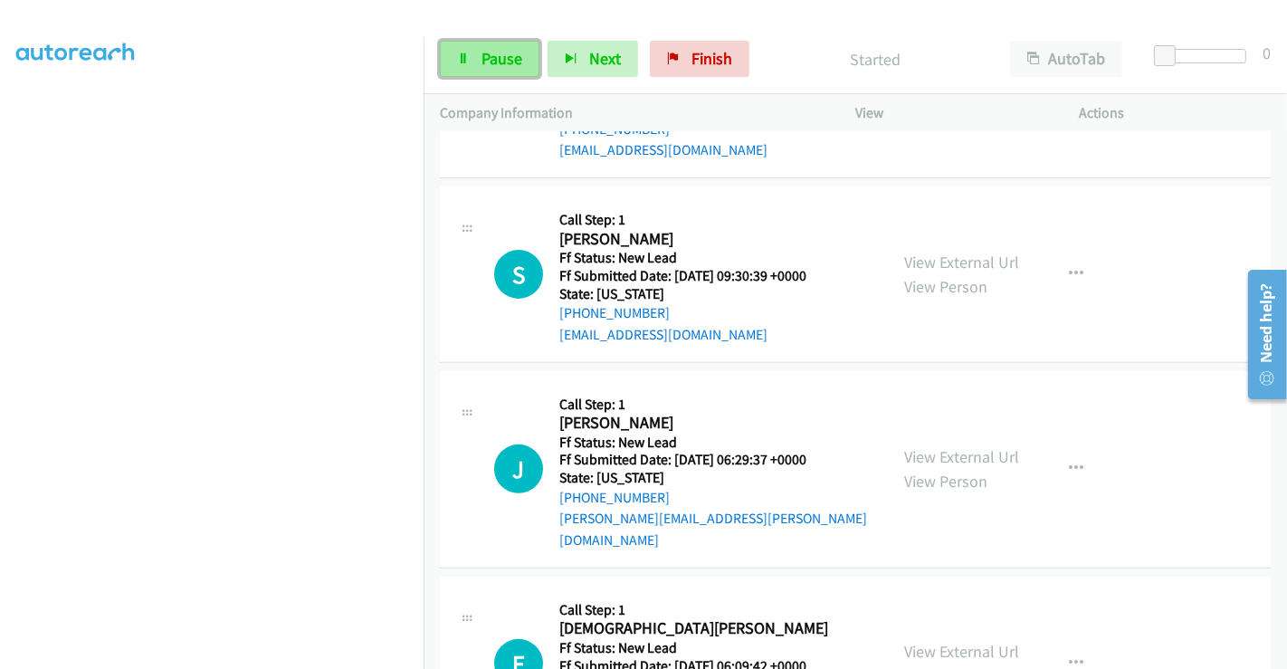
click at [482, 61] on span "Pause" at bounding box center [502, 58] width 41 height 21
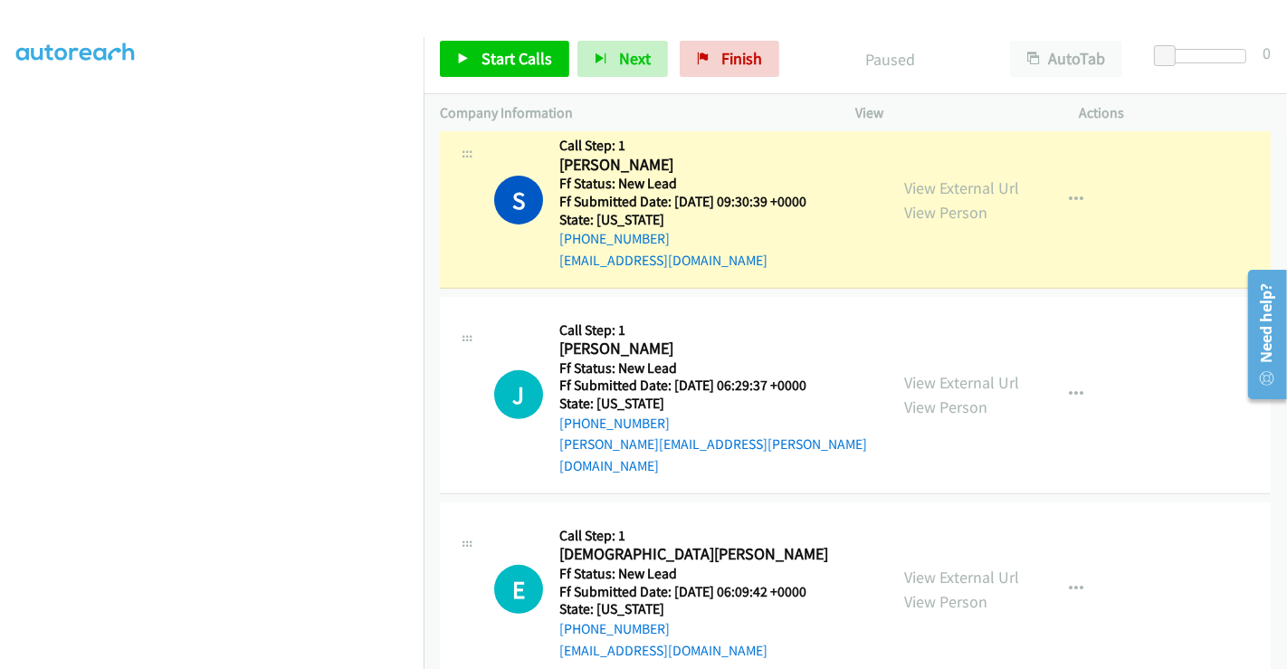
scroll to position [775, 0]
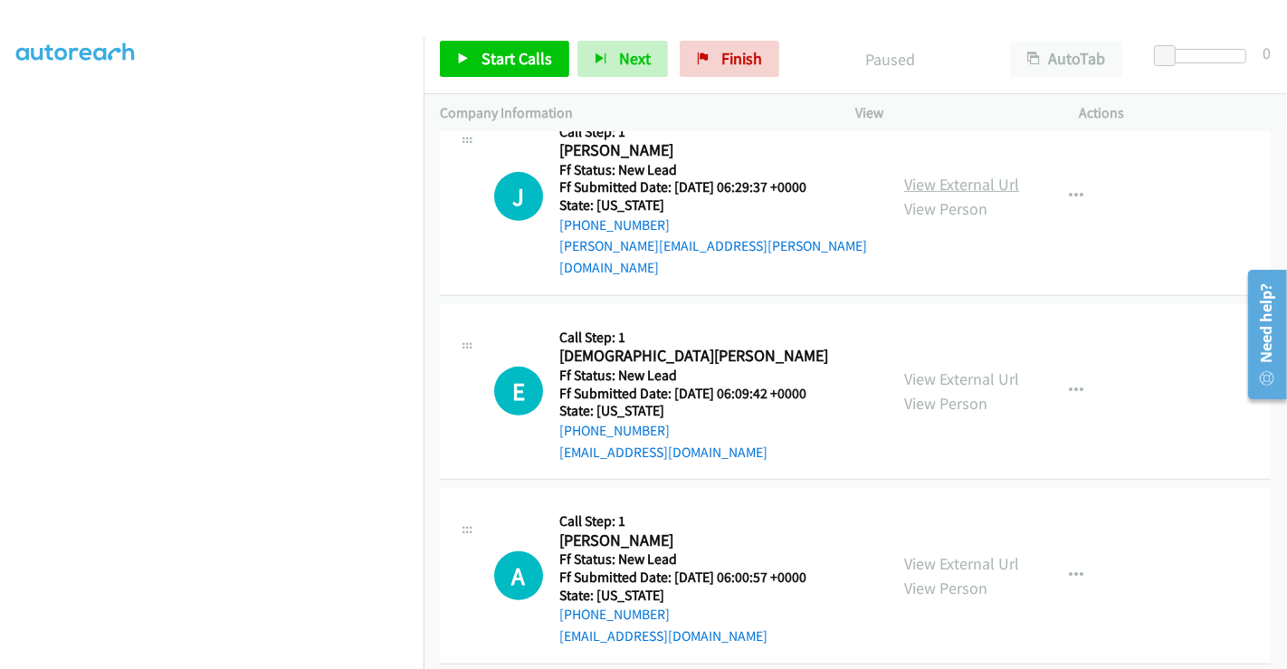
click at [951, 174] on link "View External Url" at bounding box center [961, 184] width 115 height 21
click at [957, 368] on link "View External Url" at bounding box center [961, 378] width 115 height 21
click at [942, 553] on link "View External Url" at bounding box center [961, 563] width 115 height 21
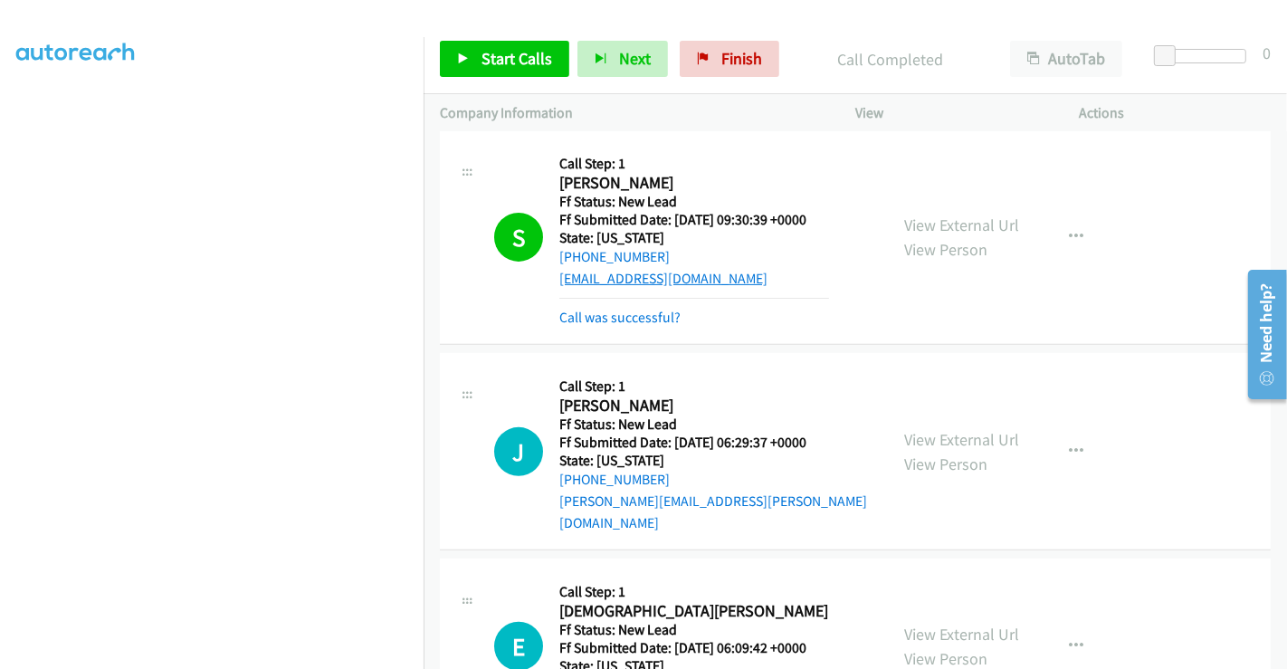
scroll to position [512, 0]
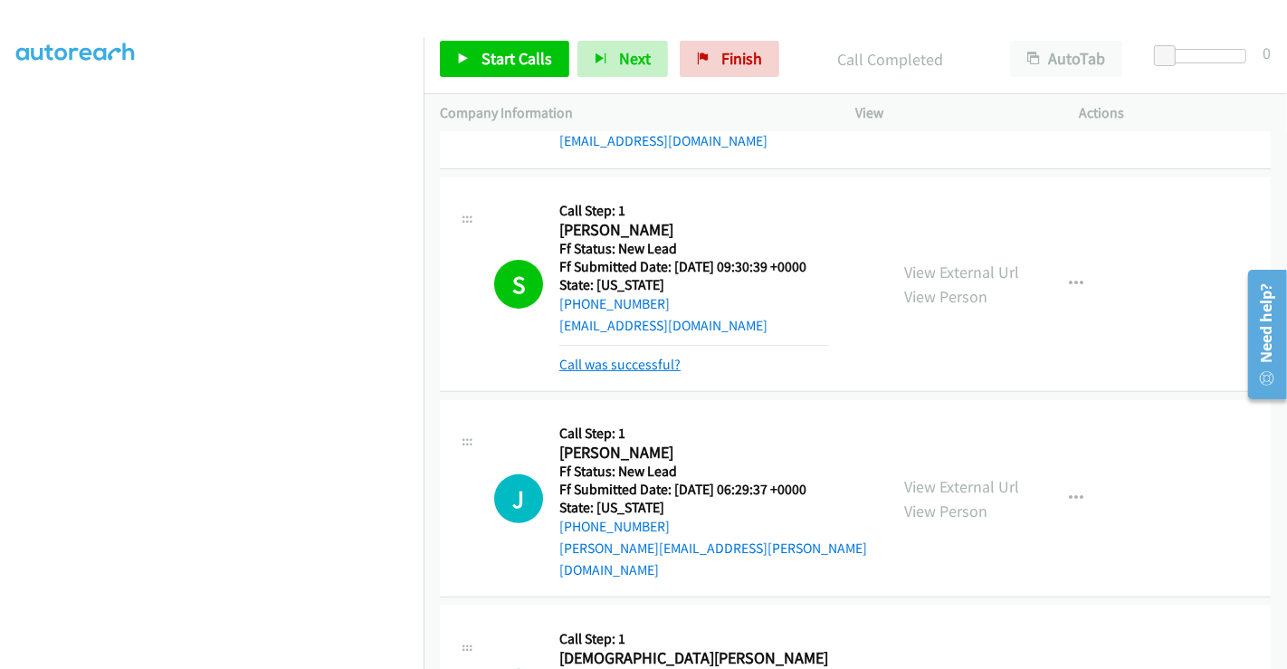
click at [623, 360] on link "Call was successful?" at bounding box center [619, 364] width 121 height 17
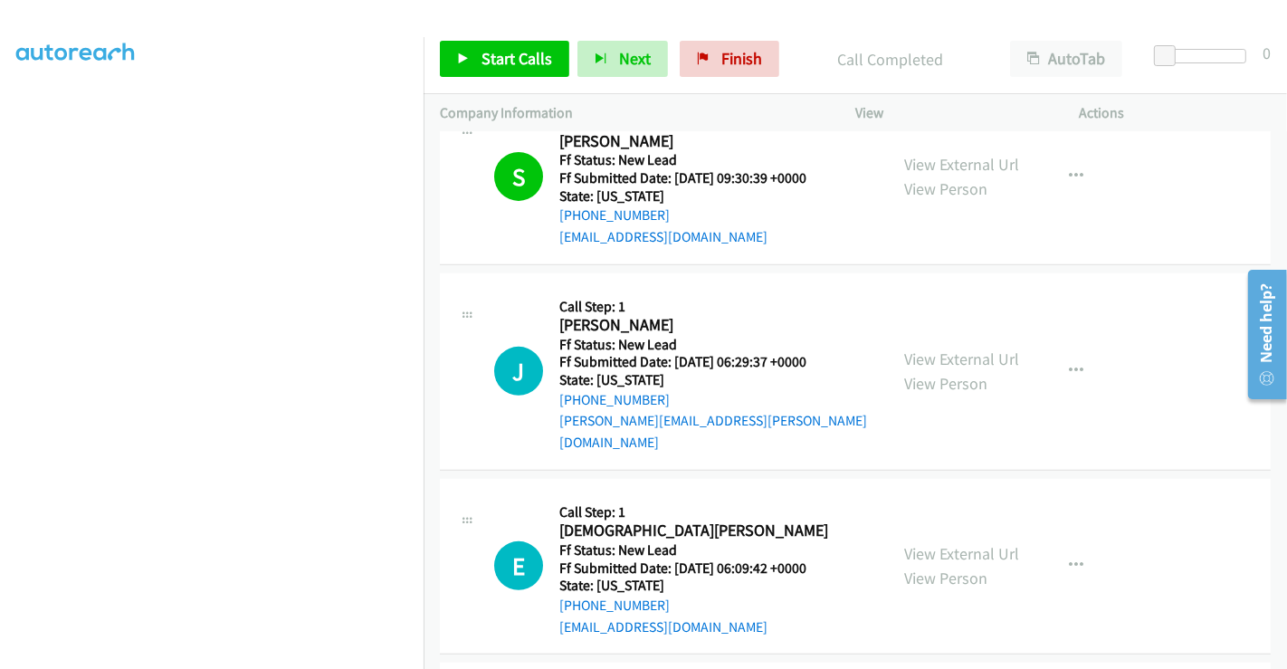
scroll to position [775, 0]
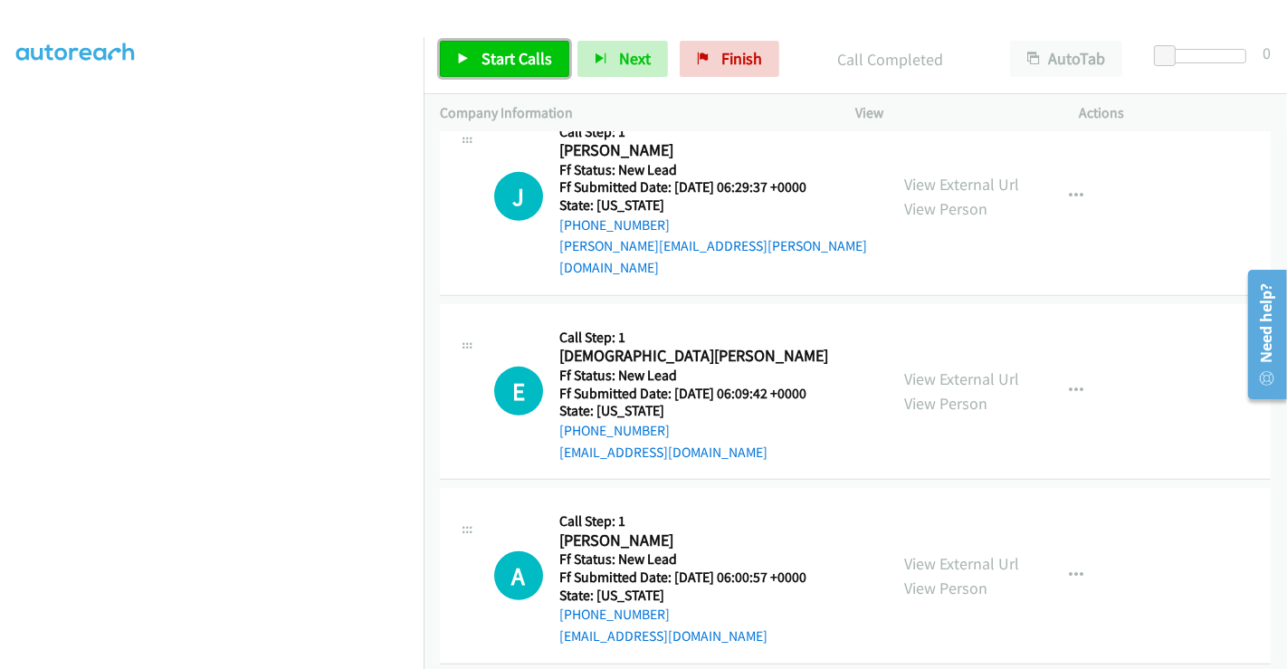
click at [505, 59] on span "Start Calls" at bounding box center [517, 58] width 71 height 21
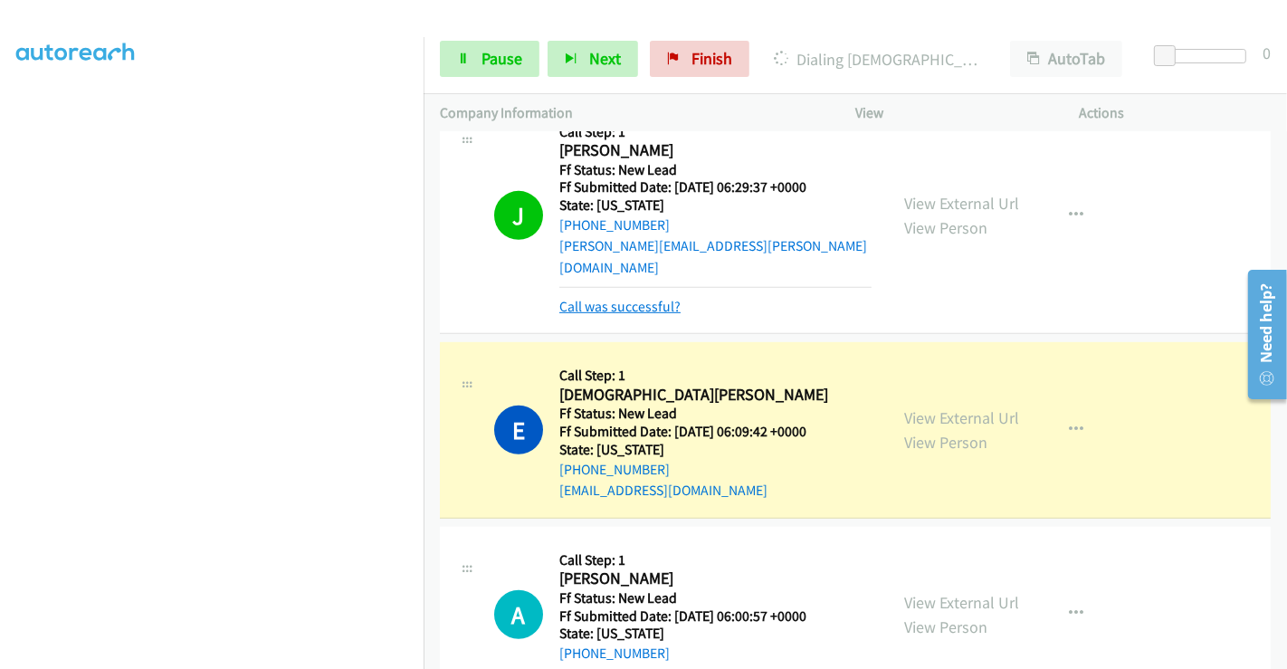
click at [621, 298] on link "Call was successful?" at bounding box center [619, 306] width 121 height 17
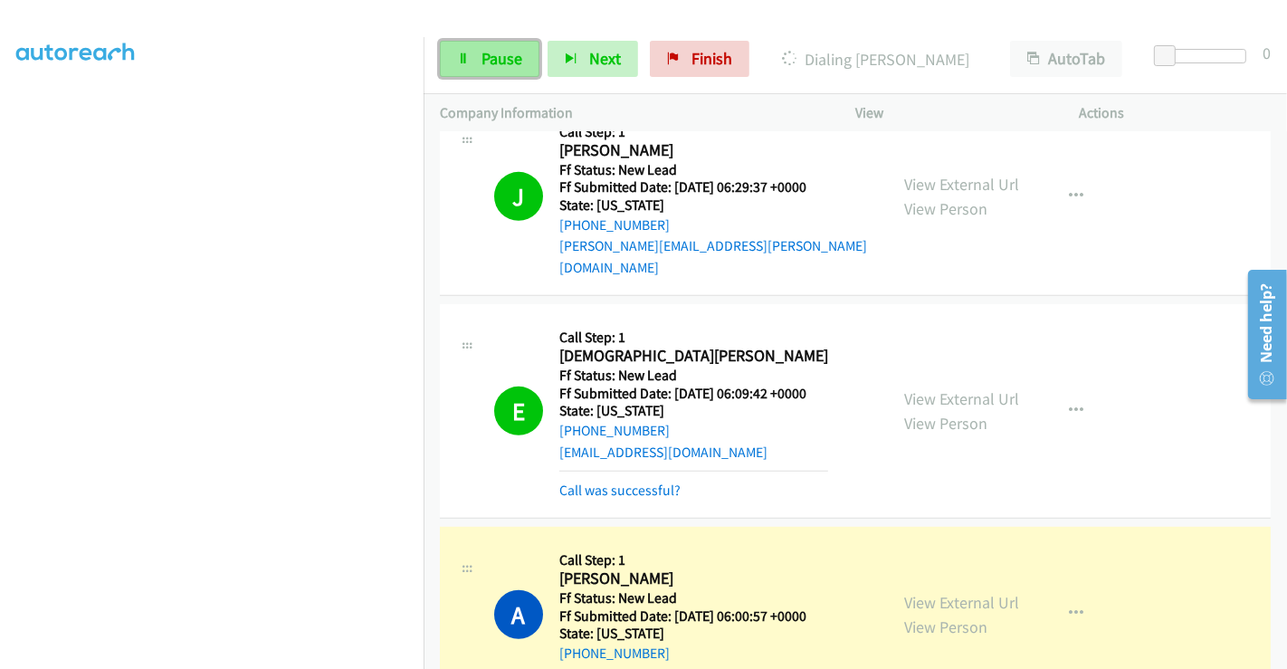
click at [507, 55] on span "Pause" at bounding box center [502, 58] width 41 height 21
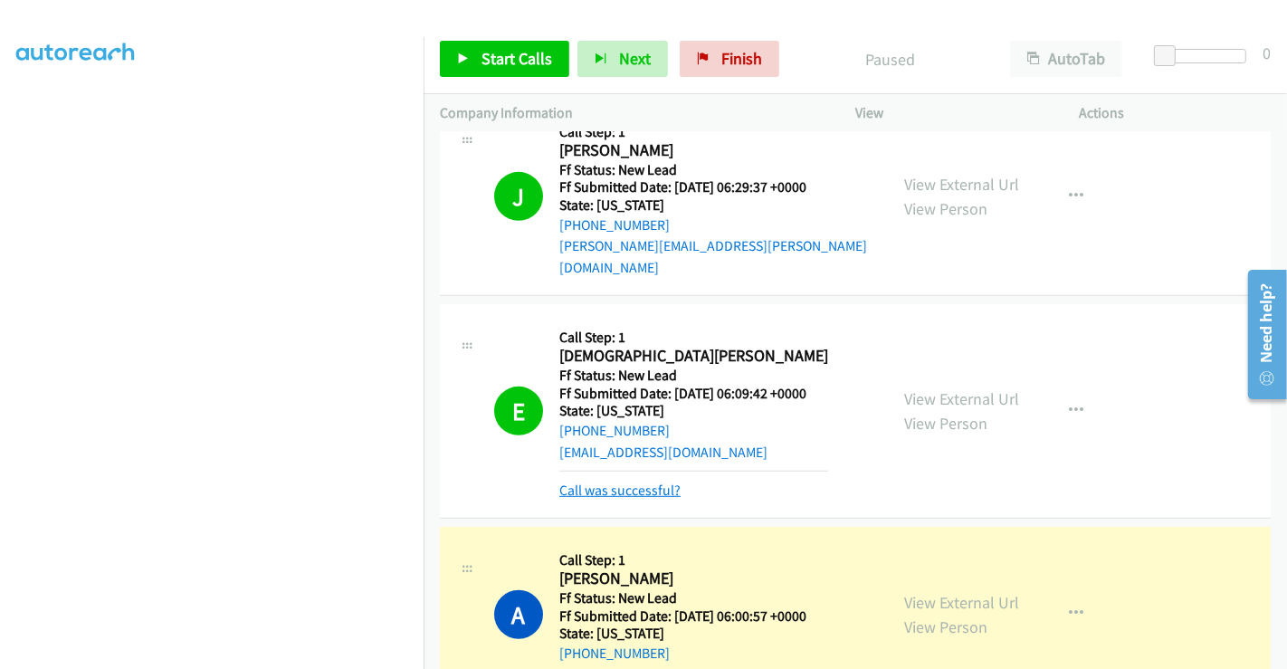
click at [590, 482] on link "Call was successful?" at bounding box center [619, 490] width 121 height 17
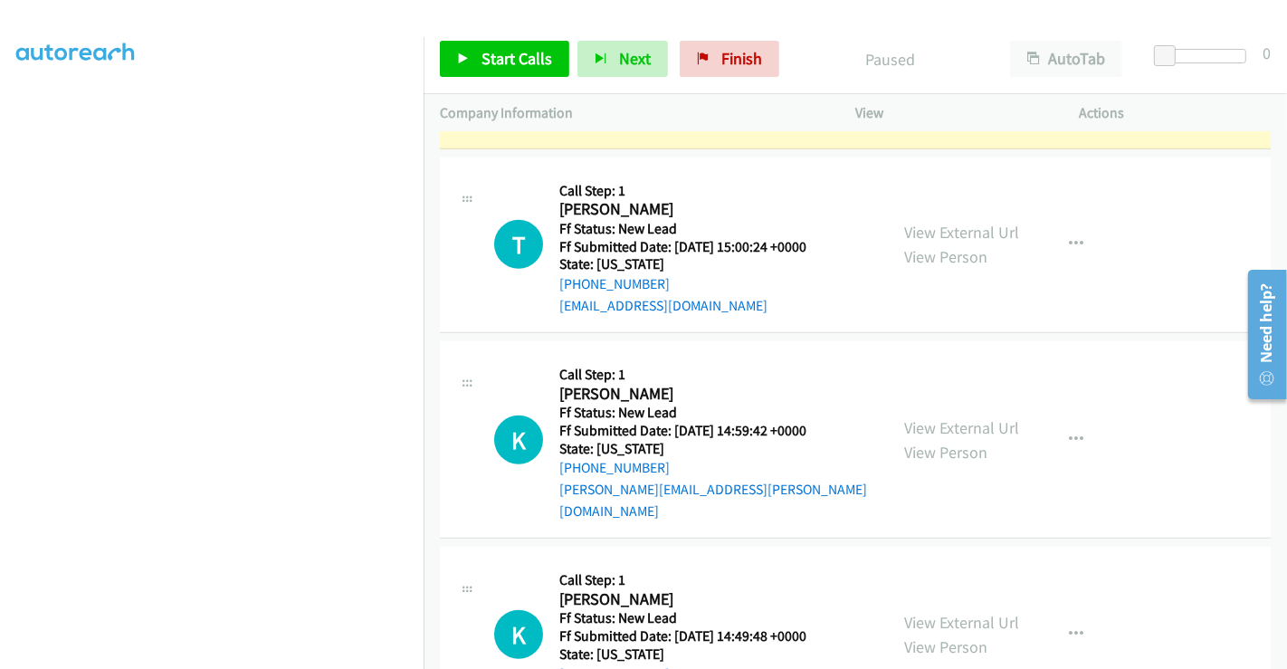
scroll to position [1177, 0]
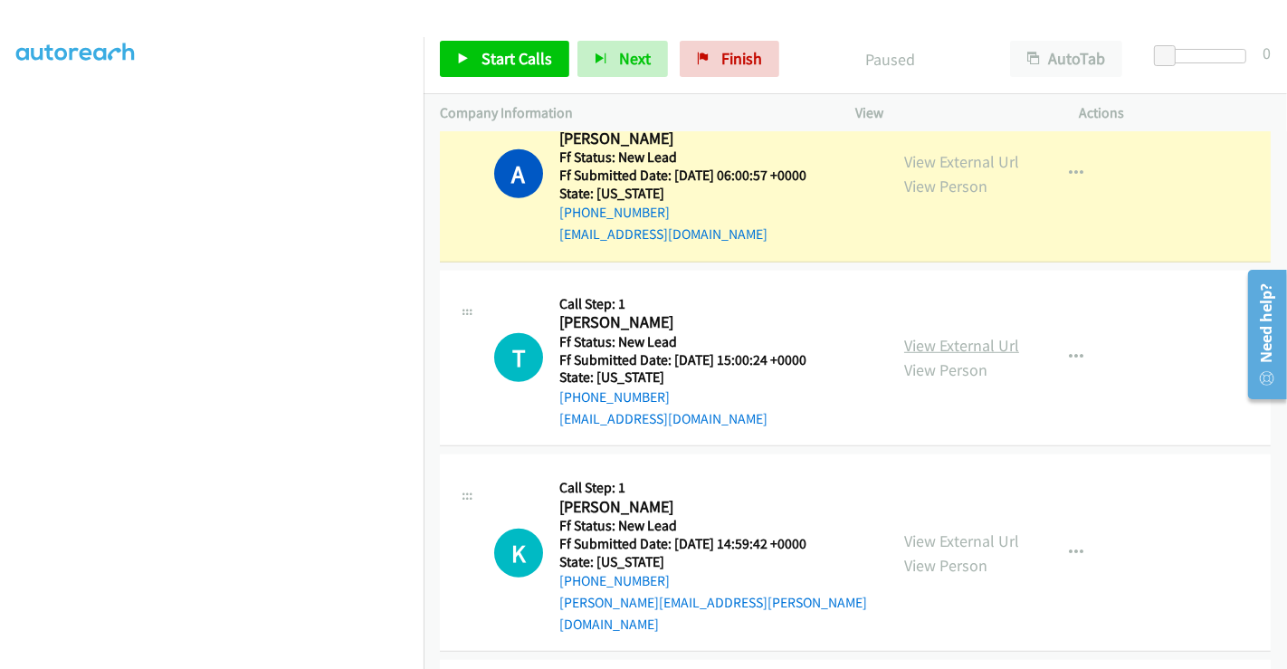
click at [957, 335] on link "View External Url" at bounding box center [961, 345] width 115 height 21
click at [950, 531] on link "View External Url" at bounding box center [961, 541] width 115 height 21
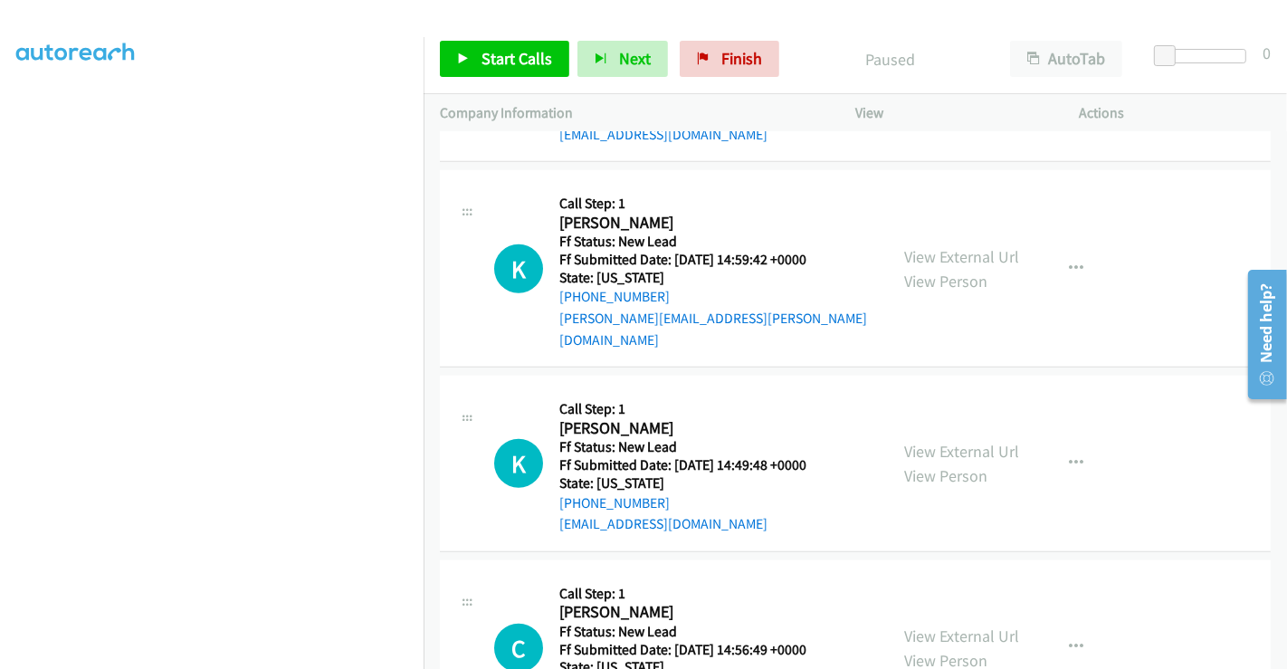
scroll to position [1510, 0]
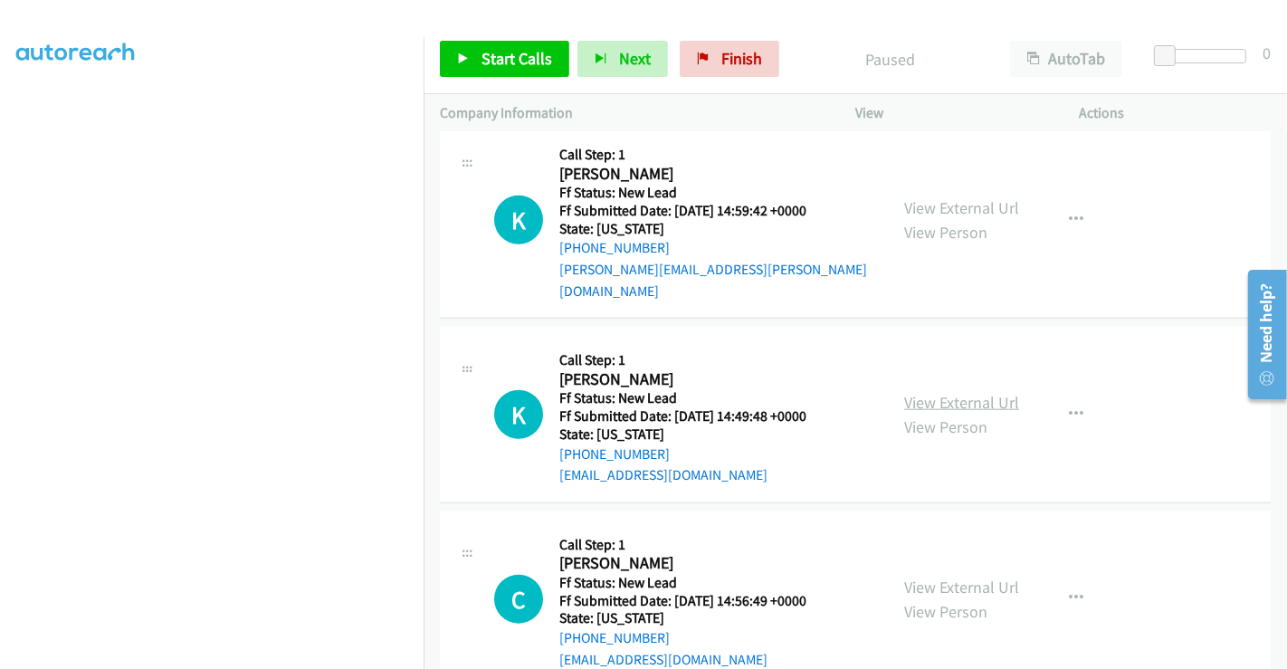
click at [972, 392] on link "View External Url" at bounding box center [961, 402] width 115 height 21
click at [942, 577] on link "View External Url" at bounding box center [961, 587] width 115 height 21
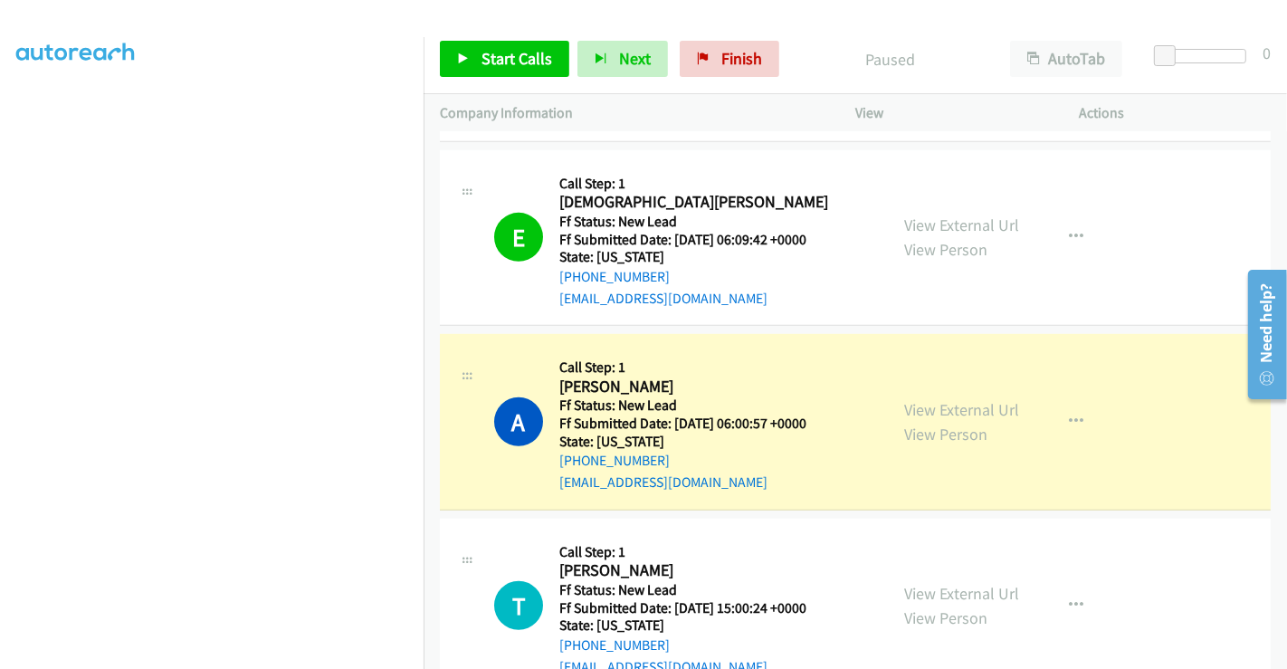
scroll to position [907, 0]
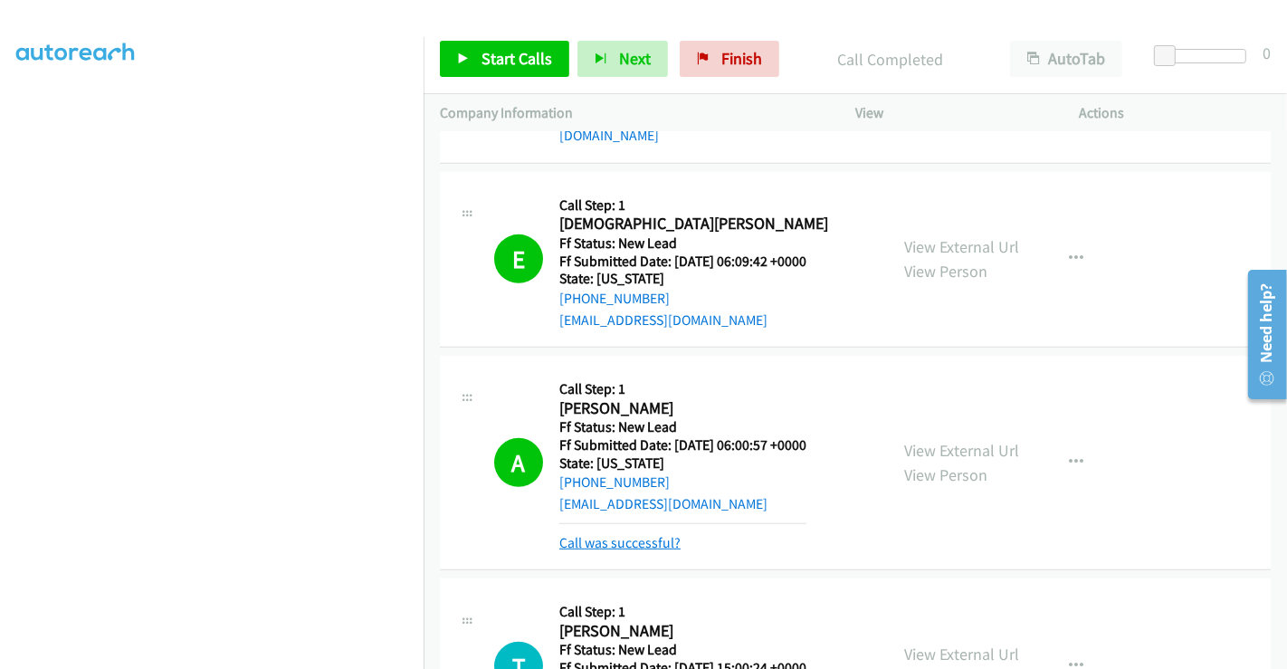
click at [623, 534] on link "Call was successful?" at bounding box center [619, 542] width 121 height 17
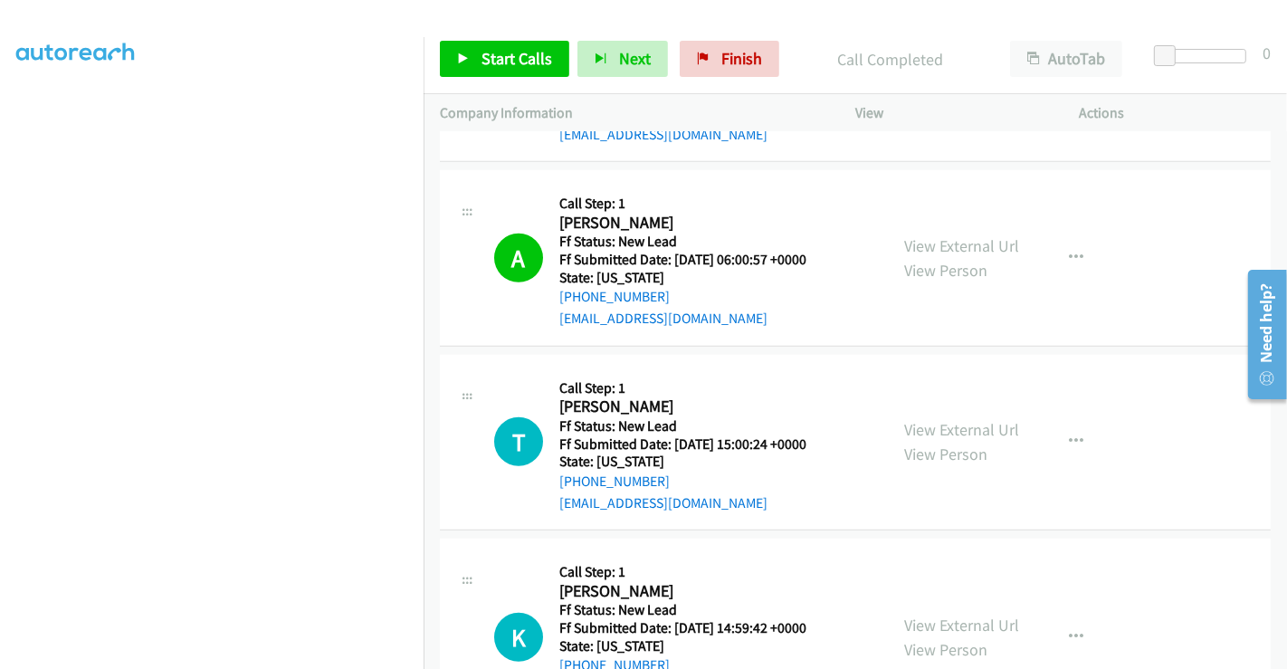
scroll to position [1309, 0]
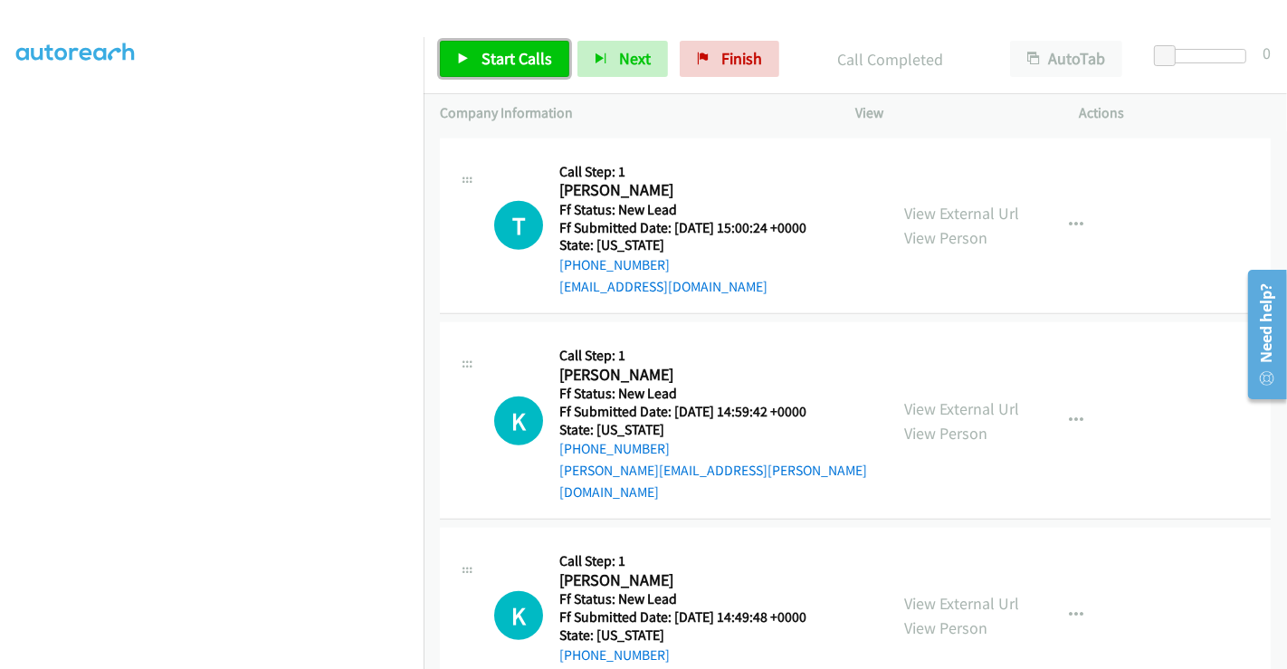
click at [464, 63] on icon at bounding box center [463, 59] width 13 height 13
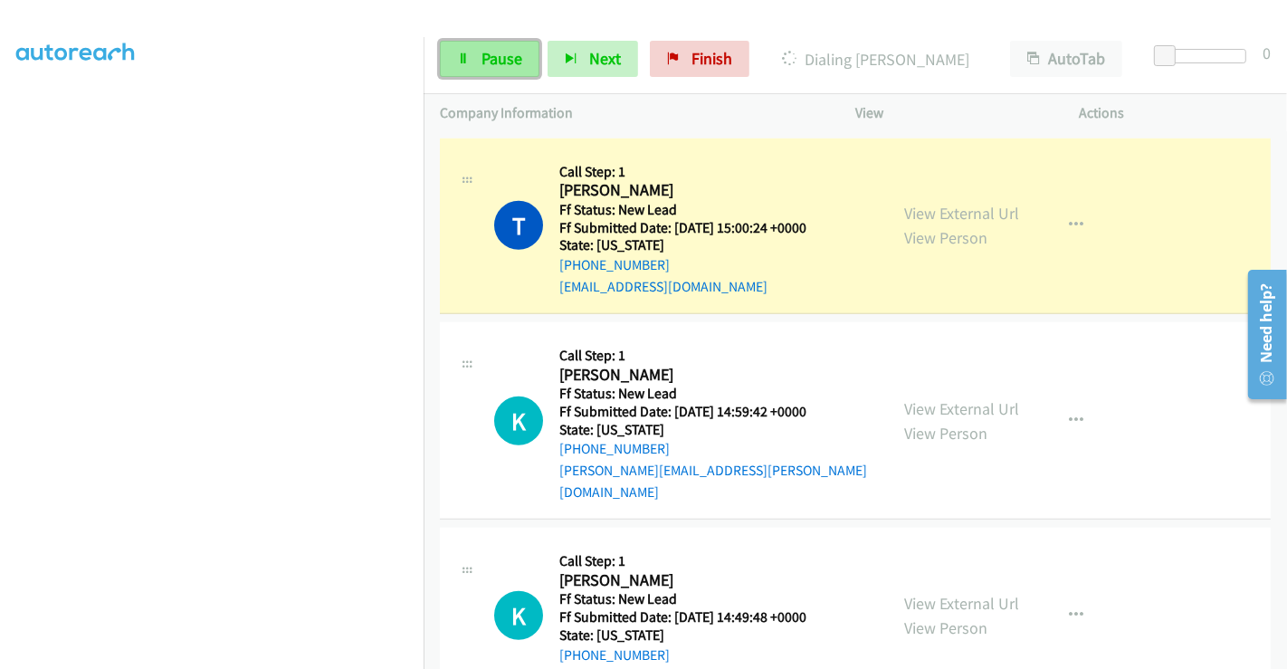
click at [493, 57] on span "Pause" at bounding box center [502, 58] width 41 height 21
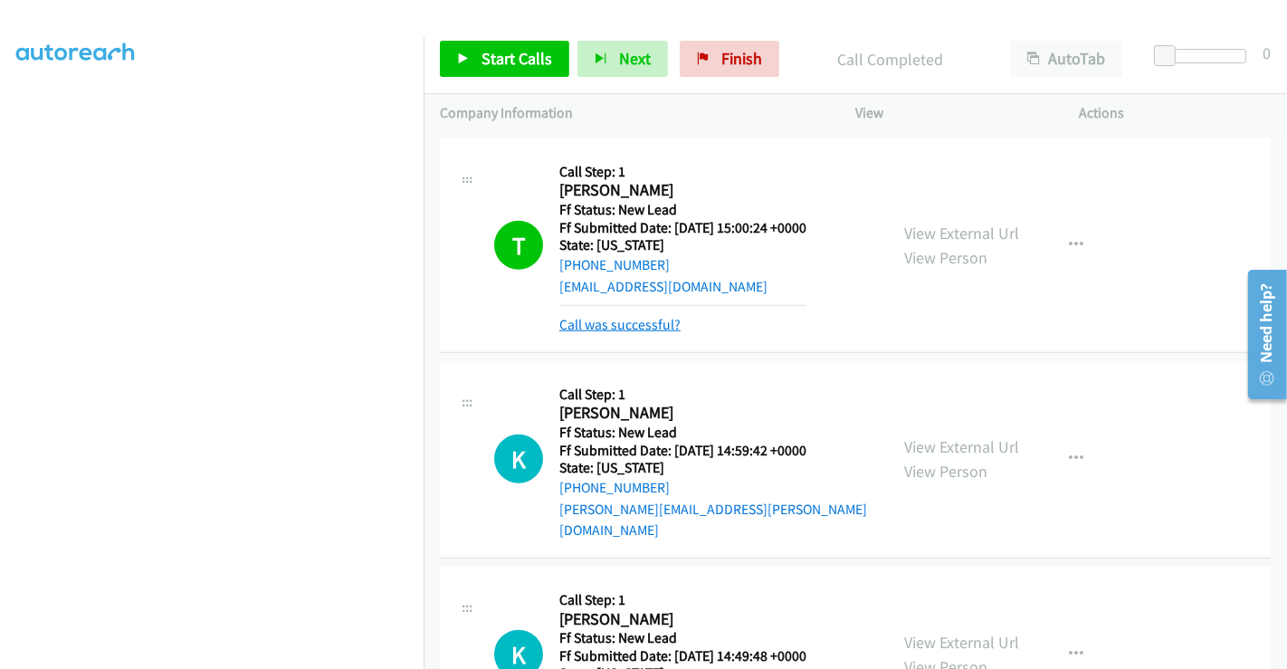
click at [613, 316] on link "Call was successful?" at bounding box center [619, 324] width 121 height 17
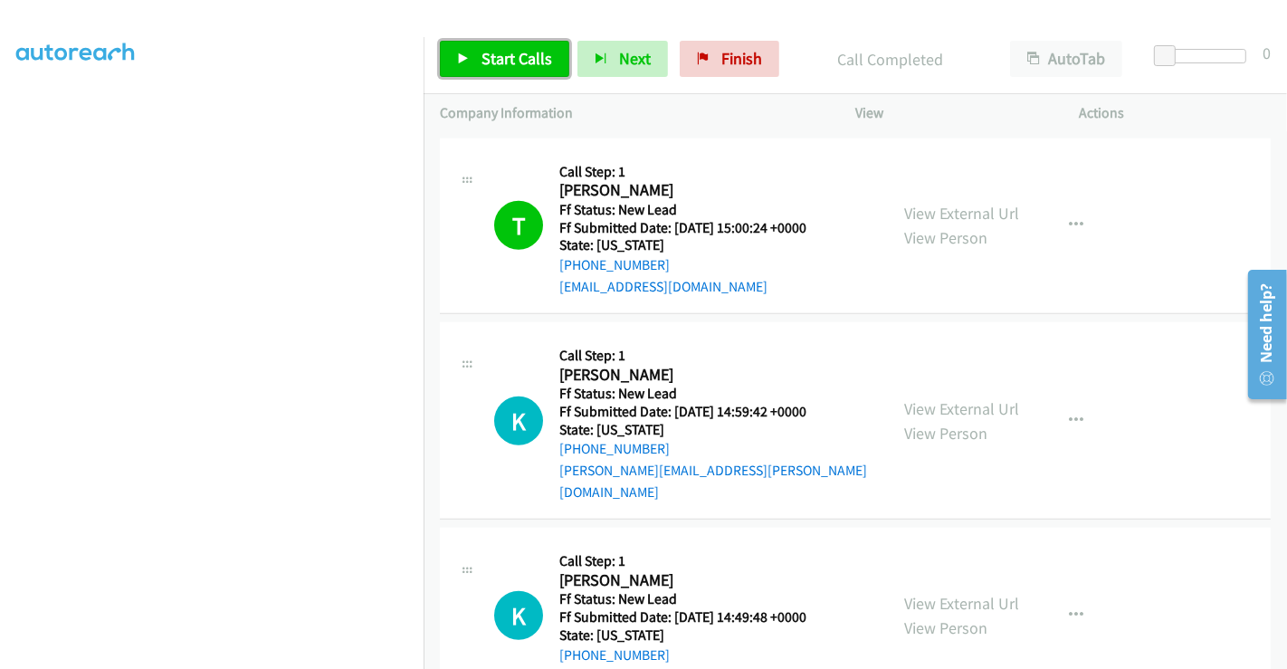
click at [507, 58] on span "Start Calls" at bounding box center [517, 58] width 71 height 21
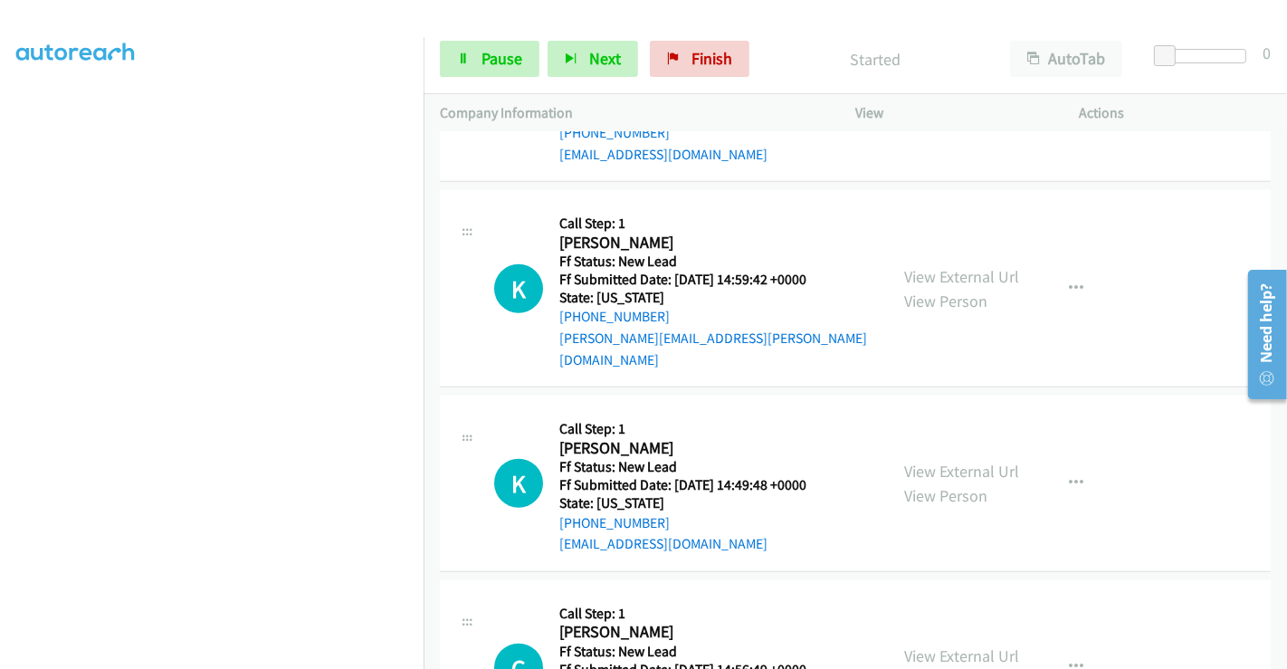
scroll to position [1510, 0]
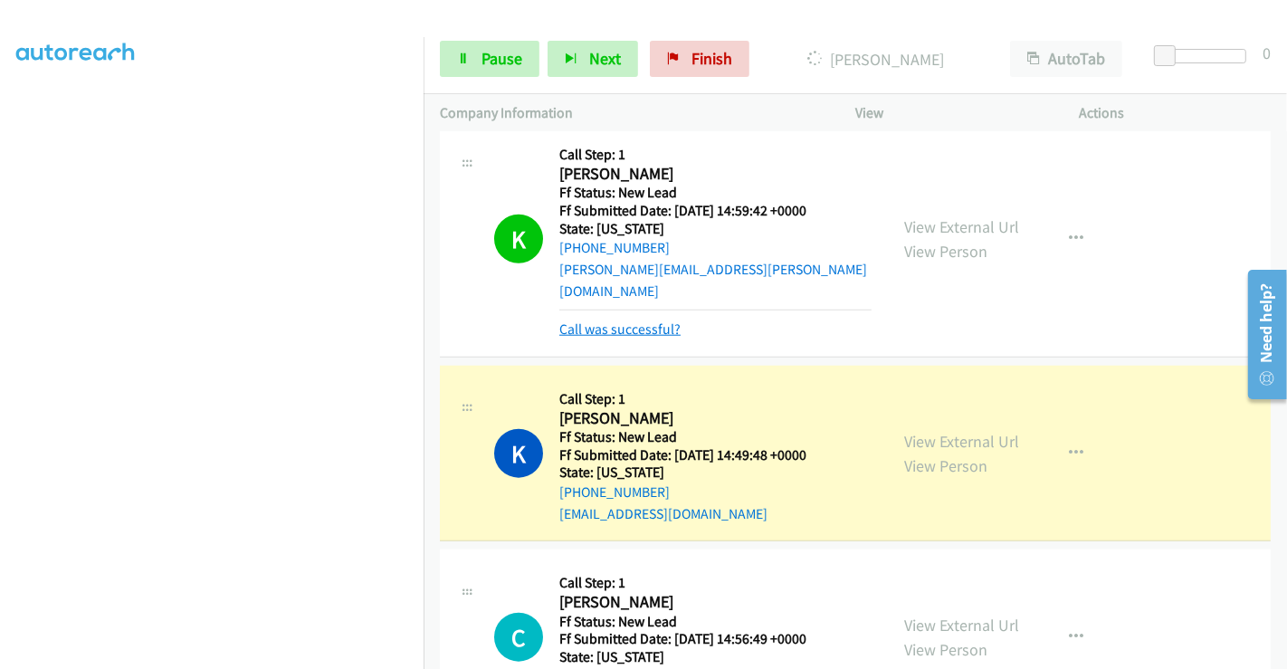
click at [616, 320] on link "Call was successful?" at bounding box center [619, 328] width 121 height 17
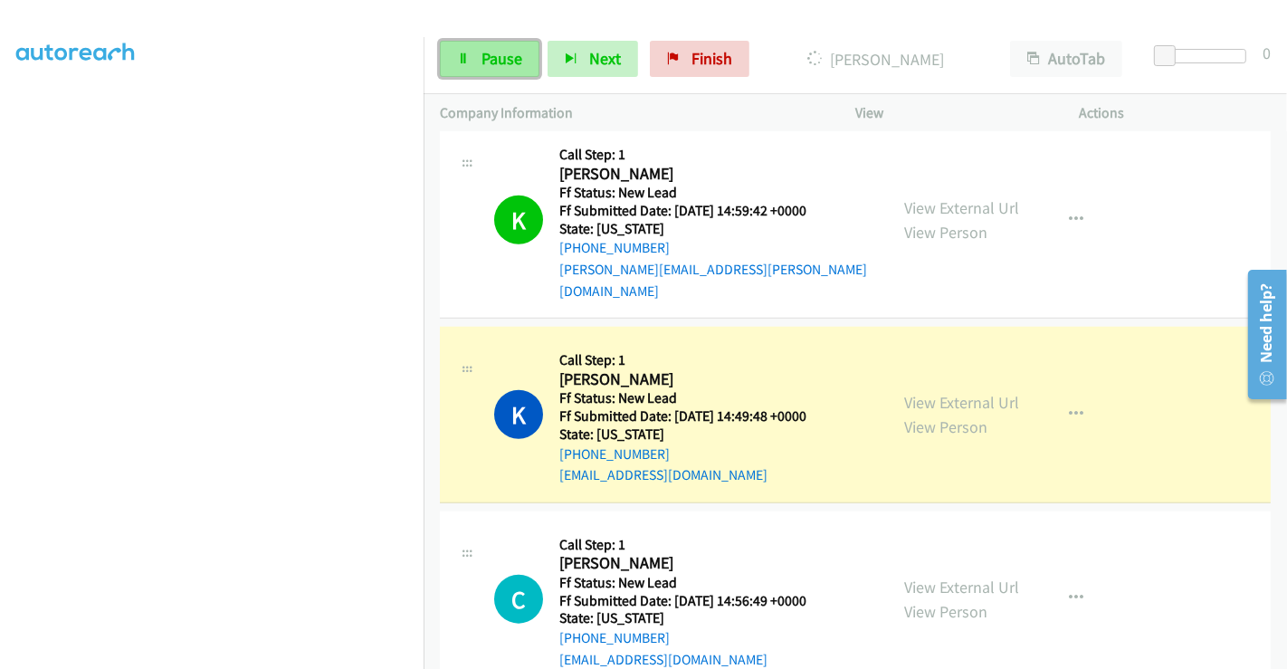
click at [503, 58] on span "Pause" at bounding box center [502, 58] width 41 height 21
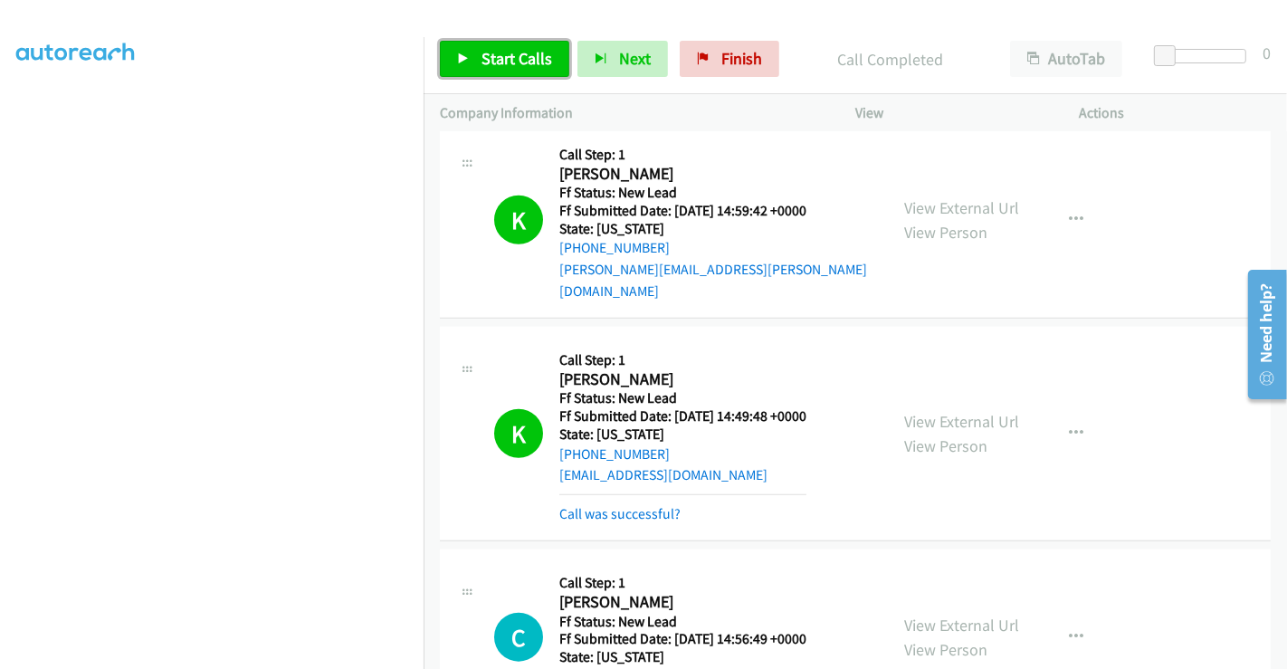
click at [523, 54] on span "Start Calls" at bounding box center [517, 58] width 71 height 21
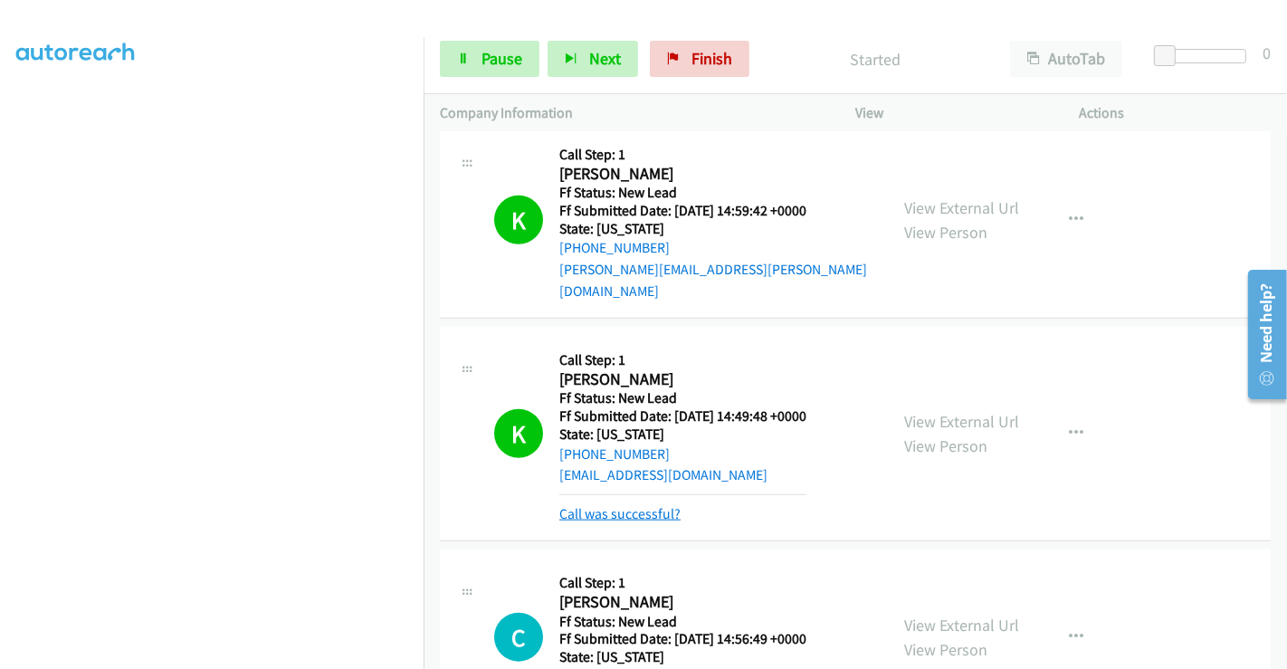
click at [649, 505] on link "Call was successful?" at bounding box center [619, 513] width 121 height 17
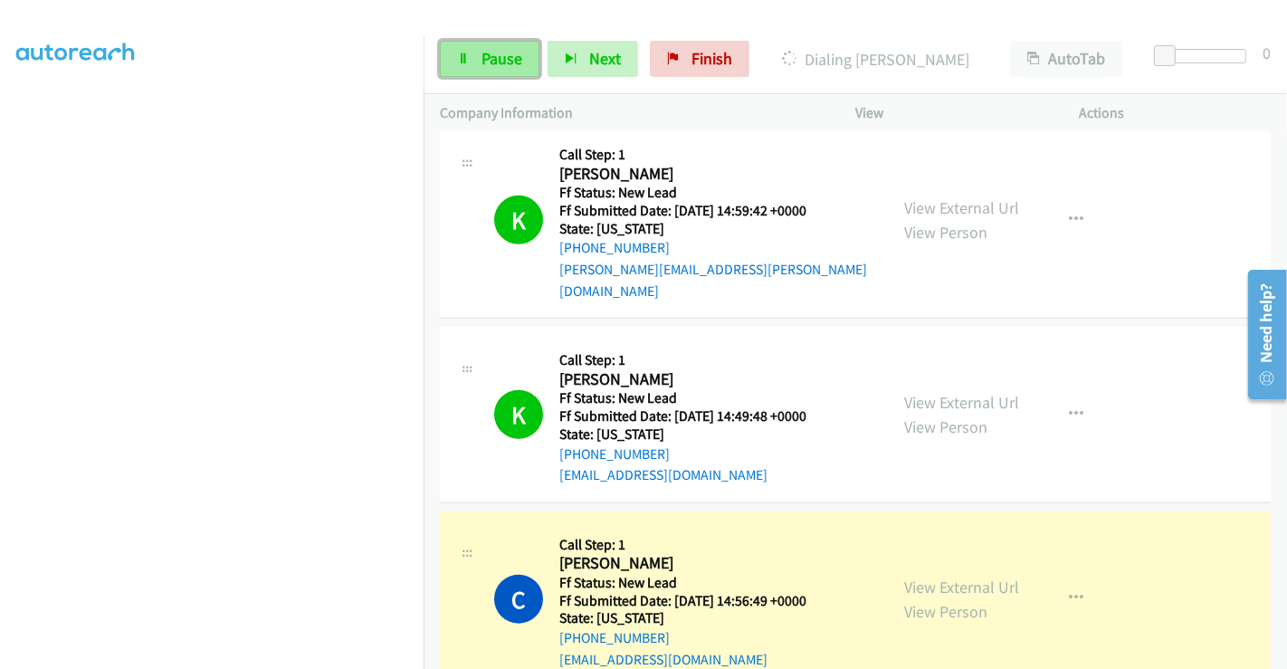
click at [482, 59] on span "Pause" at bounding box center [502, 58] width 41 height 21
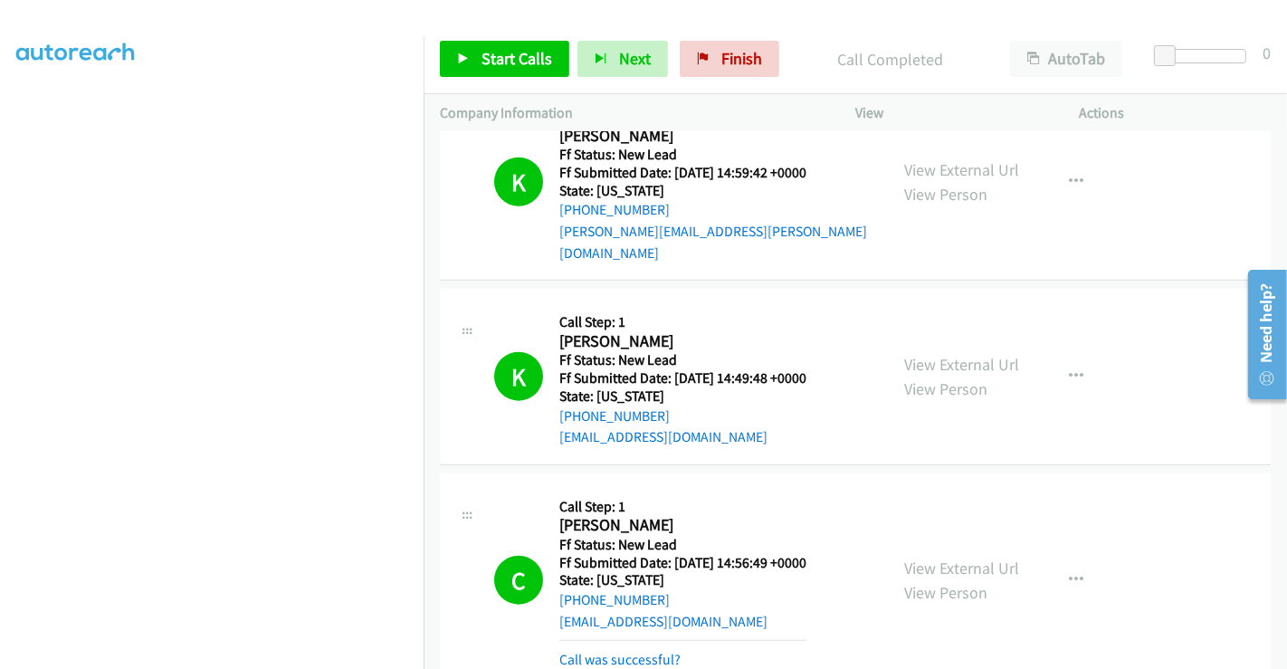
scroll to position [1631, 0]
click at [638, 650] on link "Call was successful?" at bounding box center [619, 658] width 121 height 17
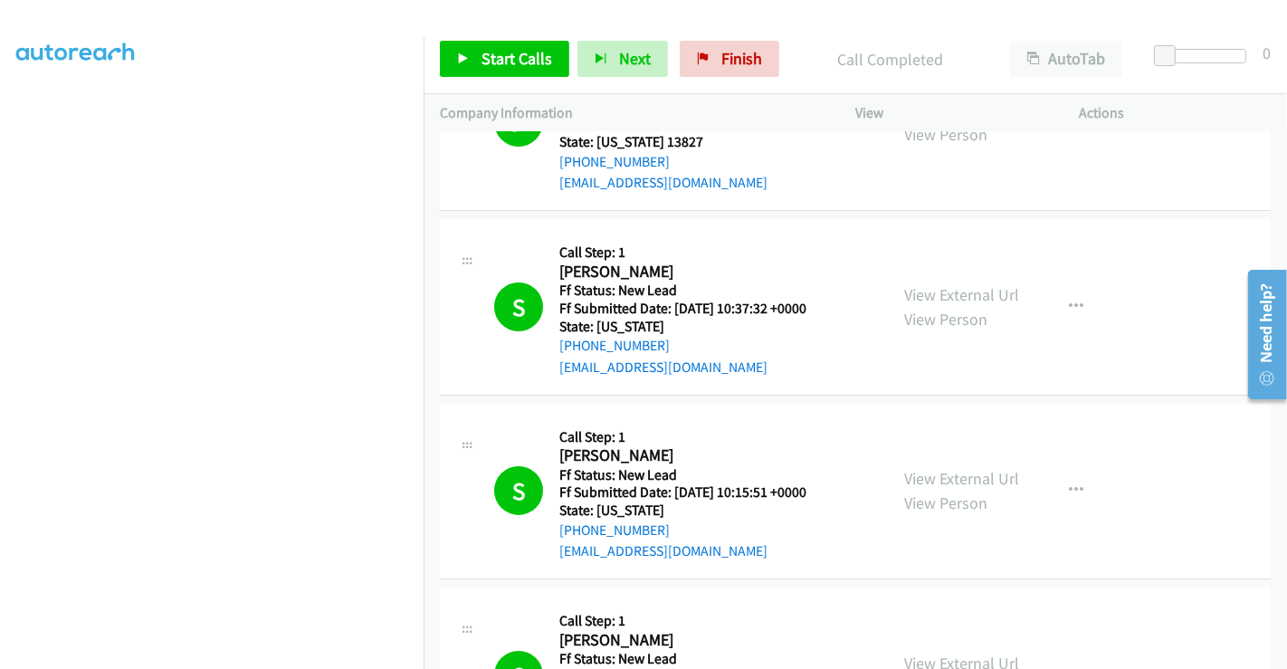
scroll to position [0, 0]
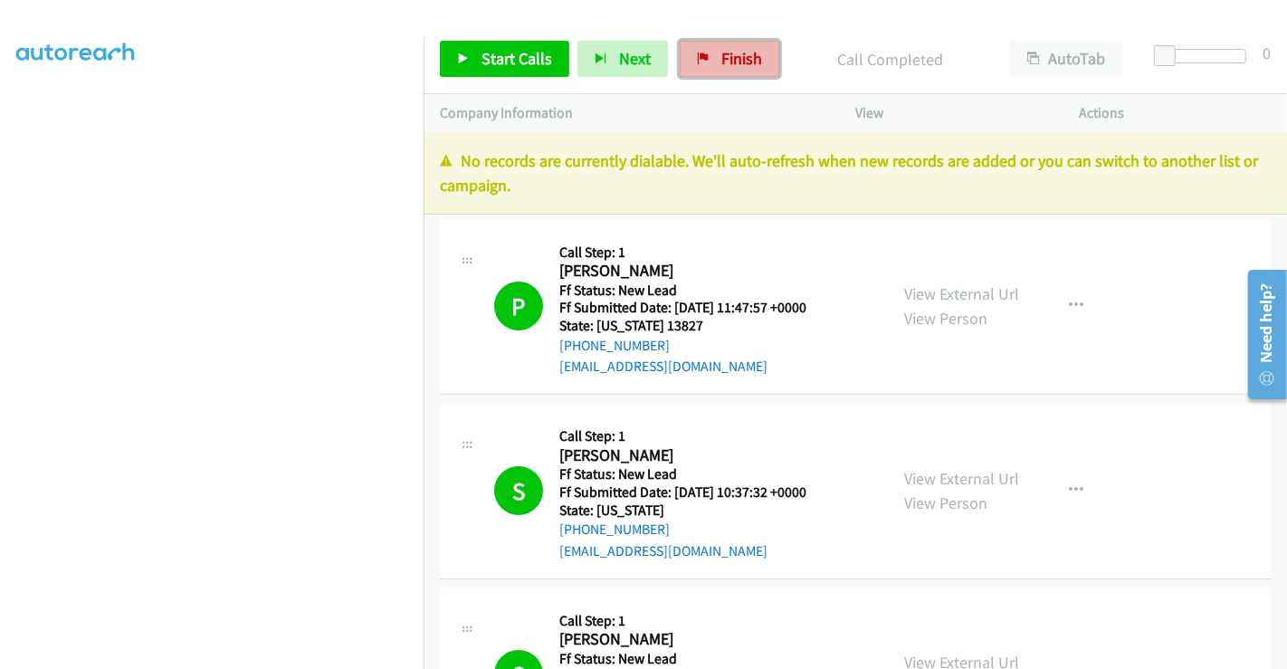
click at [722, 58] on span "Finish" at bounding box center [742, 58] width 41 height 21
